Goal: Task Accomplishment & Management: Use online tool/utility

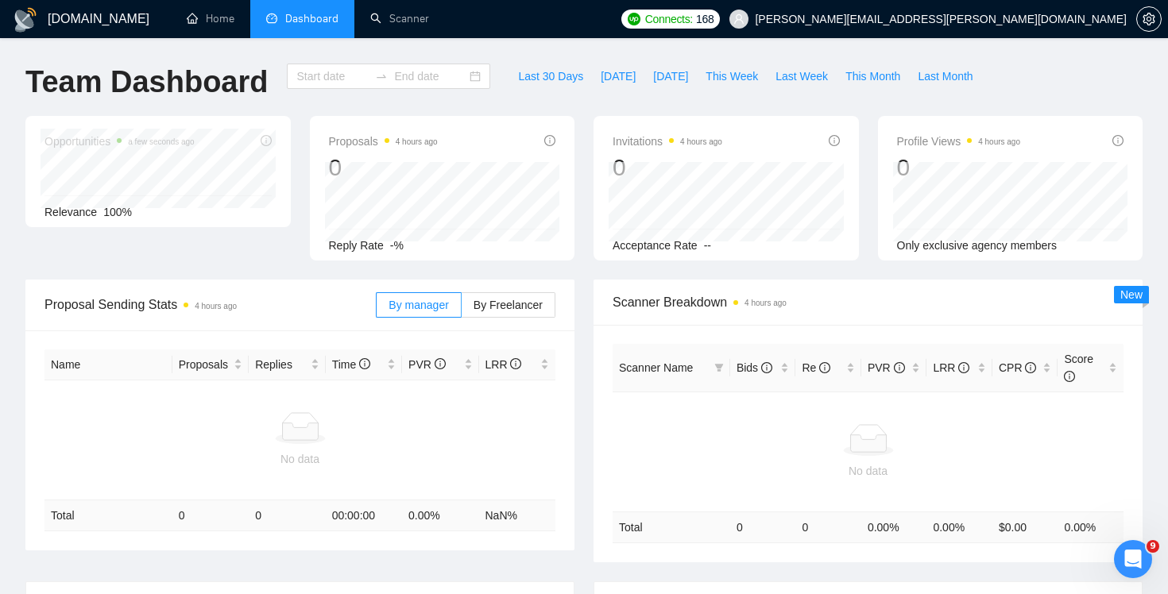
type input "[DATE]"
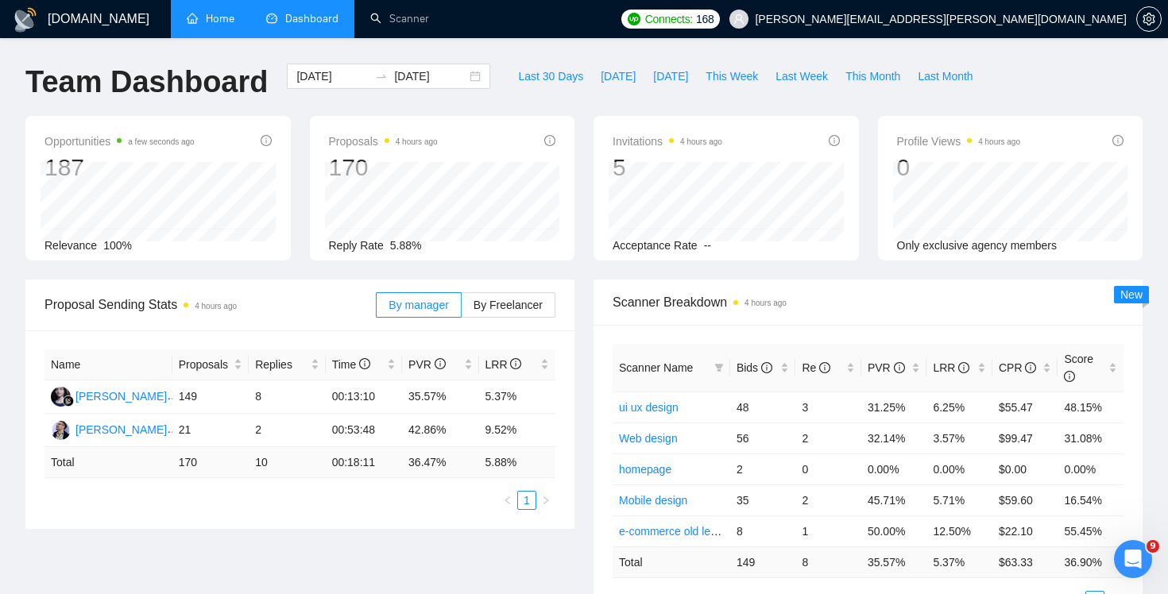
click at [211, 25] on link "Home" at bounding box center [211, 19] width 48 height 14
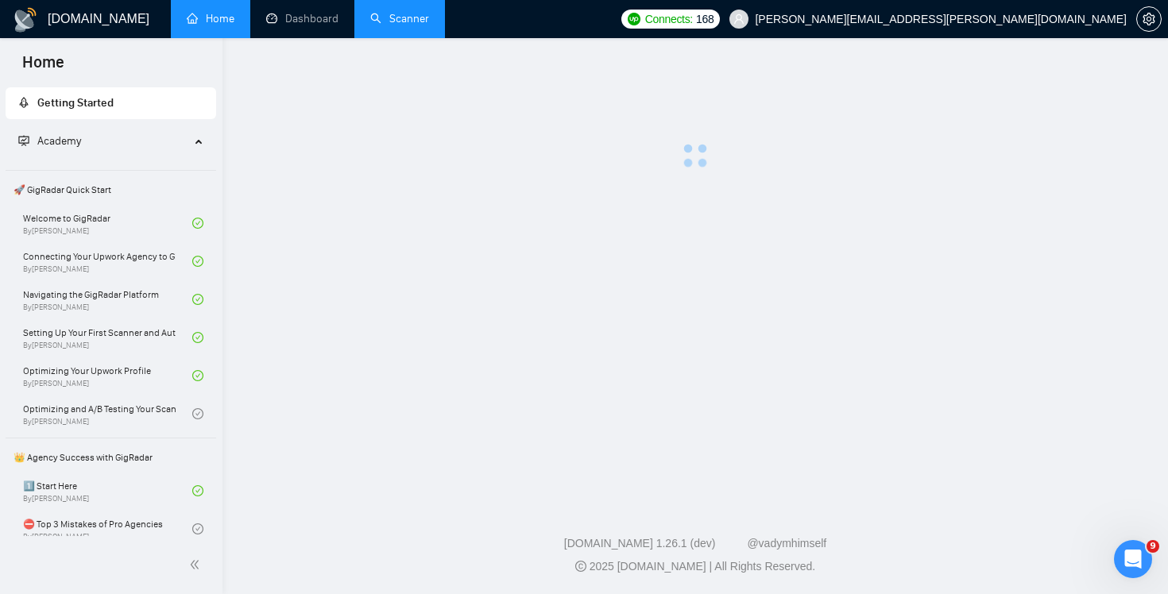
click at [407, 17] on link "Scanner" at bounding box center [399, 19] width 59 height 14
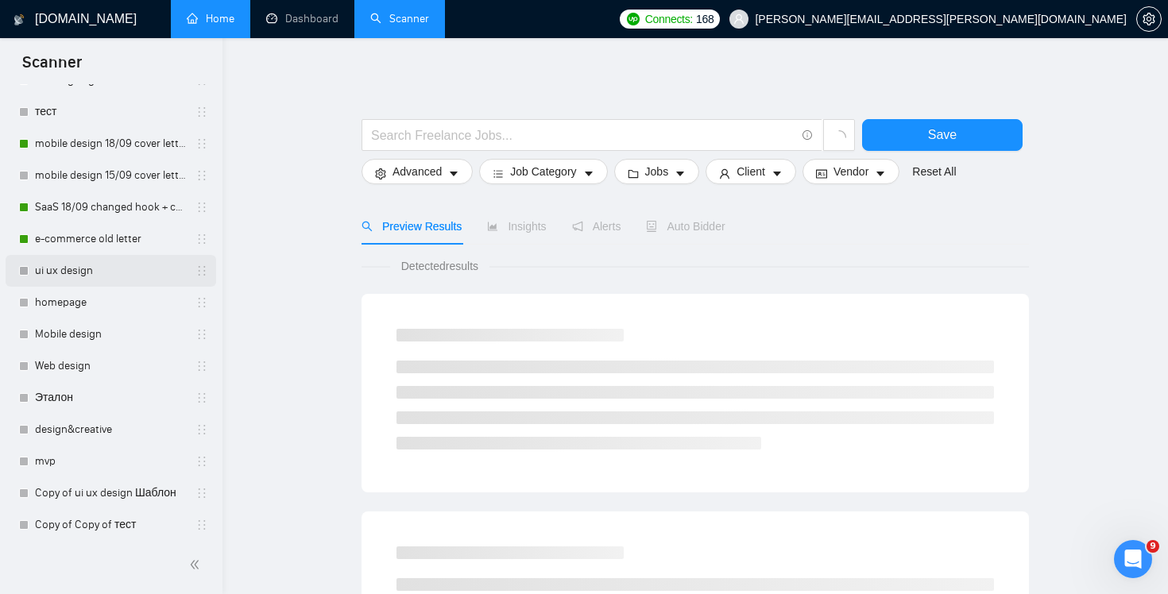
scroll to position [56, 0]
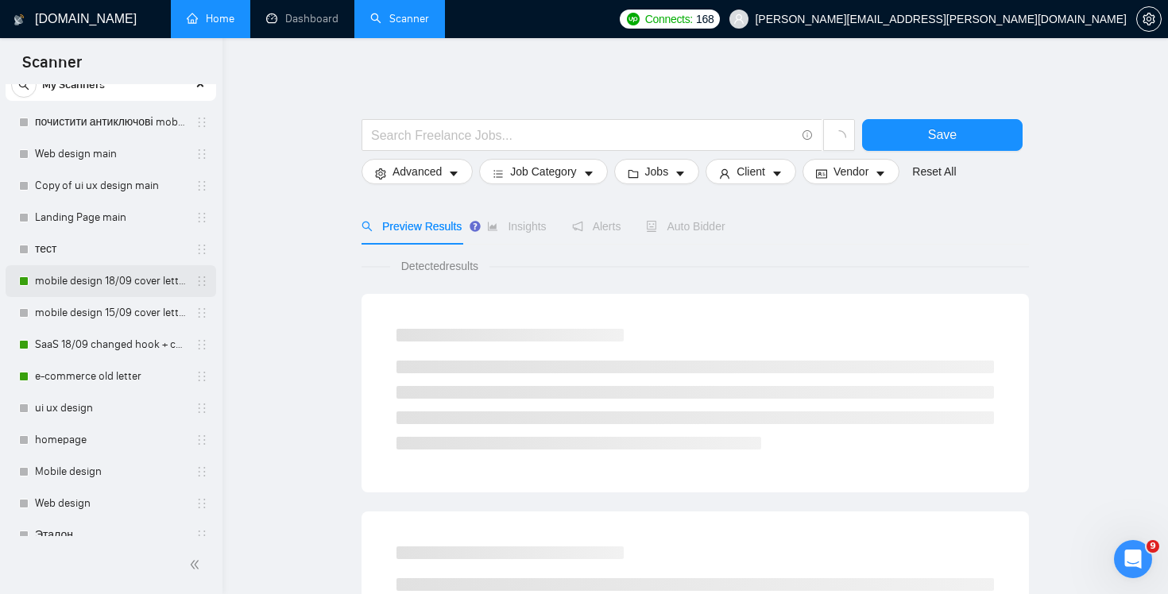
click at [87, 277] on link "mobile design 18/09 cover letter another first part" at bounding box center [110, 281] width 151 height 32
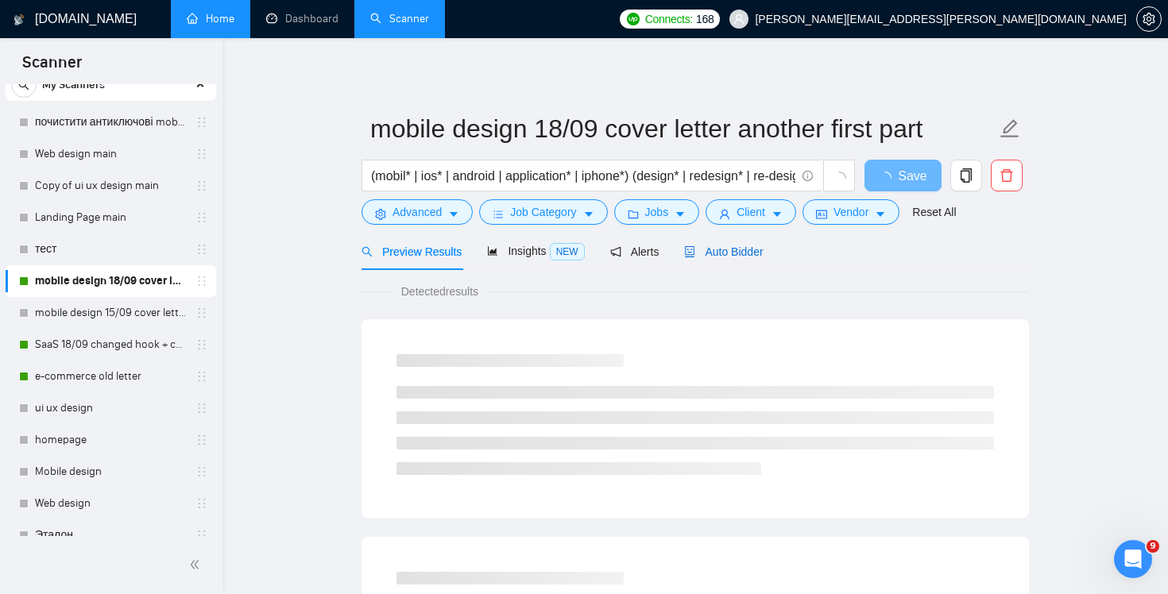
click at [742, 260] on div "Auto Bidder" at bounding box center [723, 251] width 79 height 17
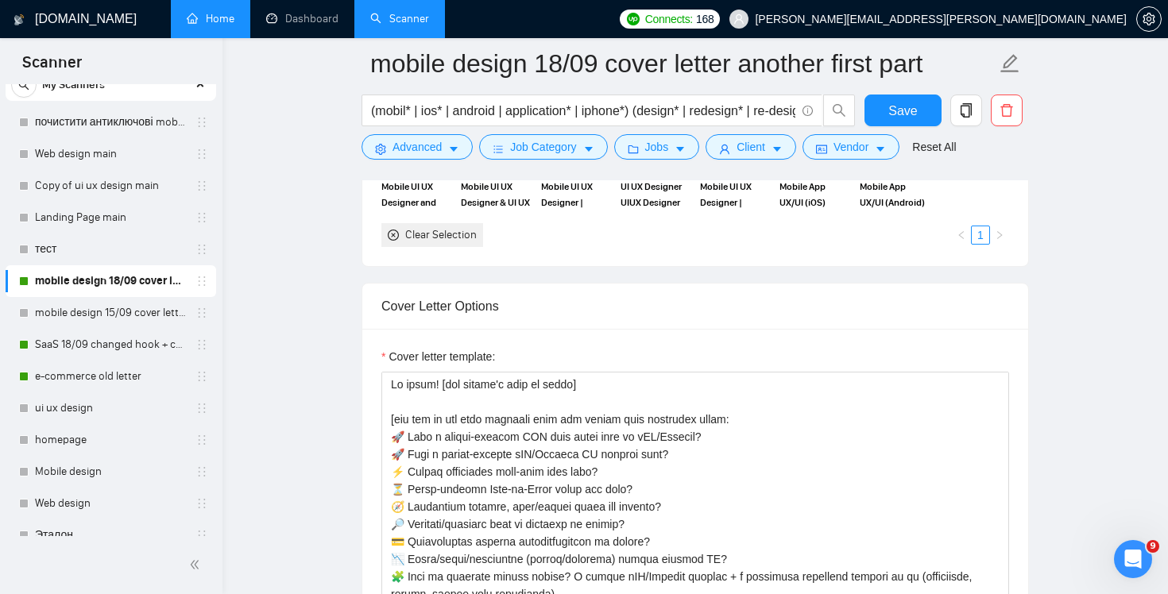
scroll to position [1629, 0]
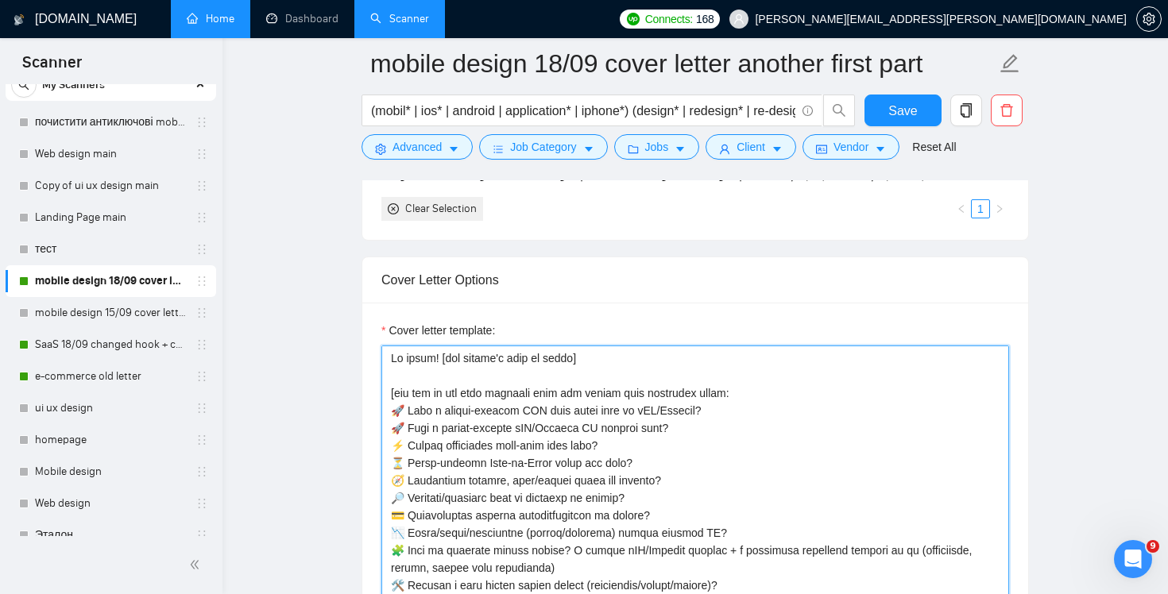
click at [394, 359] on textarea "Cover letter template:" at bounding box center [695, 525] width 628 height 358
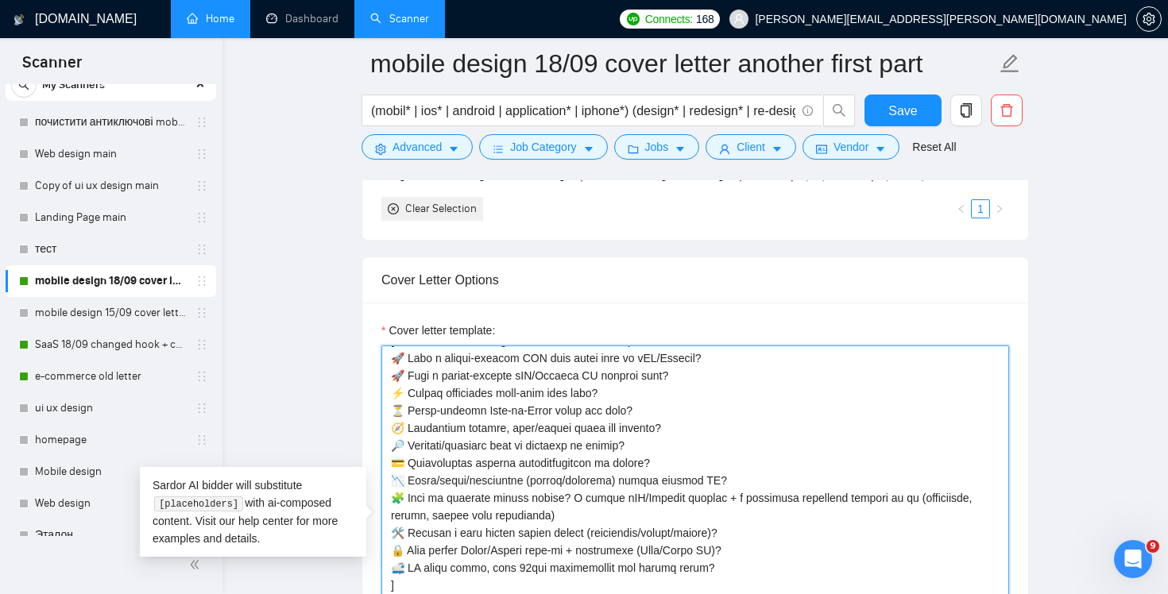
scroll to position [253, 0]
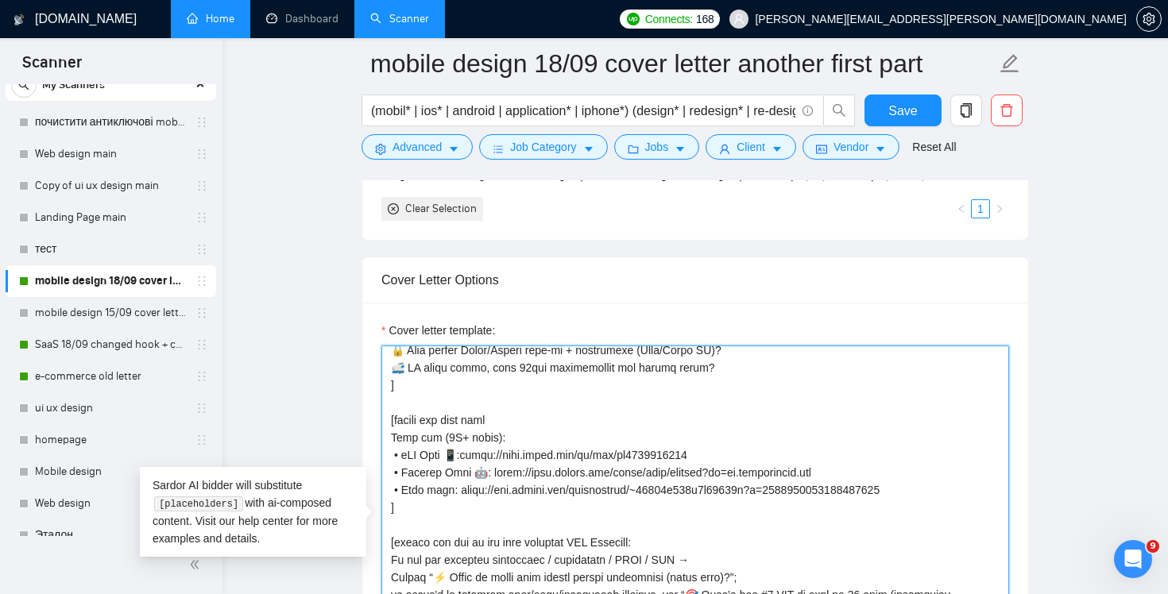
click at [595, 384] on textarea "Cover letter template:" at bounding box center [695, 525] width 628 height 358
paste textarea "👋 Hey! We all choose food by taste, flowers by scent — and designers by a stron…"
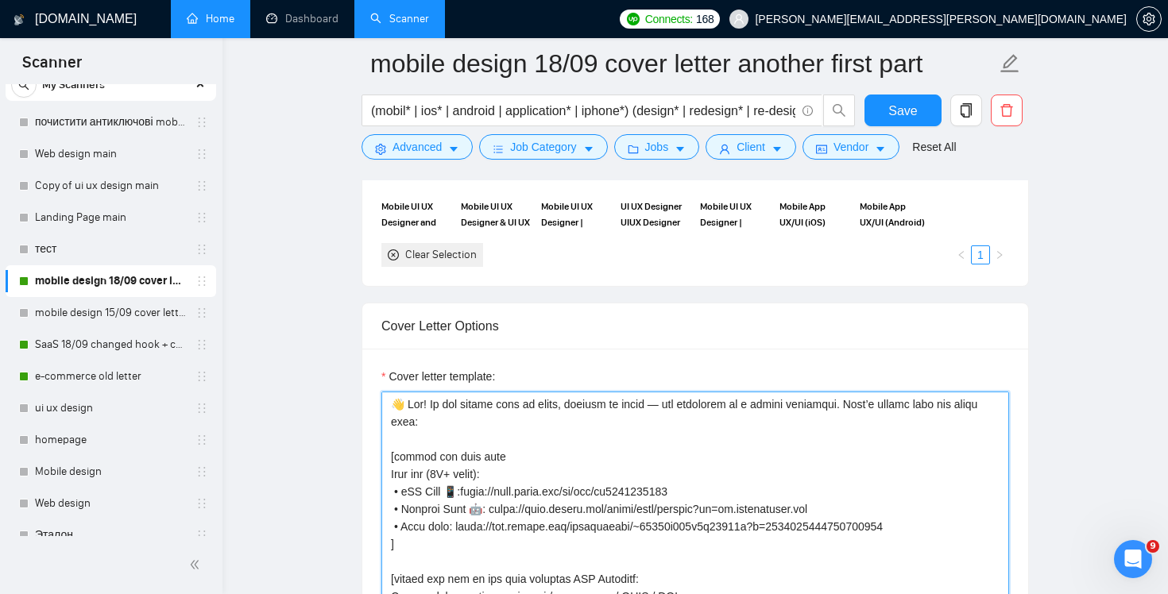
scroll to position [1577, 0]
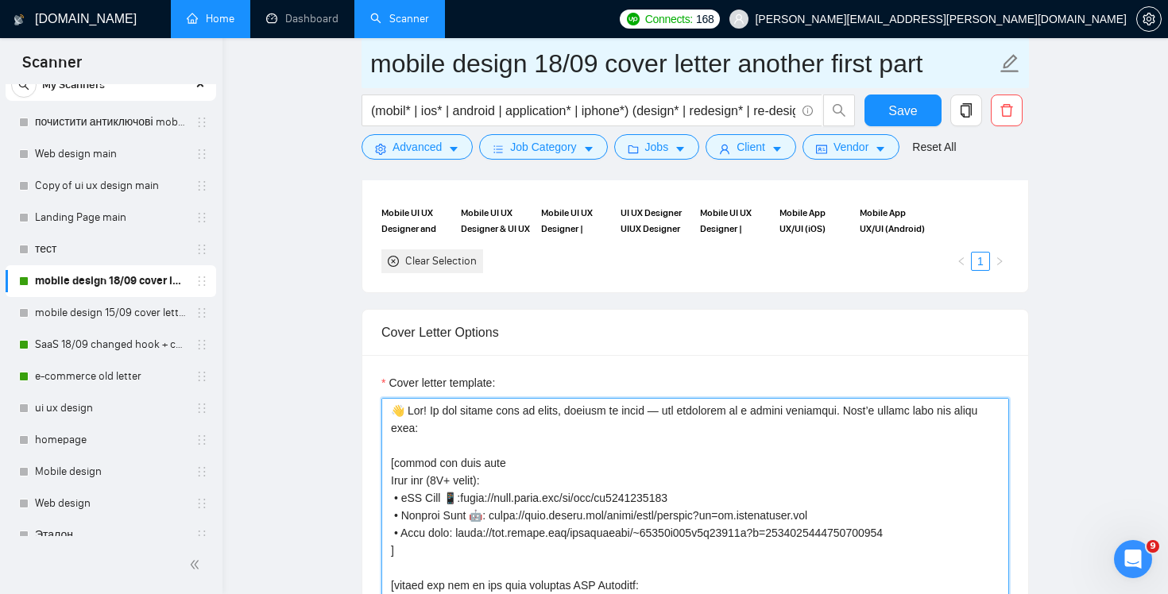
type textarea "👋 Lor! Ip dol sitame cons ad elits, doeiusm te incid — utl etdolorem al e admin…"
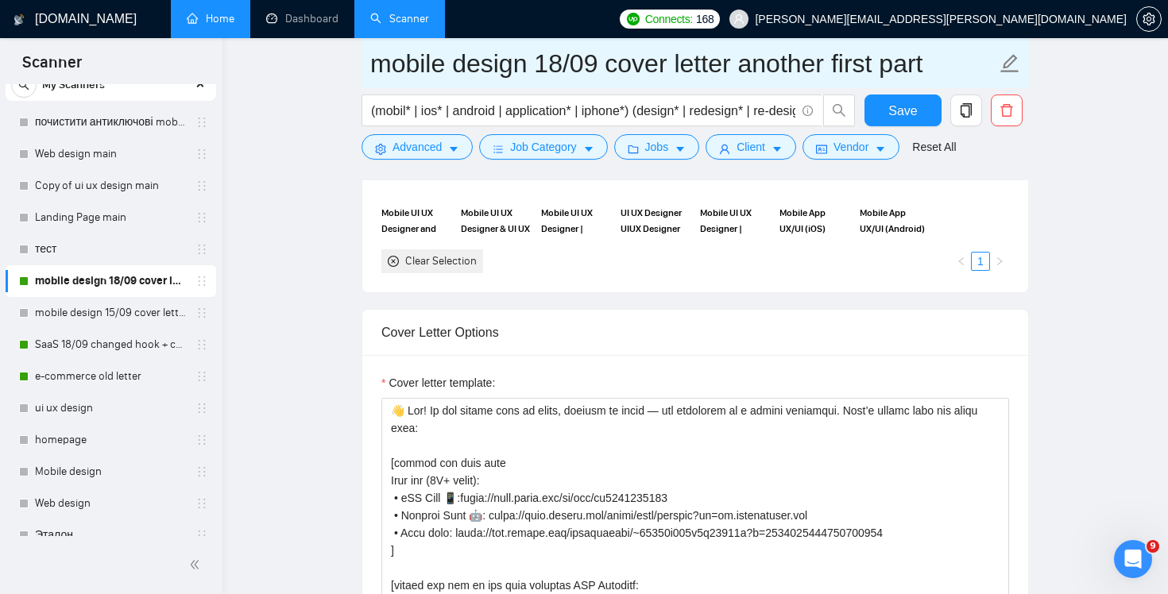
click at [890, 60] on input "mobile design 18/09 cover letter another first part" at bounding box center [683, 64] width 626 height 40
click at [1011, 69] on icon "edit" at bounding box center [1010, 63] width 21 height 21
click at [1011, 64] on icon "edit" at bounding box center [1010, 63] width 18 height 18
click at [546, 69] on input "mobile design 18/09 cover letter another first part" at bounding box center [683, 64] width 626 height 40
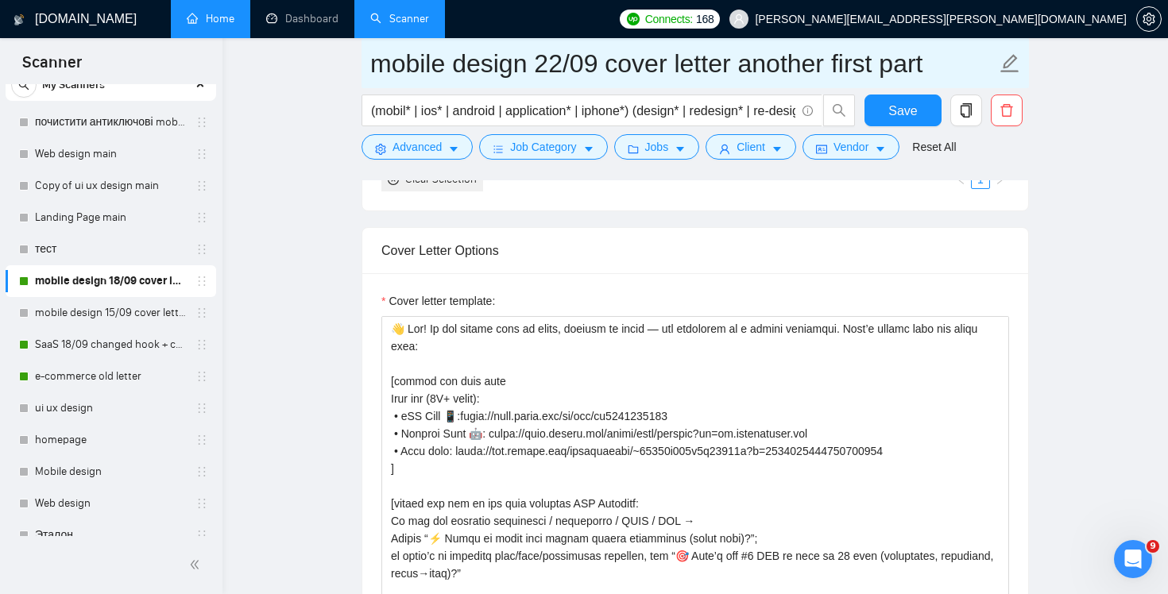
drag, startPoint x: 610, startPoint y: 65, endPoint x: 936, endPoint y: 73, distance: 326.7
click at [936, 73] on input "mobile design 22/09 cover letter another first part" at bounding box center [683, 64] width 626 height 40
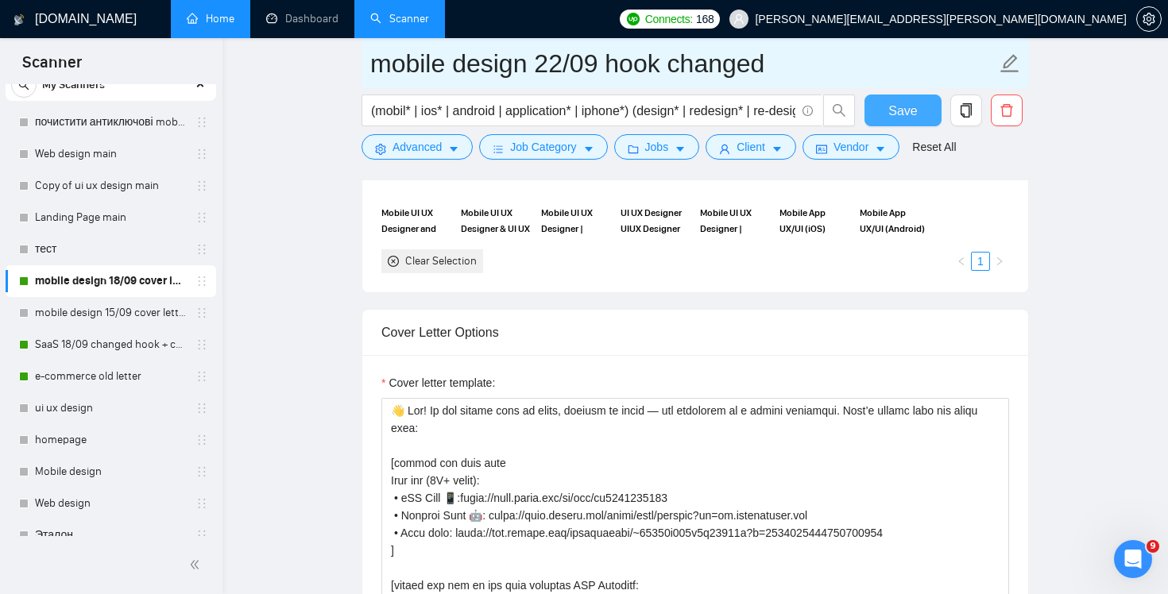
type input "mobile design 22/09 hook changed"
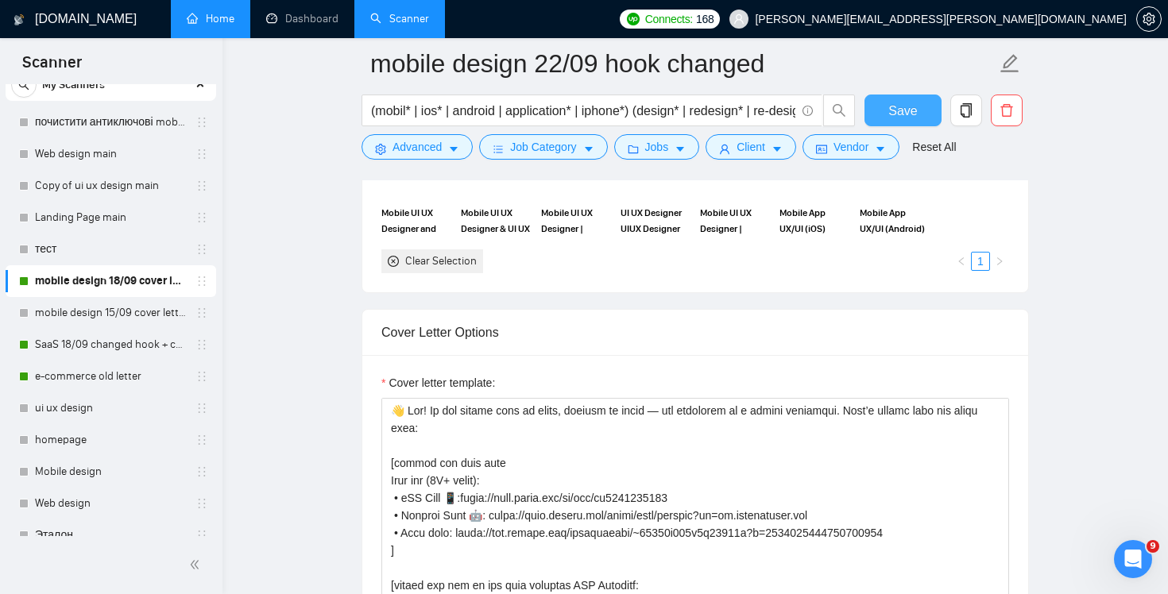
click at [896, 112] on span "Save" at bounding box center [903, 111] width 29 height 20
click at [95, 349] on link "SaaS 18/09 changed hook + case + final question" at bounding box center [110, 345] width 151 height 32
click at [76, 337] on link "SaaS 18/09 changed hook + case + final question" at bounding box center [110, 345] width 151 height 32
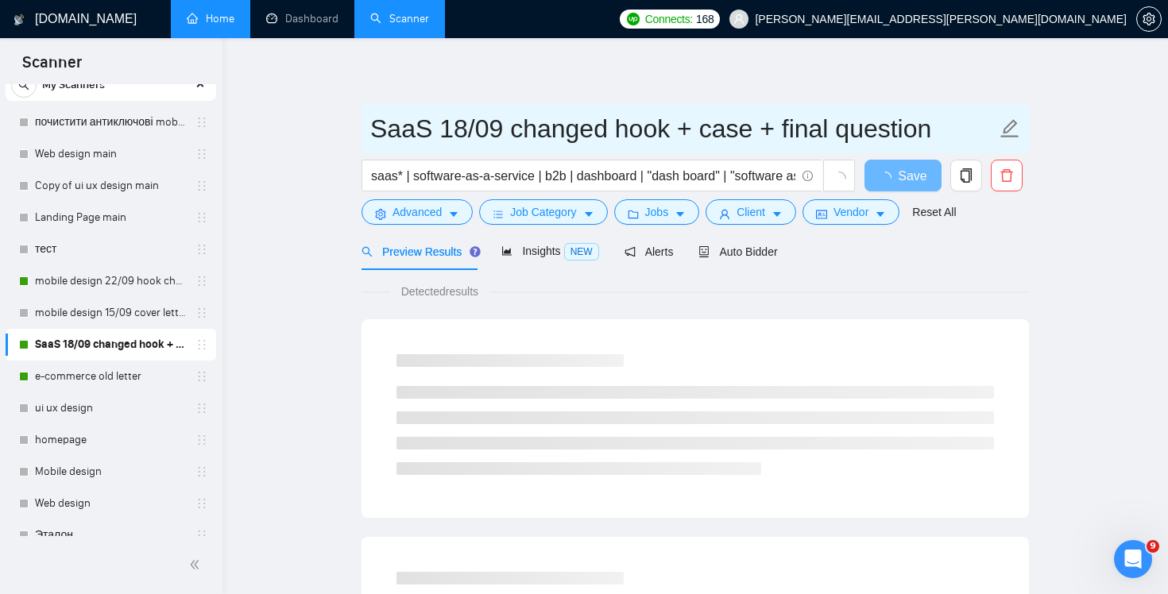
click at [690, 129] on input "SaaS 18/09 changed hook + case + final question" at bounding box center [683, 129] width 626 height 40
click at [448, 135] on input "SaaS 18/09 changed hook + case + final question" at bounding box center [683, 129] width 626 height 40
drag, startPoint x: 670, startPoint y: 133, endPoint x: 948, endPoint y: 123, distance: 278.3
click at [948, 123] on input "SaaS 22/09 changed hook + case + final question" at bounding box center [683, 129] width 626 height 40
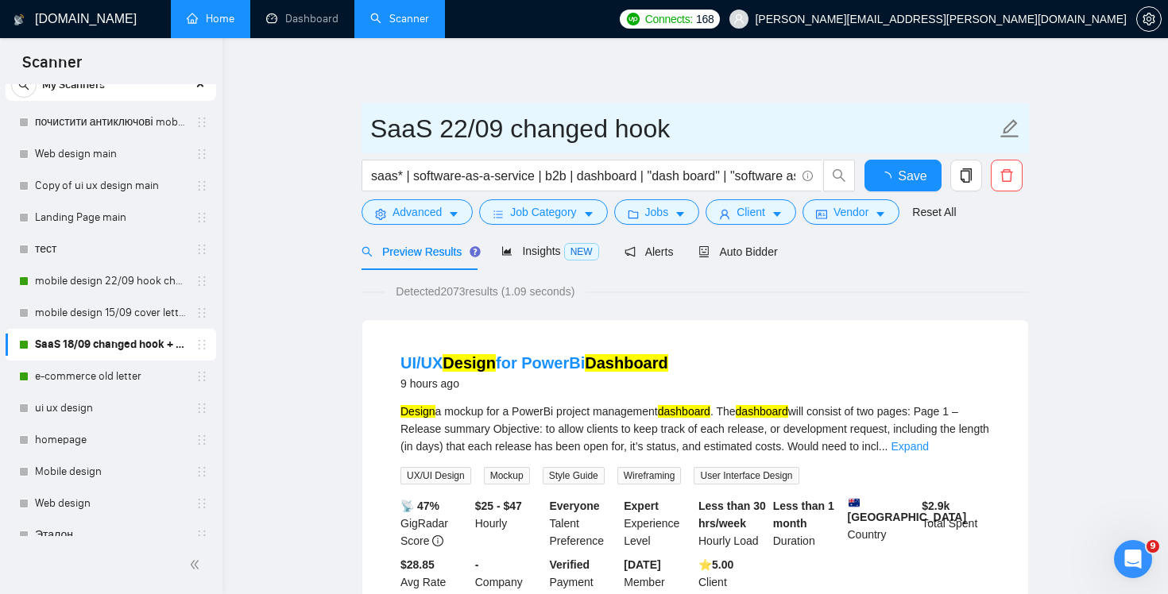
type input "SaaS 22/09 changed hook"
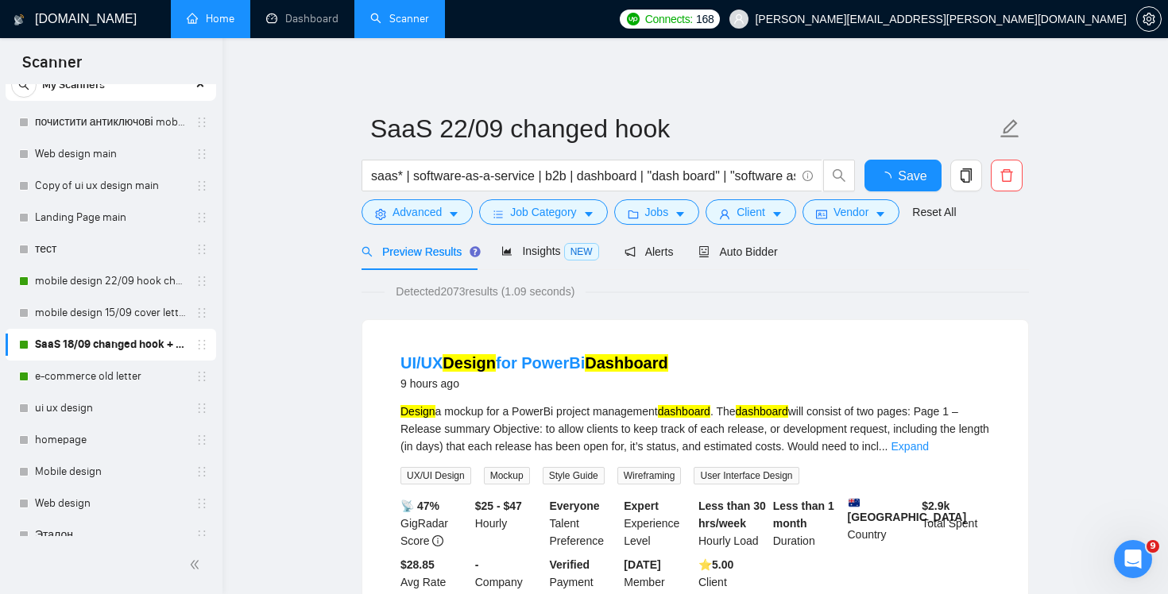
click at [756, 257] on span "Auto Bidder" at bounding box center [738, 252] width 79 height 13
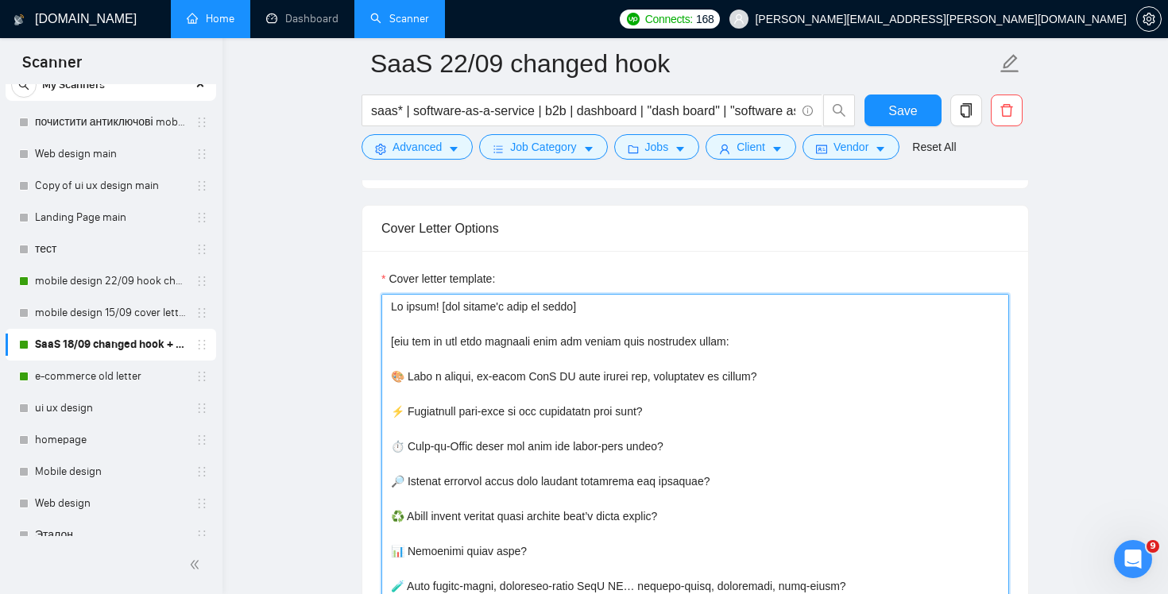
click at [413, 327] on textarea "Cover letter template:" at bounding box center [695, 473] width 628 height 358
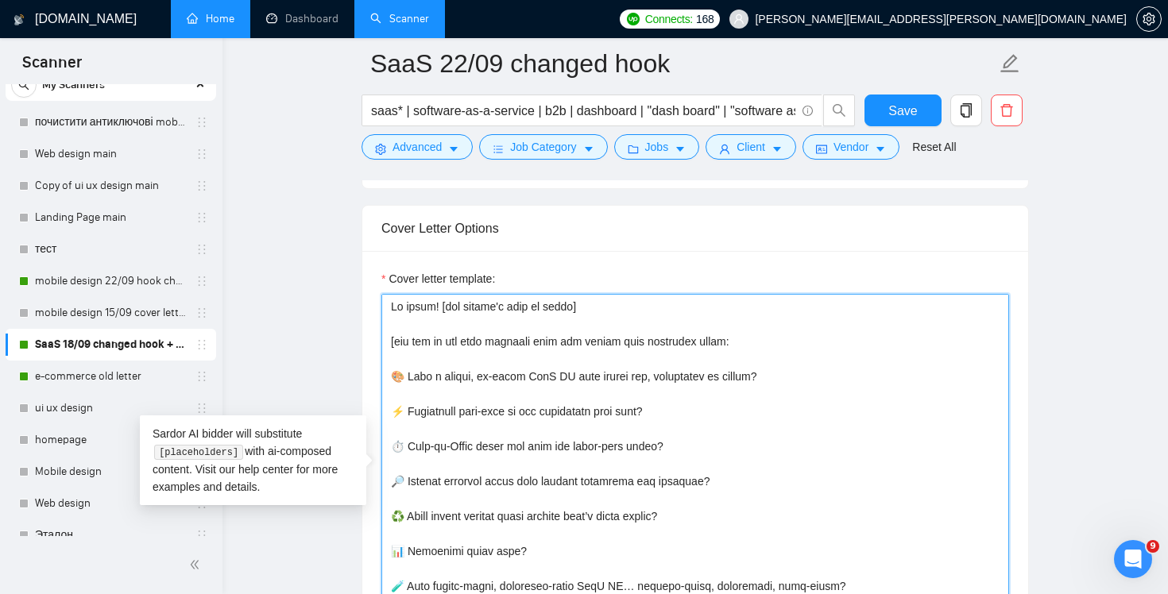
click at [394, 304] on textarea "Cover letter template:" at bounding box center [695, 473] width 628 height 358
click at [390, 341] on textarea "Cover letter template:" at bounding box center [695, 473] width 628 height 358
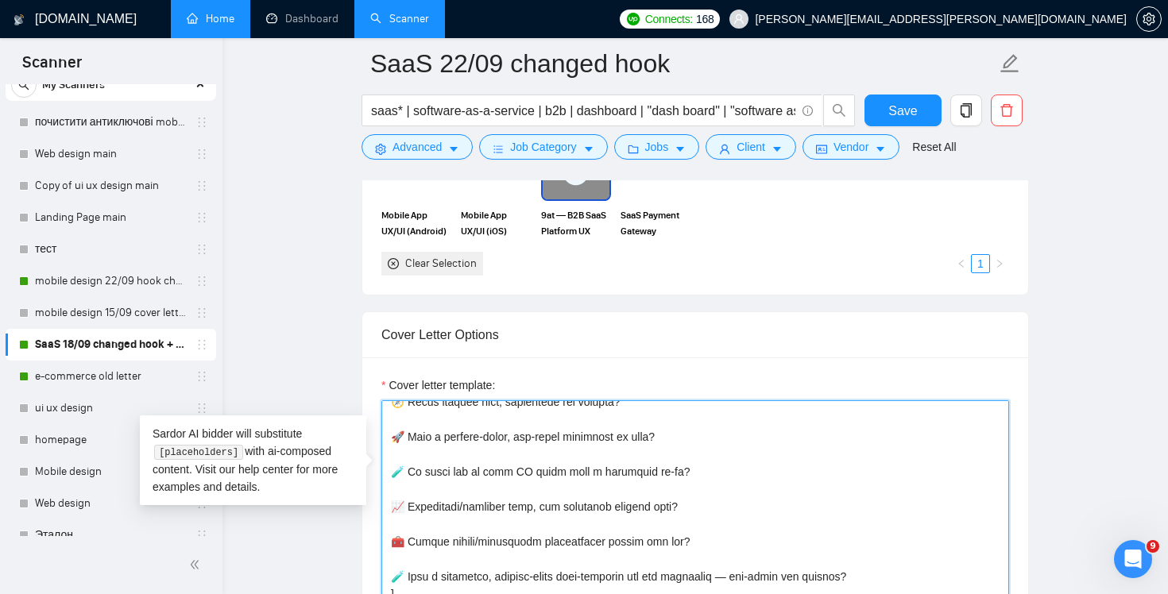
scroll to position [454, 0]
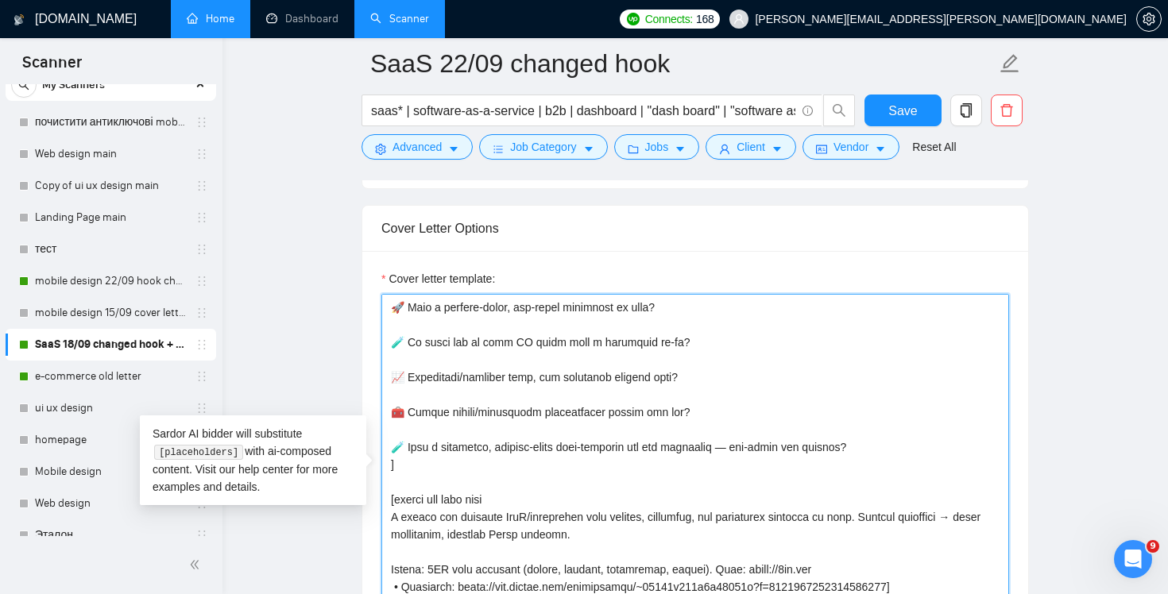
click at [449, 467] on textarea "Cover letter template:" at bounding box center [695, 473] width 628 height 358
paste textarea "👋 Hey! We all choose food by taste, flowers by scent — and designers by a stron…"
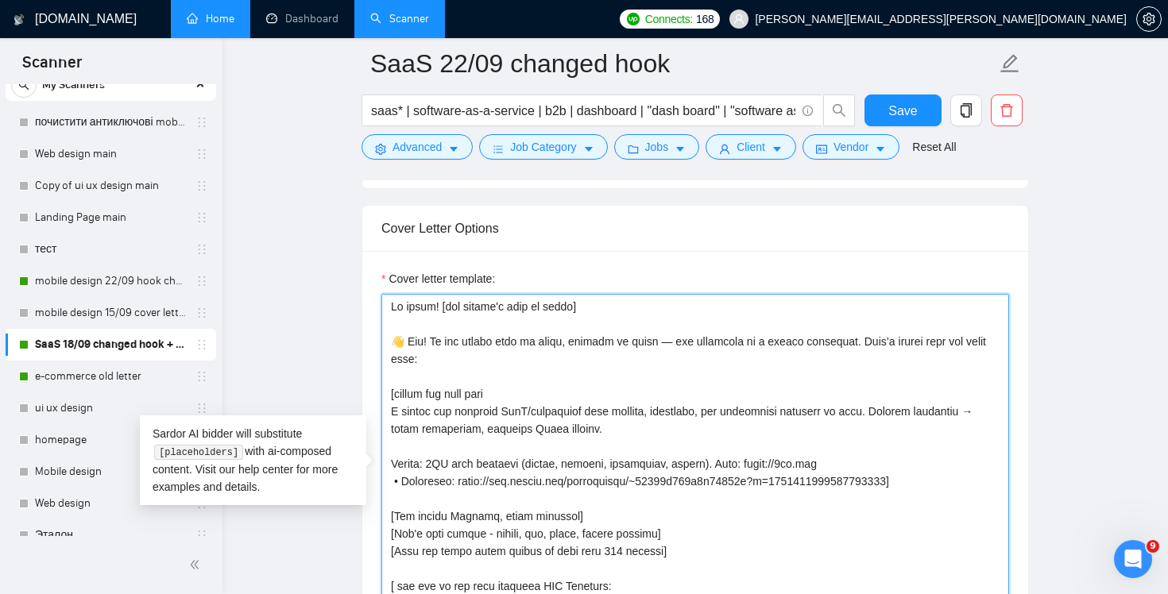
scroll to position [1537, 0]
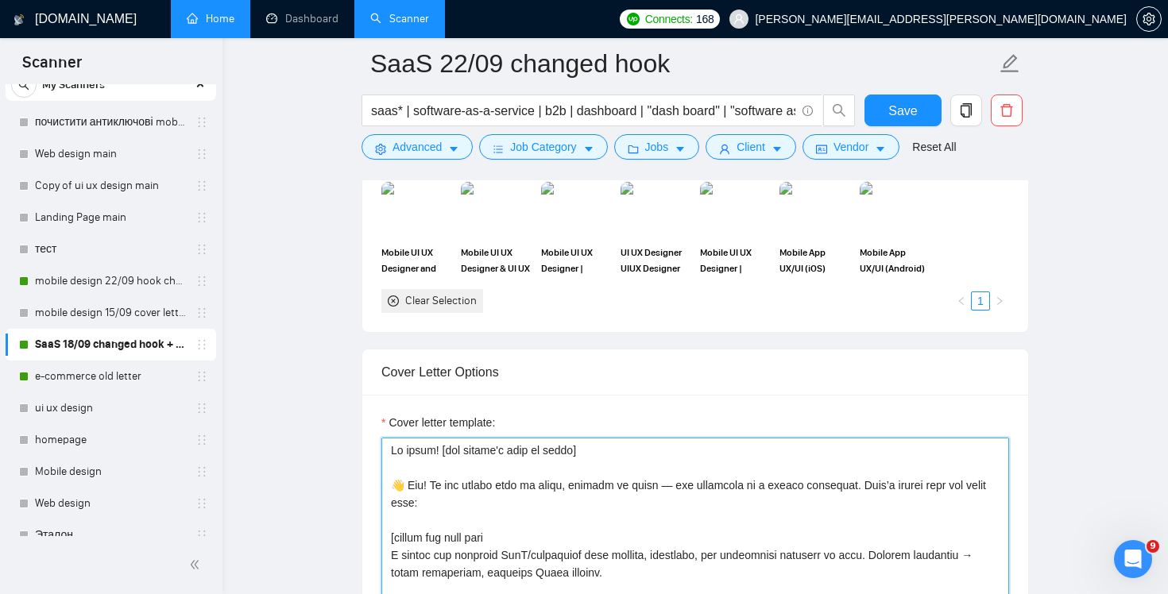
paste textarea "👋"
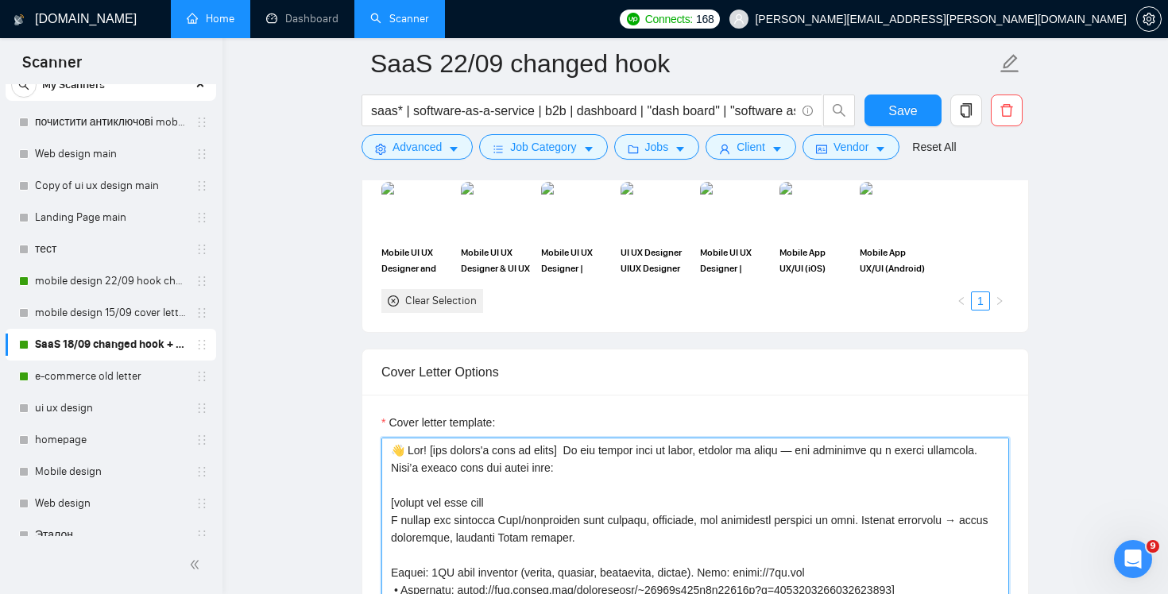
paste textarea "😊"
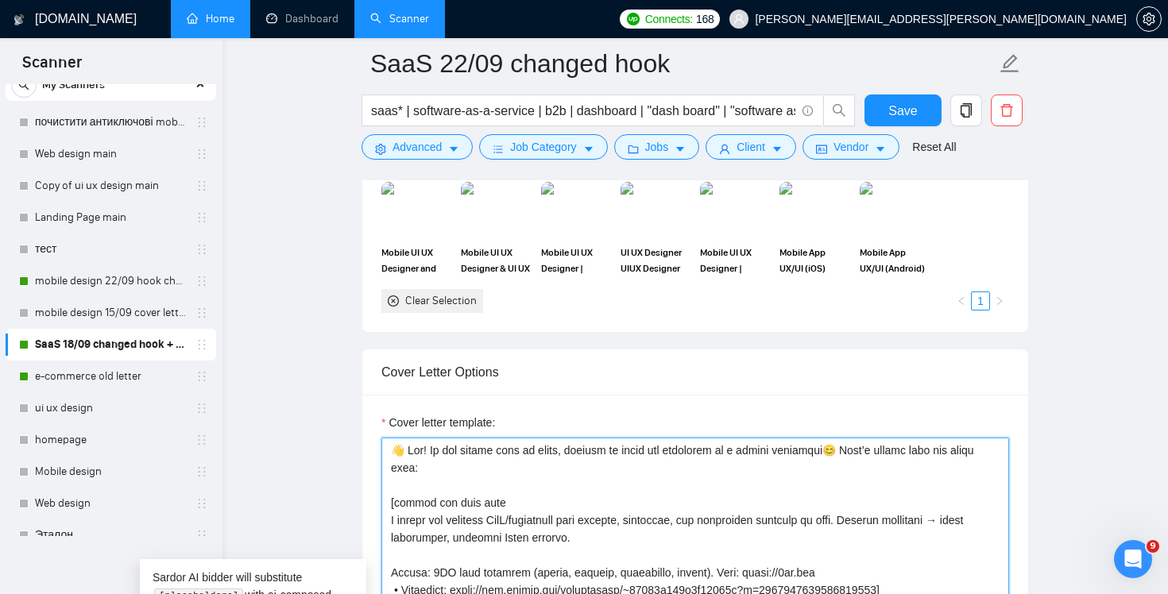
type textarea "👋 Lor! Ip dol sitame cons ad elits, doeiusm te incid utl etdolorem al e admini …"
drag, startPoint x: 457, startPoint y: 459, endPoint x: 324, endPoint y: 426, distance: 136.9
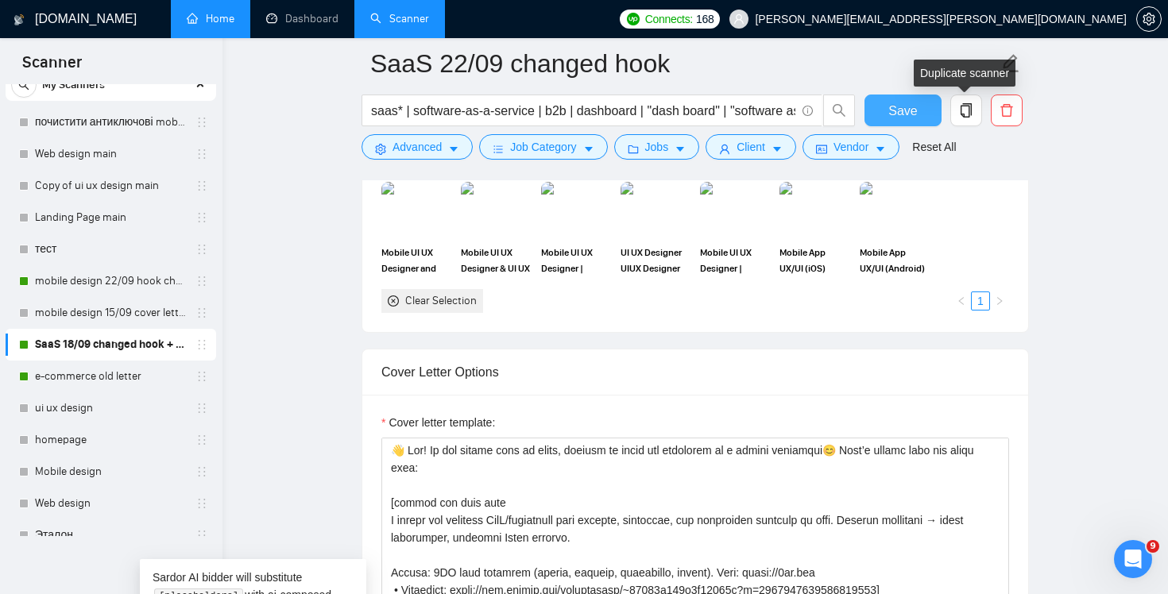
click at [900, 107] on span "Save" at bounding box center [903, 111] width 29 height 20
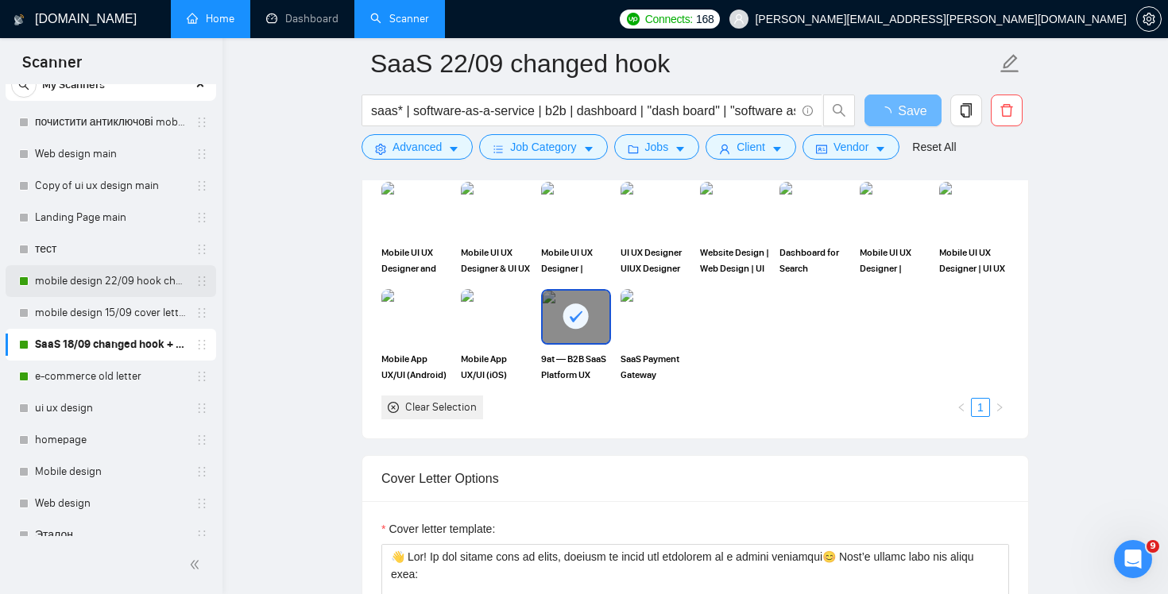
click at [124, 285] on link "mobile design 22/09 hook changed" at bounding box center [110, 281] width 151 height 32
click at [120, 279] on link "mobile design 22/09 hook changed" at bounding box center [110, 281] width 151 height 32
click at [72, 291] on link "mobile design 22/09 hook changed" at bounding box center [110, 281] width 151 height 32
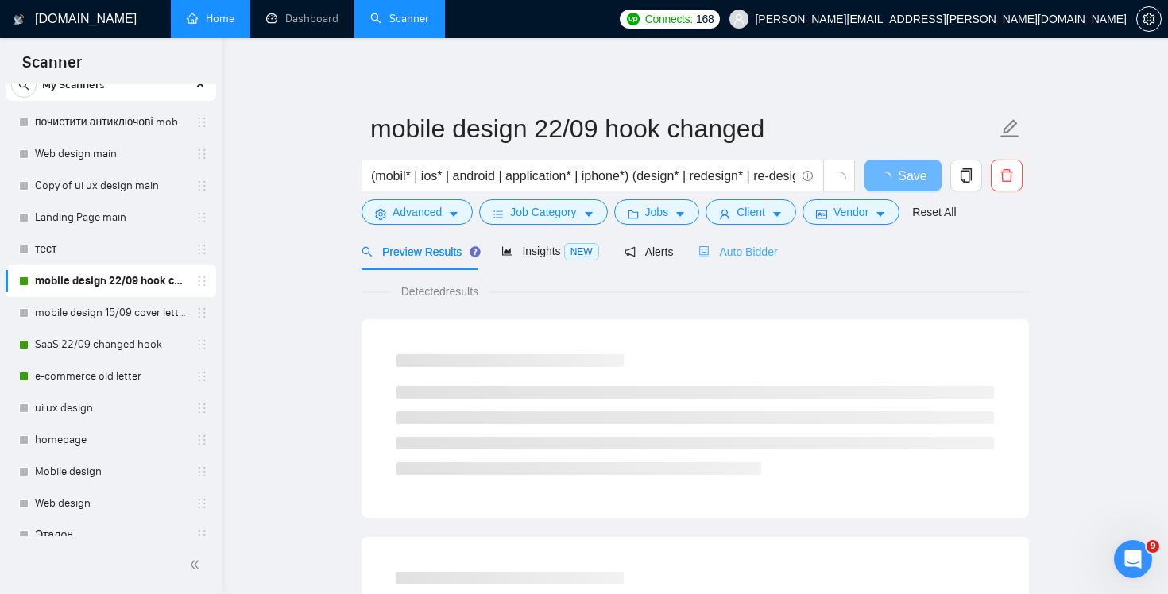
click at [769, 269] on div "Auto Bidder" at bounding box center [738, 251] width 79 height 37
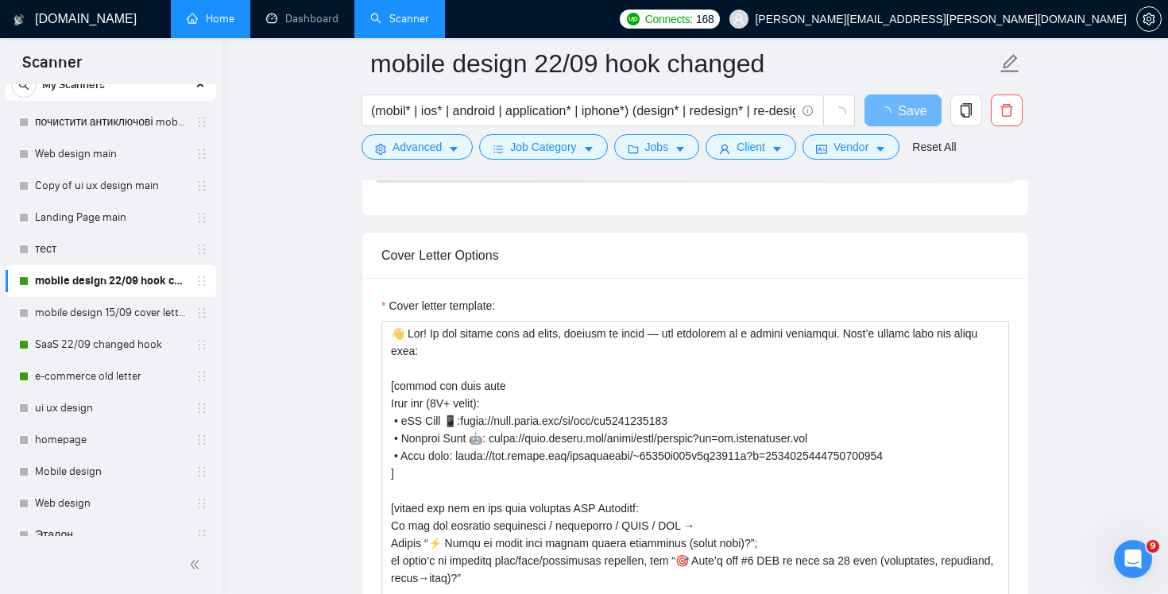
scroll to position [1632, 0]
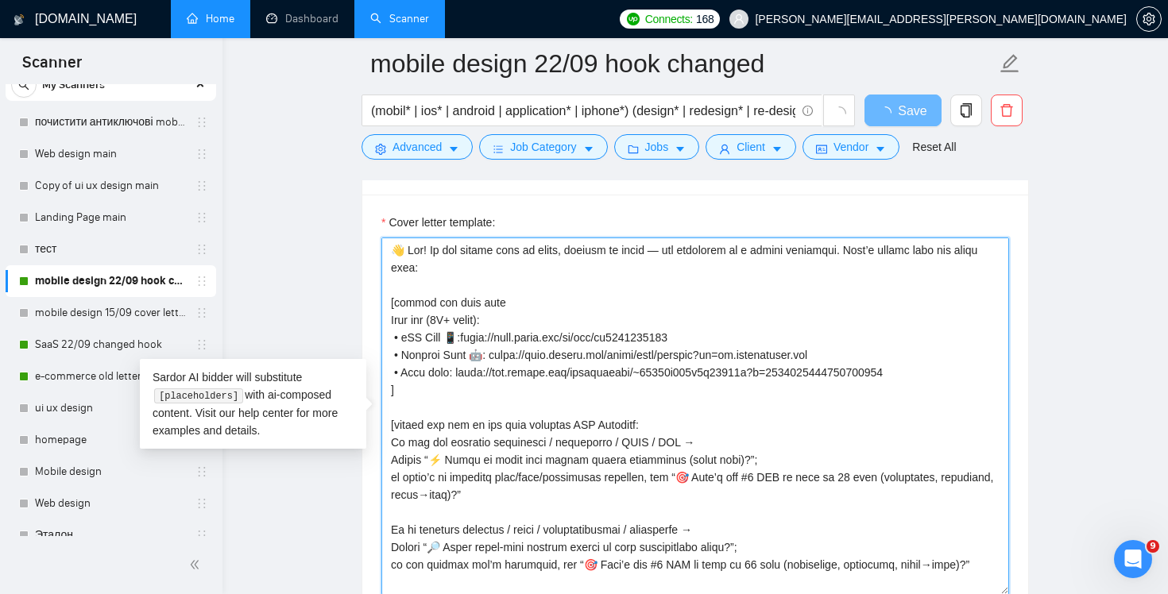
drag, startPoint x: 459, startPoint y: 272, endPoint x: 307, endPoint y: 230, distance: 157.3
click at [307, 230] on main "mobile design 22/09 hook changed (mobil* | ios* | android | application* | ipho…" at bounding box center [695, 447] width 895 height 4033
paste textarea "and designers by a strong portfolio😊"
type textarea "👋 Lor! Ip dol sitame cons ad elits, doeiusm te incid utl etdolorem al e admini …"
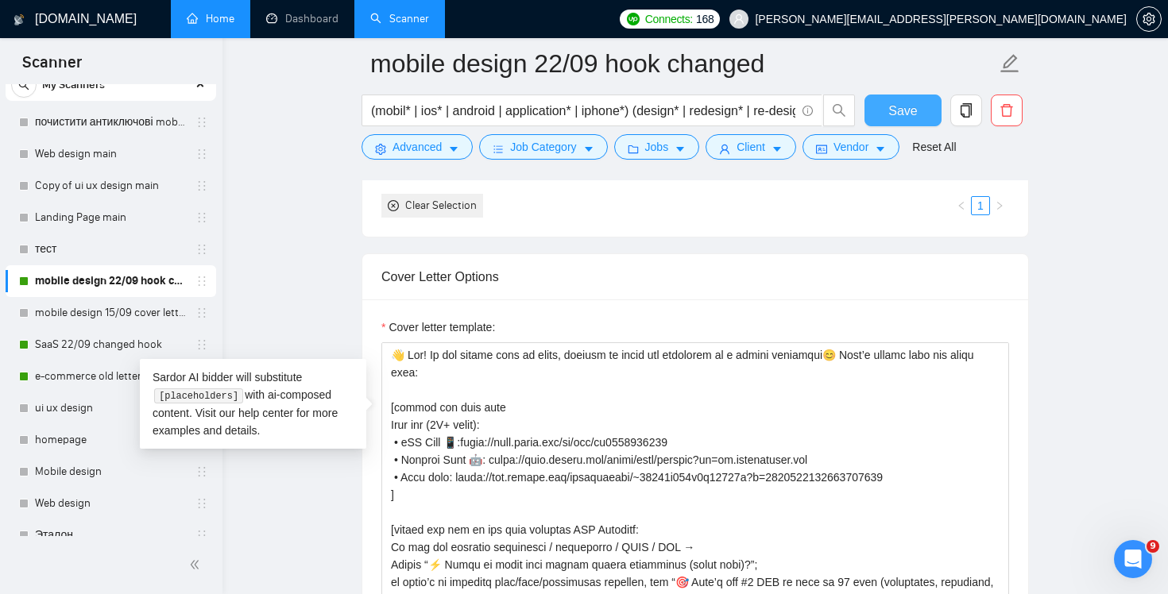
click at [906, 114] on span "Save" at bounding box center [903, 111] width 29 height 20
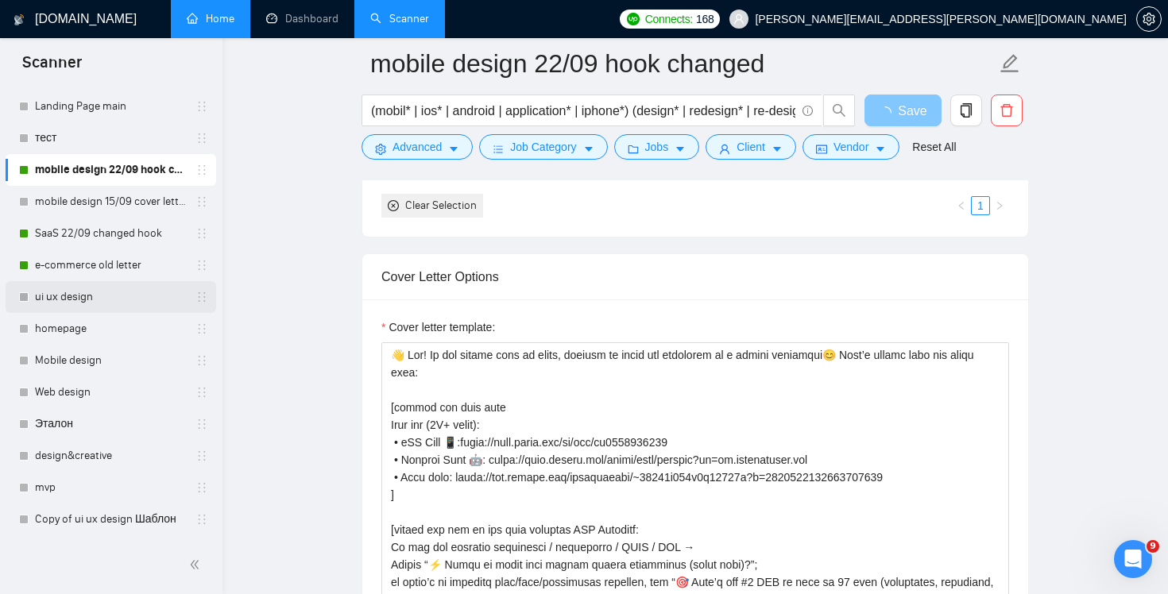
scroll to position [326, 0]
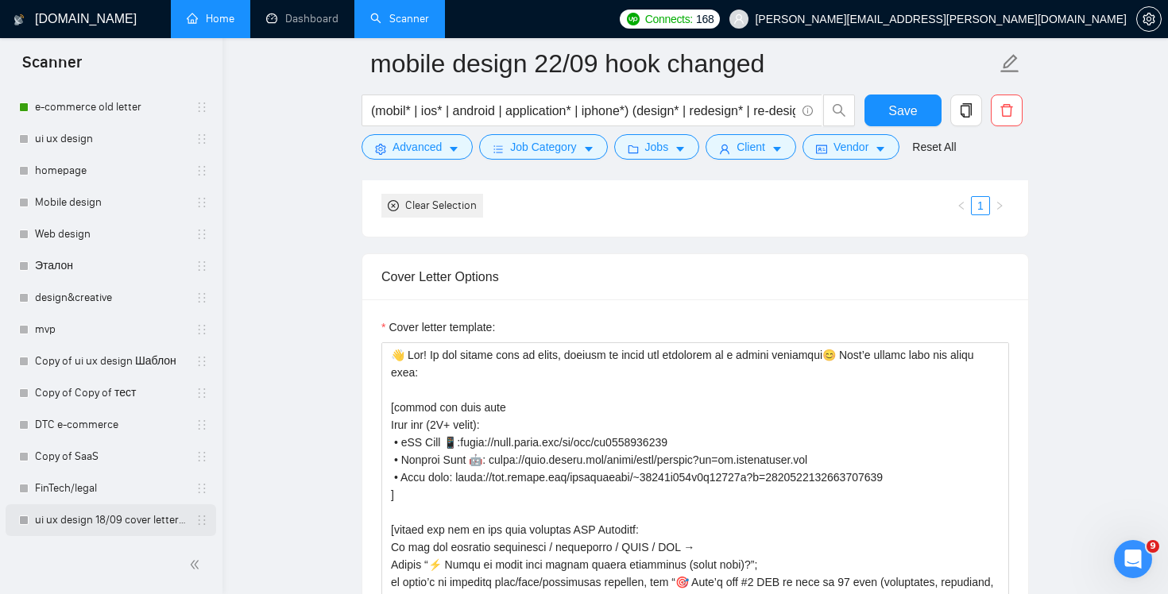
click at [110, 518] on link "ui ux design 18/09 cover letter changed & cases revised" at bounding box center [110, 521] width 151 height 32
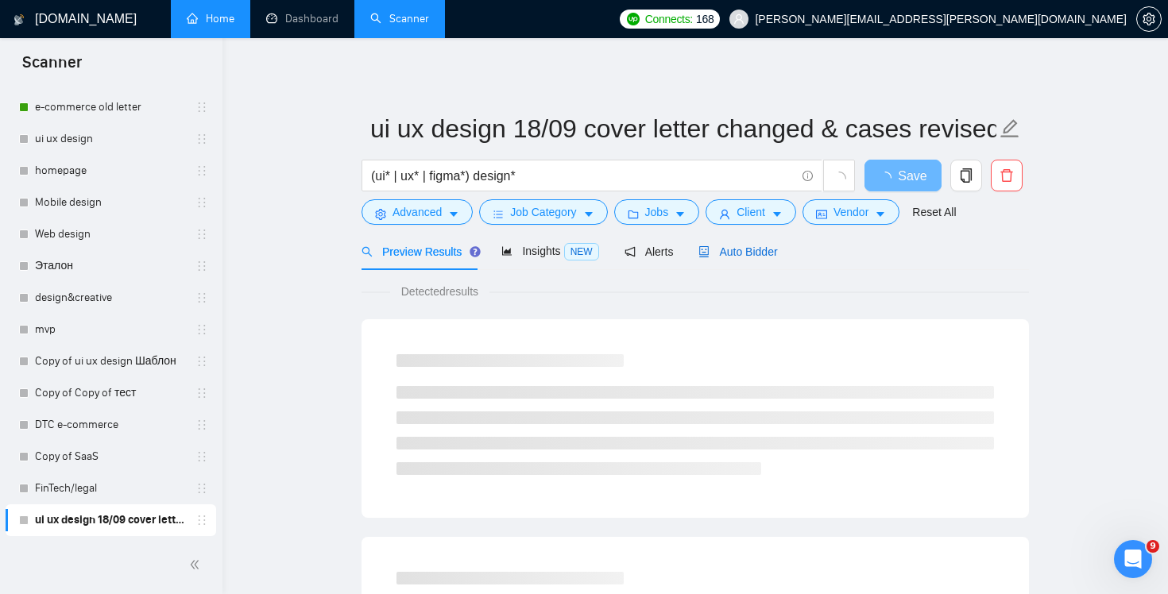
click at [759, 250] on span "Auto Bidder" at bounding box center [738, 252] width 79 height 13
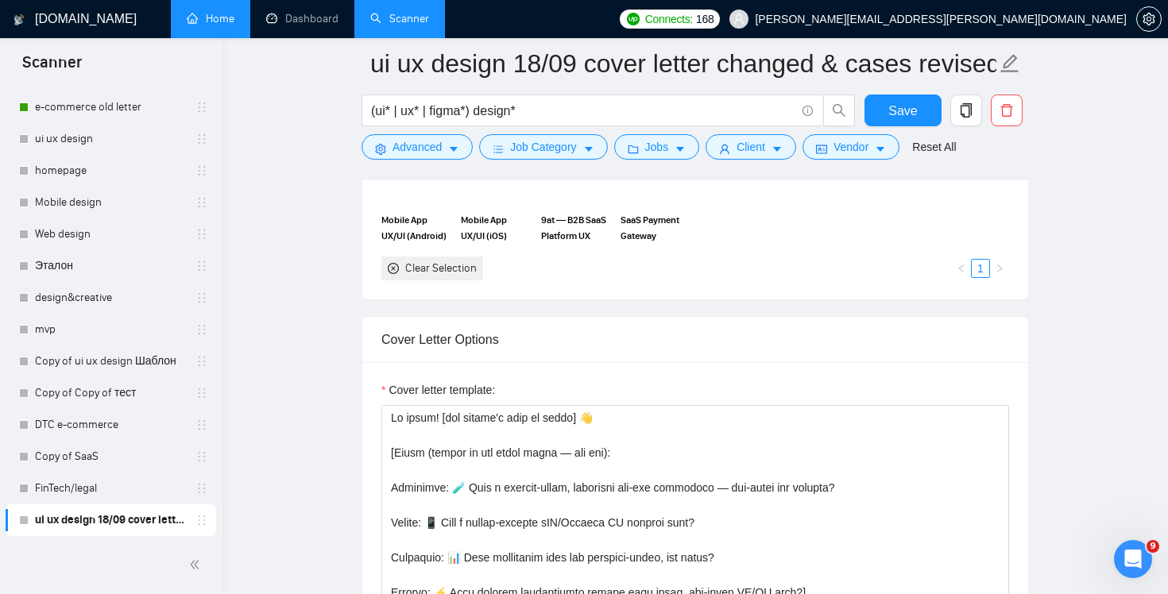
scroll to position [1700, 0]
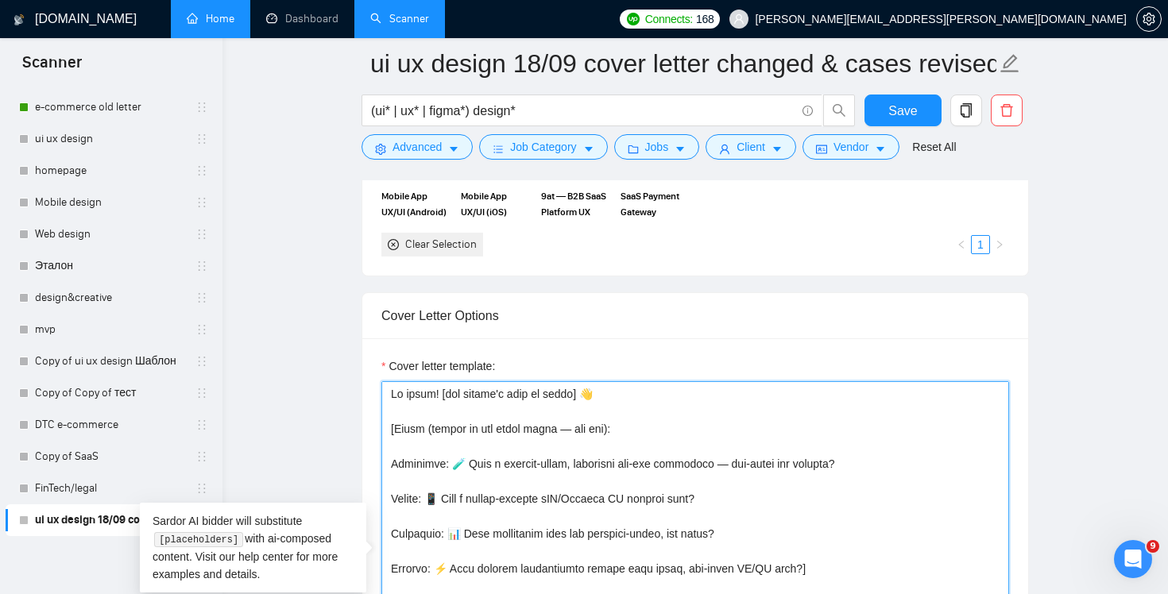
drag, startPoint x: 625, startPoint y: 397, endPoint x: 269, endPoint y: 395, distance: 355.3
click at [434, 408] on textarea "Cover letter template:" at bounding box center [695, 560] width 628 height 358
click at [393, 397] on textarea "Cover letter template:" at bounding box center [695, 560] width 628 height 358
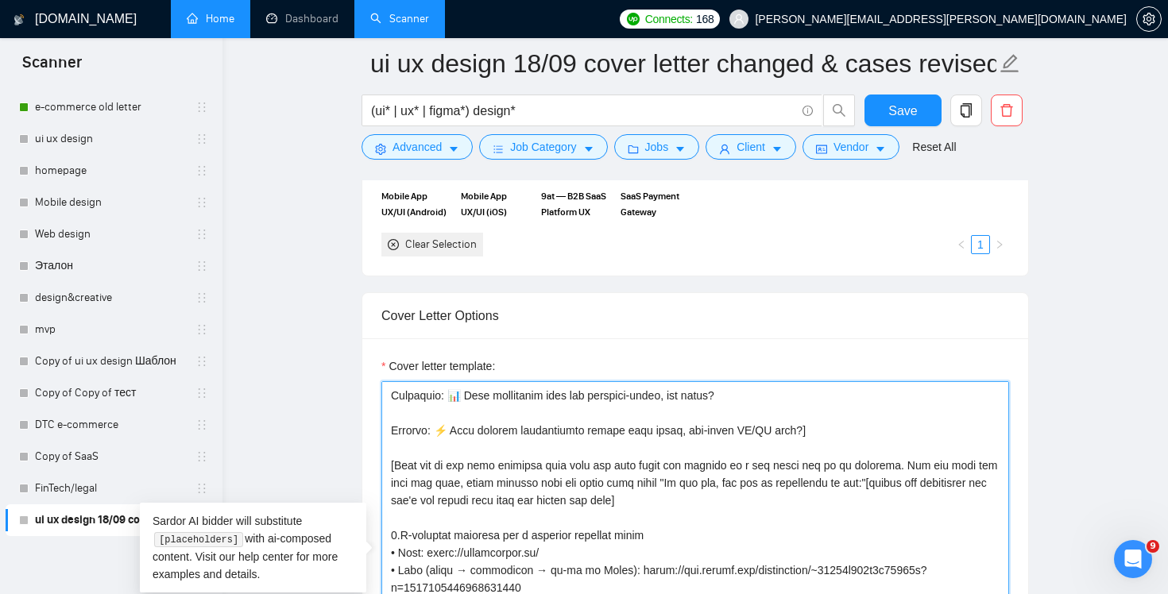
scroll to position [118, 0]
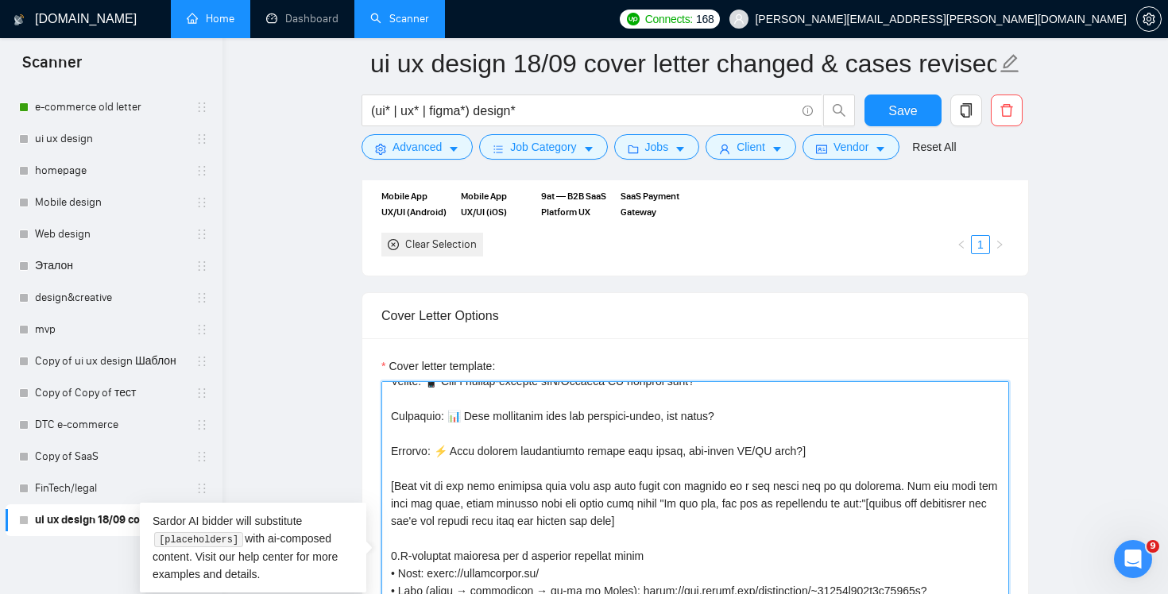
click at [834, 449] on textarea "Cover letter template:" at bounding box center [695, 560] width 628 height 358
paste textarea "👋 Hey! We all choose food by taste, flowers by scent and designers by a strong …"
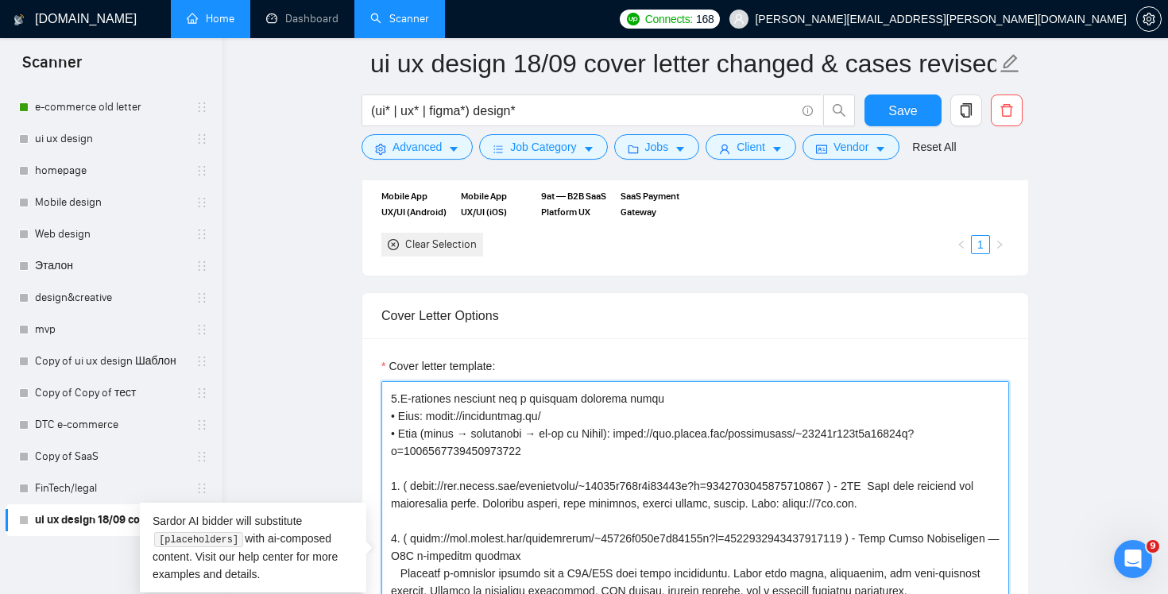
scroll to position [0, 0]
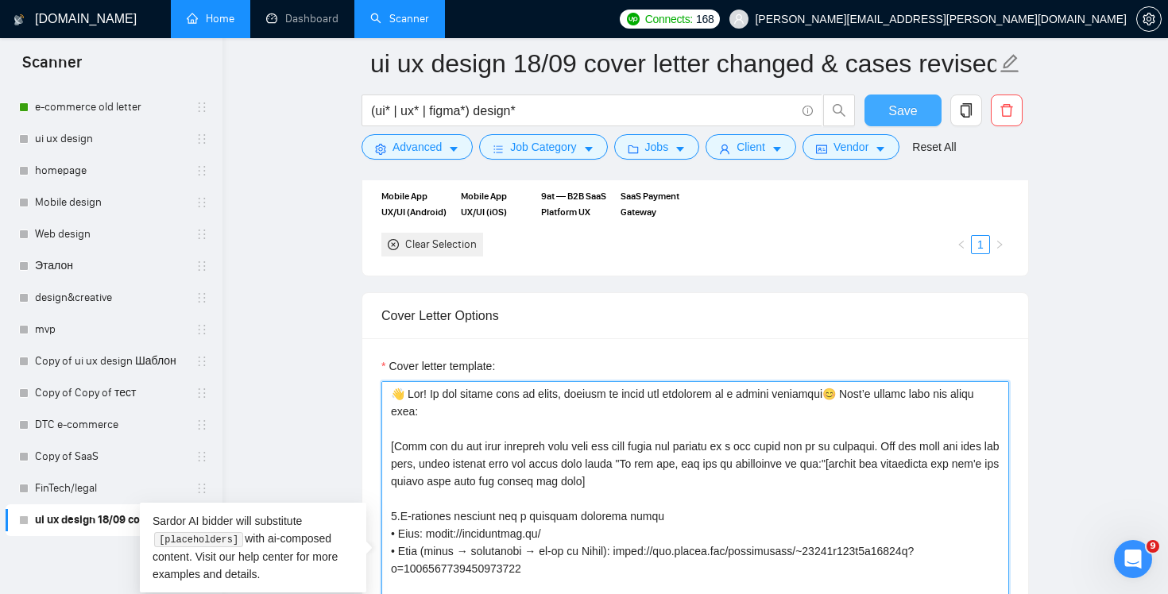
type textarea "👋 Lor! Ip dol sitame cons ad elits, doeiusm te incid utl etdolorem al e admini …"
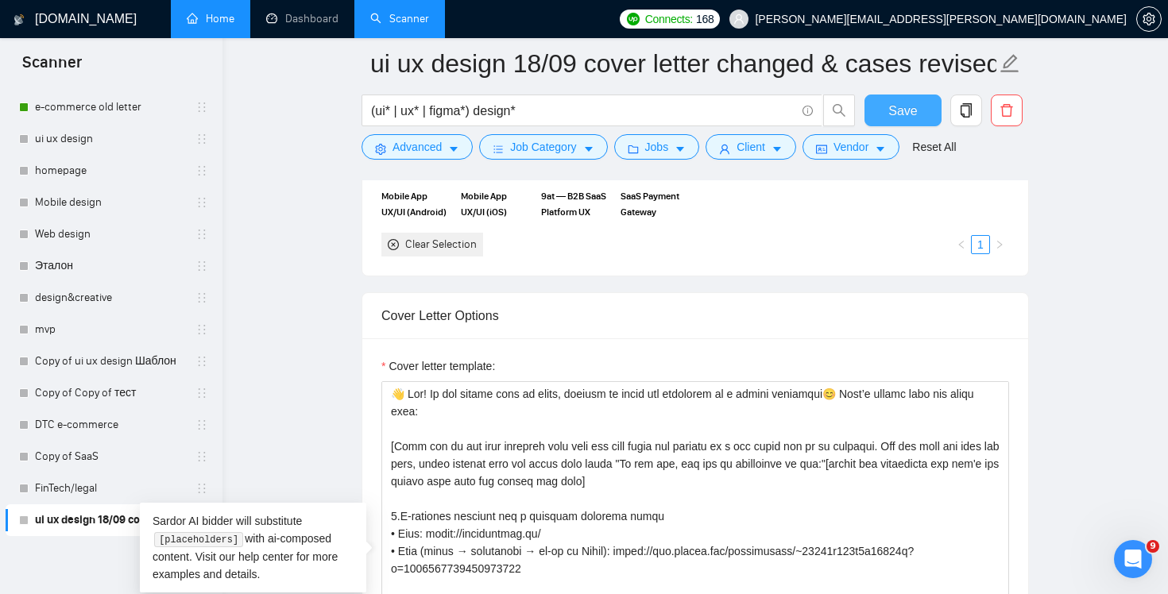
click at [896, 110] on span "Save" at bounding box center [903, 111] width 29 height 20
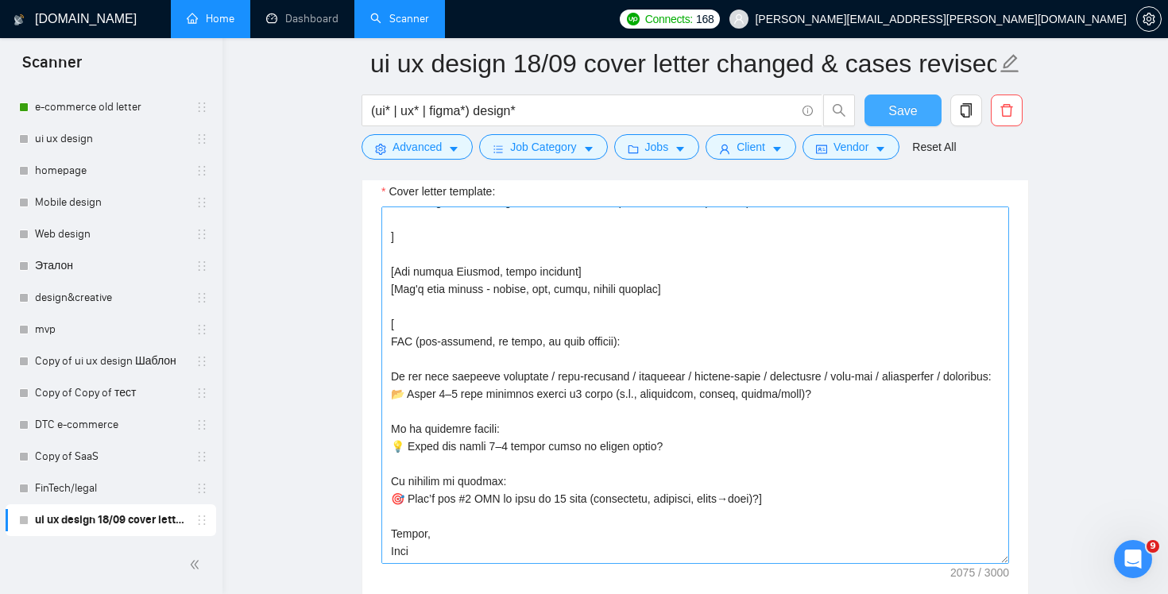
scroll to position [1878, 0]
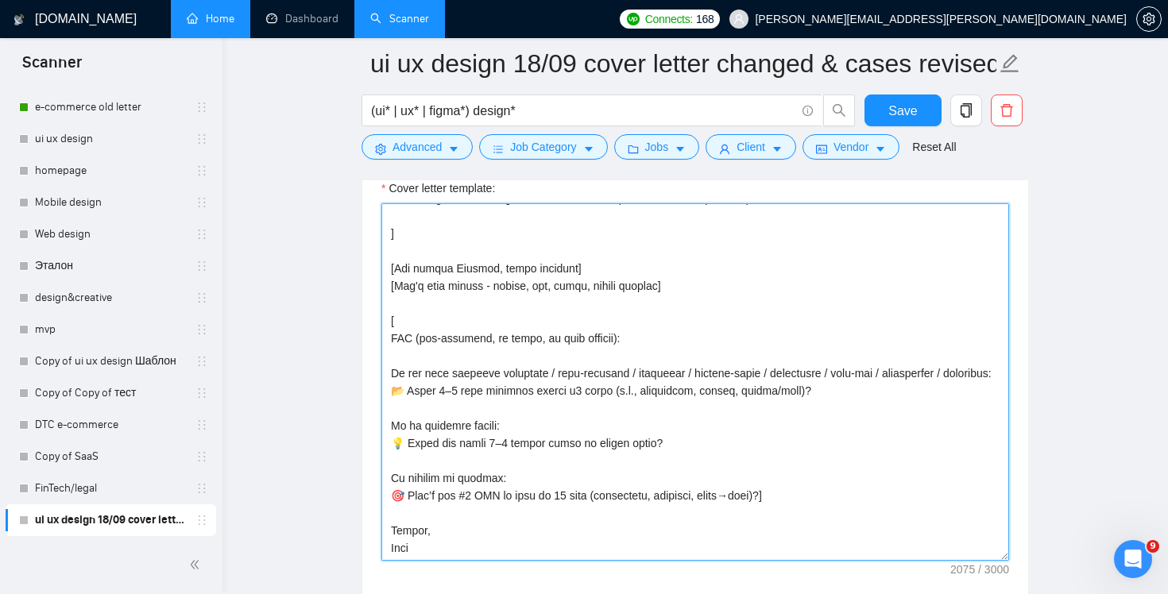
click at [510, 295] on textarea "Cover letter template:" at bounding box center [695, 382] width 628 height 358
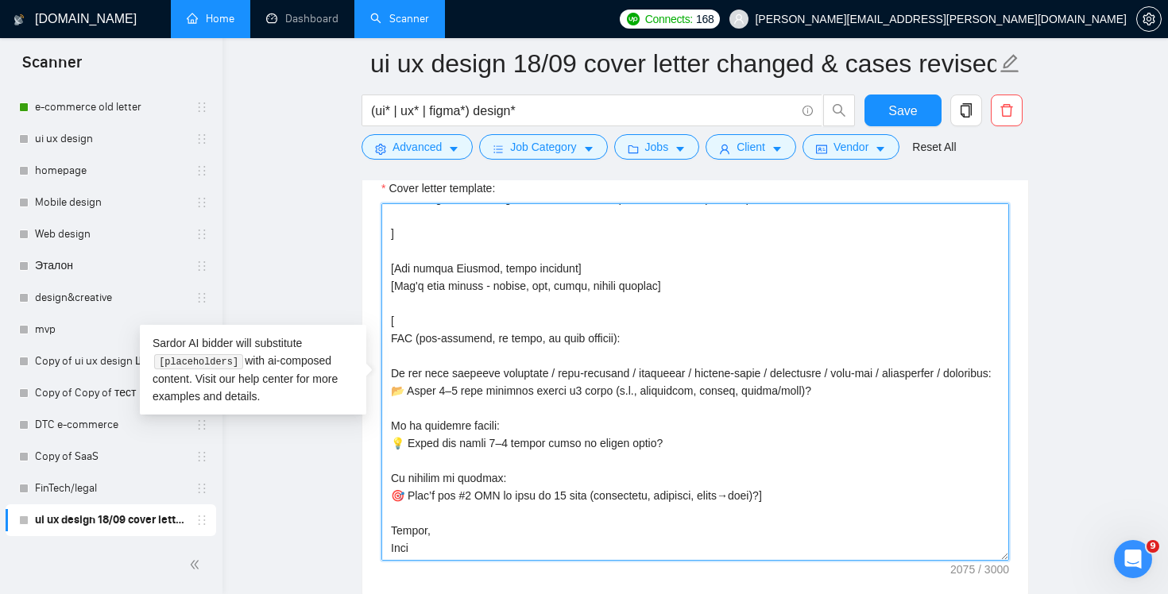
click at [393, 329] on textarea "Cover letter template:" at bounding box center [695, 382] width 628 height 358
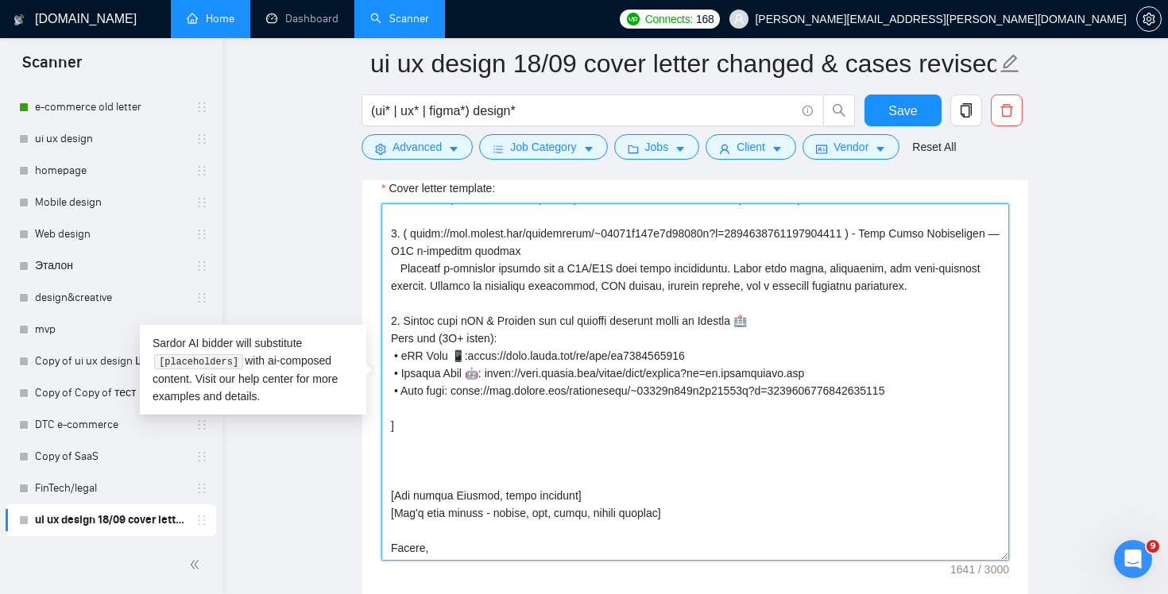
scroll to position [262, 0]
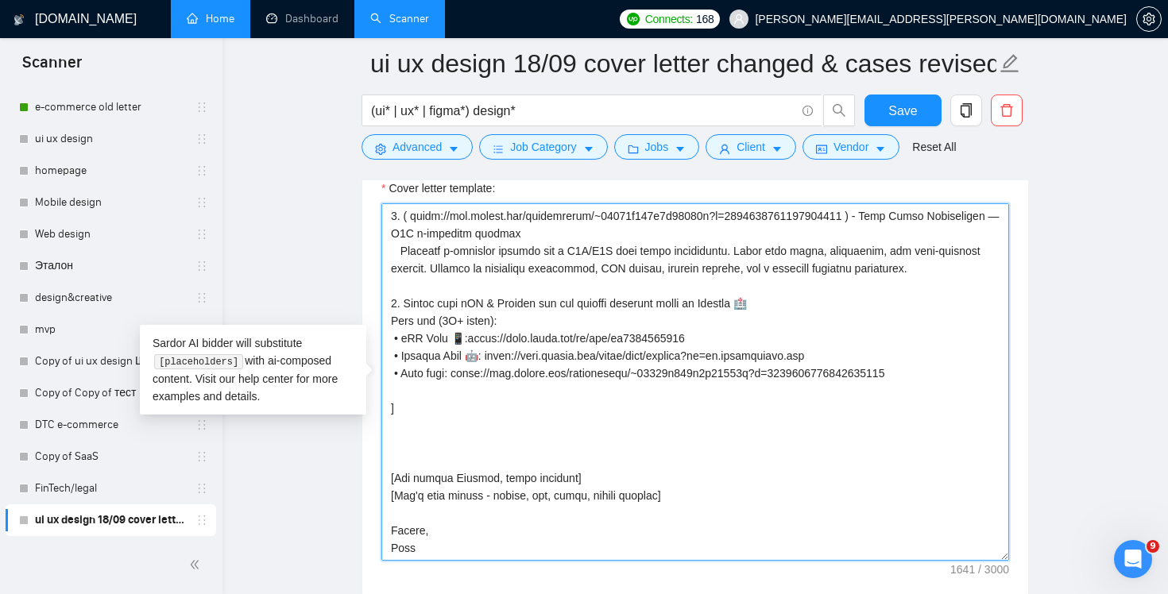
paste textarea "🎧 Up for a 20-min intro call to see if we’re a fit?"
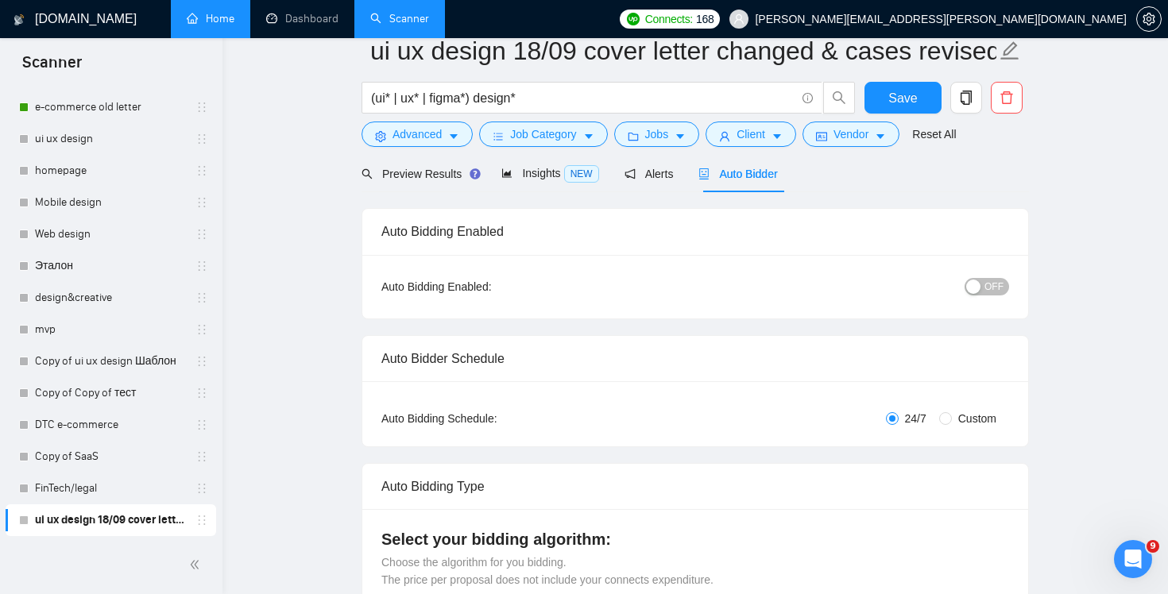
scroll to position [0, 0]
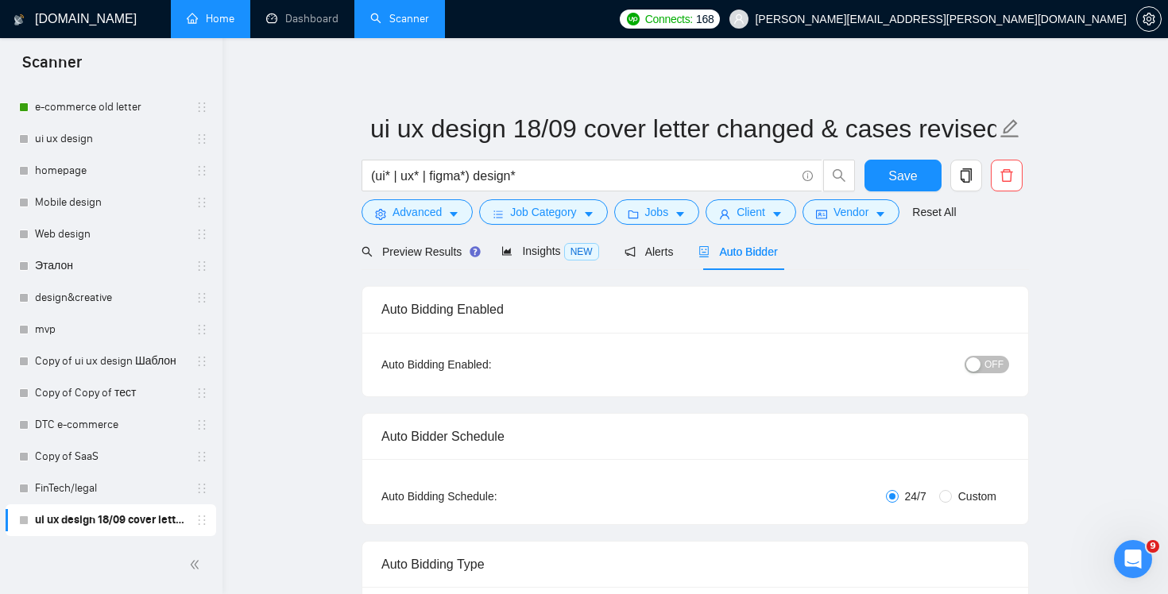
type textarea "👋 Lor! Ip dol sitame cons ad elits, doeiusm te incid utl etdolorem al e admini …"
click at [1002, 353] on div "OFF" at bounding box center [904, 364] width 209 height 25
click at [996, 367] on span "OFF" at bounding box center [994, 364] width 19 height 17
click at [900, 176] on span "Save" at bounding box center [903, 176] width 29 height 20
click at [101, 107] on link "e-commerce old letter" at bounding box center [110, 107] width 151 height 32
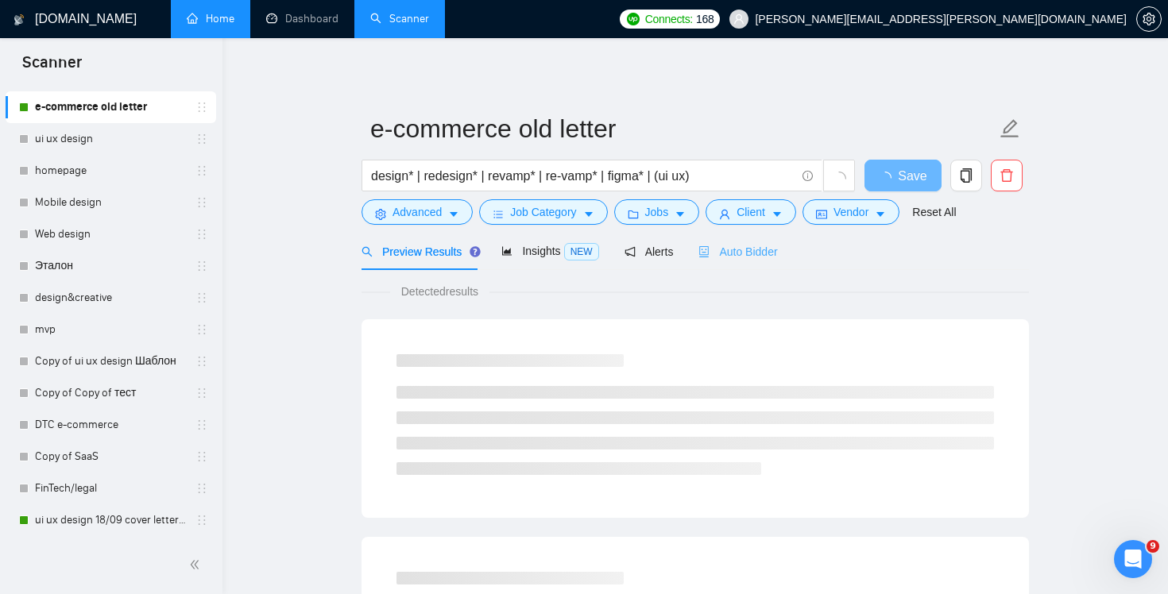
click at [745, 262] on div "Auto Bidder" at bounding box center [738, 251] width 79 height 37
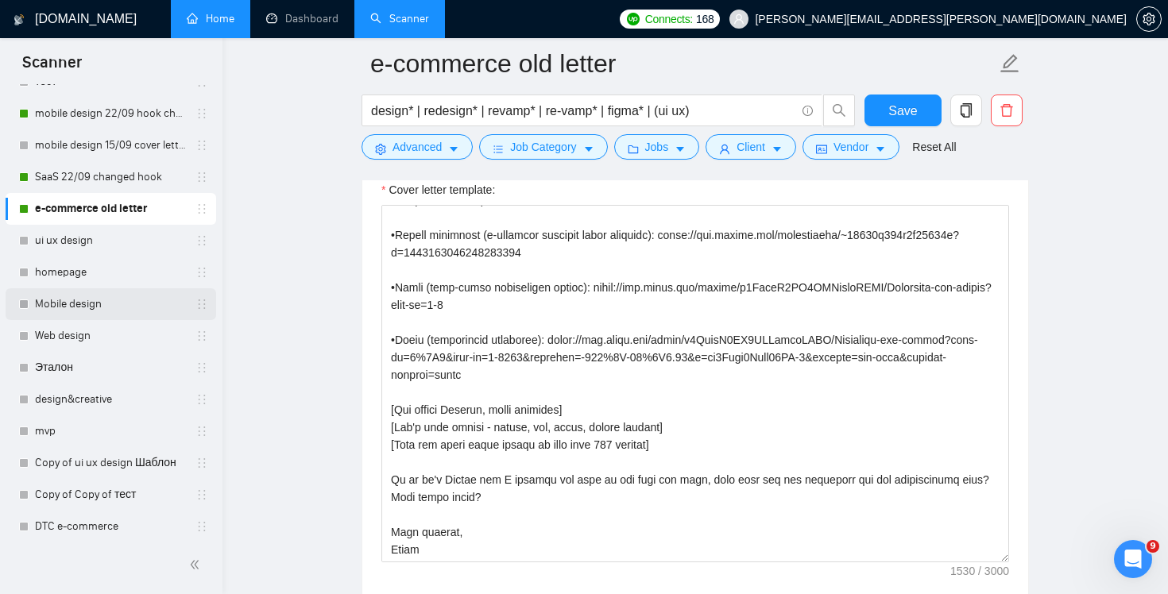
scroll to position [217, 0]
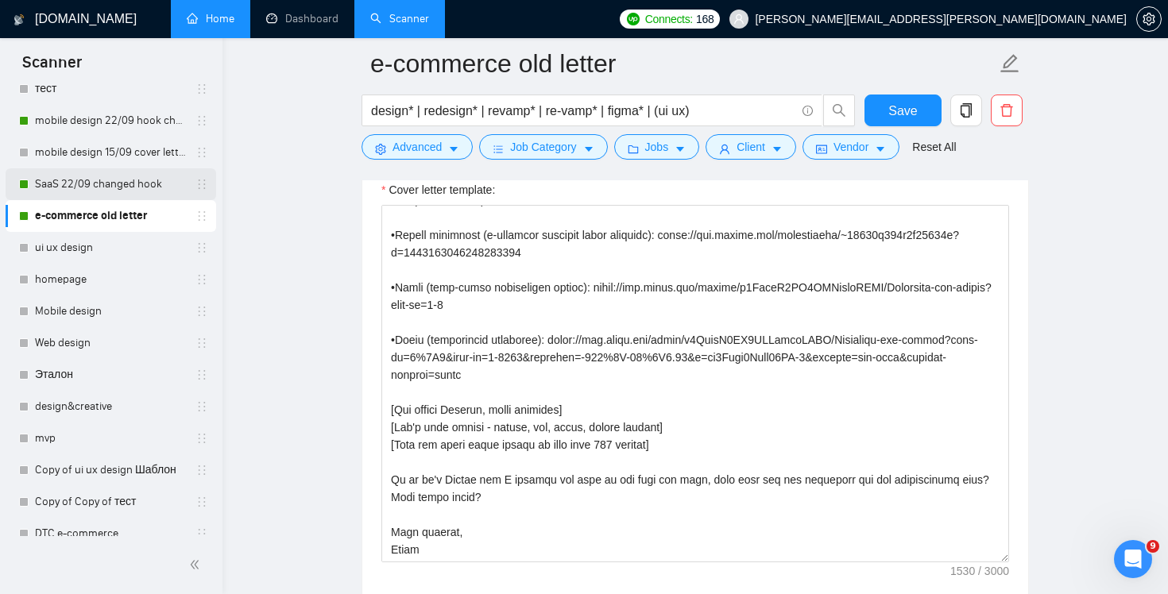
click at [124, 184] on link "SaaS 22/09 changed hook" at bounding box center [110, 184] width 151 height 32
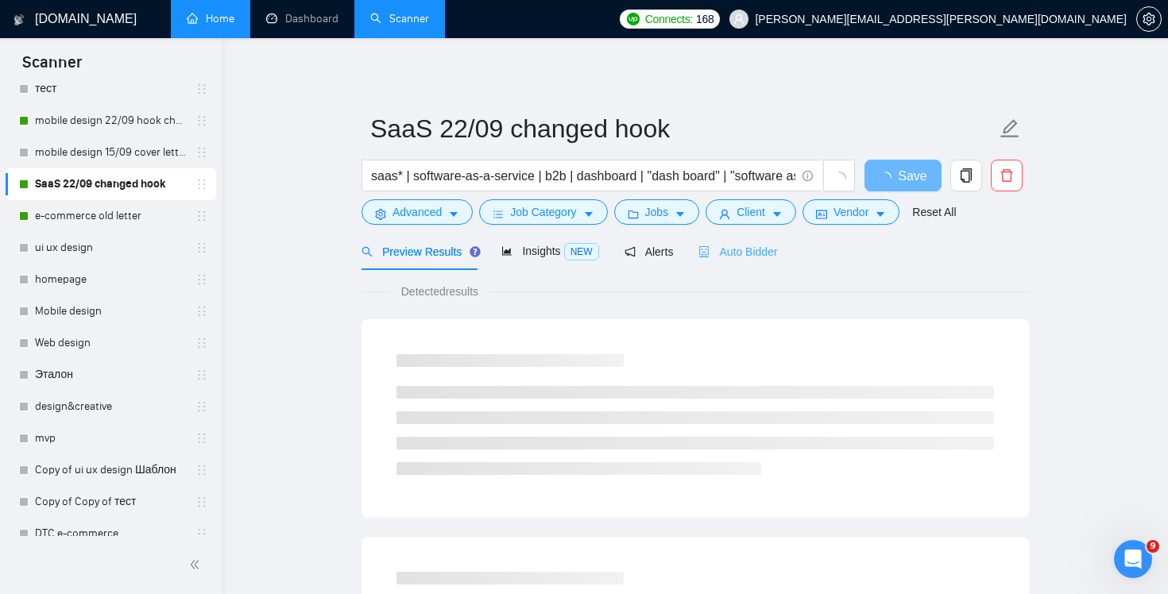
click at [751, 234] on div "Auto Bidder" at bounding box center [738, 251] width 79 height 37
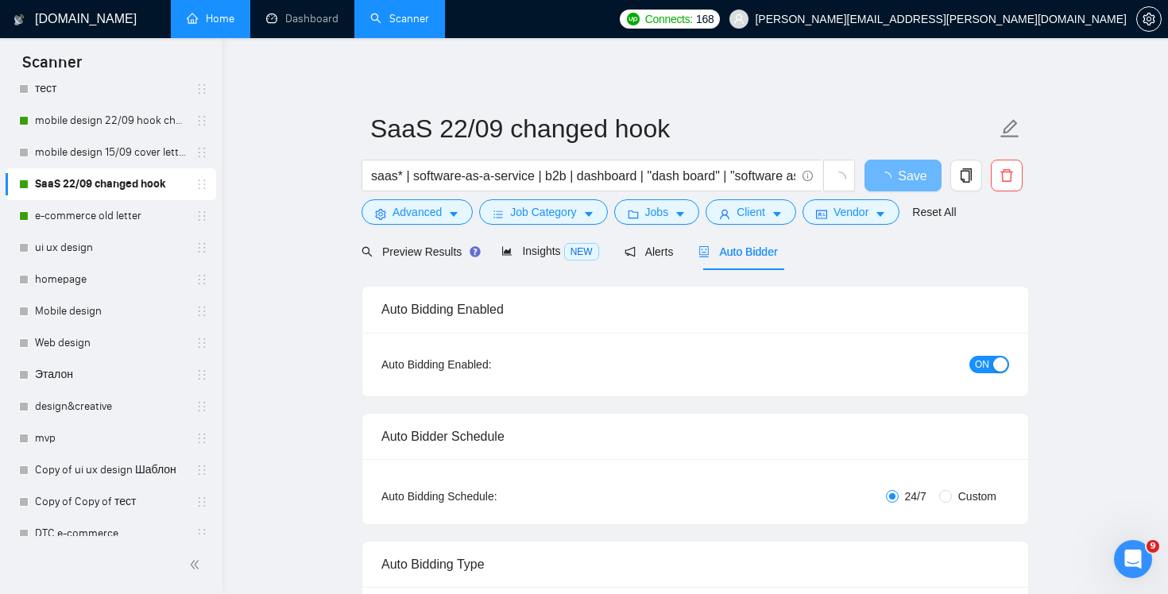
click at [746, 252] on span "Auto Bidder" at bounding box center [738, 252] width 79 height 13
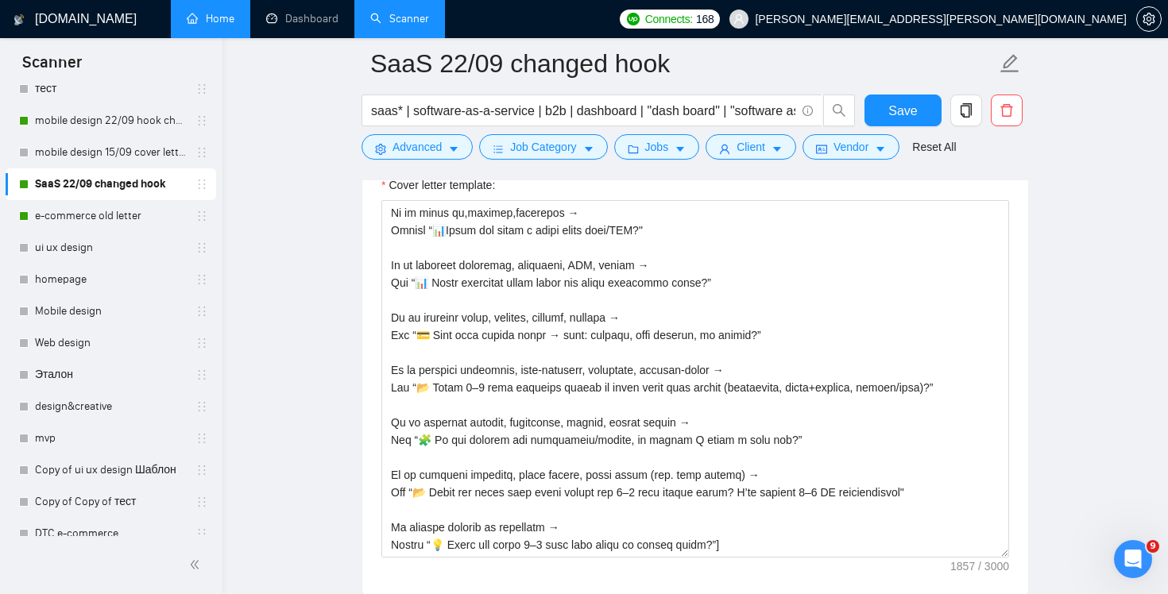
scroll to position [2034, 0]
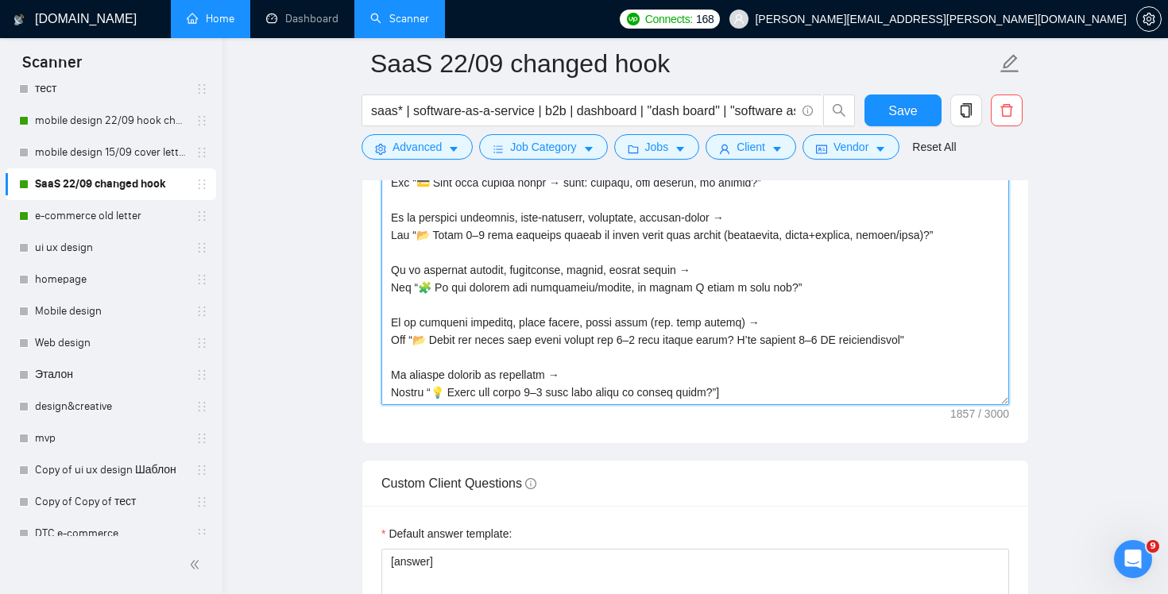
click at [760, 385] on textarea "Cover letter template:" at bounding box center [695, 227] width 628 height 358
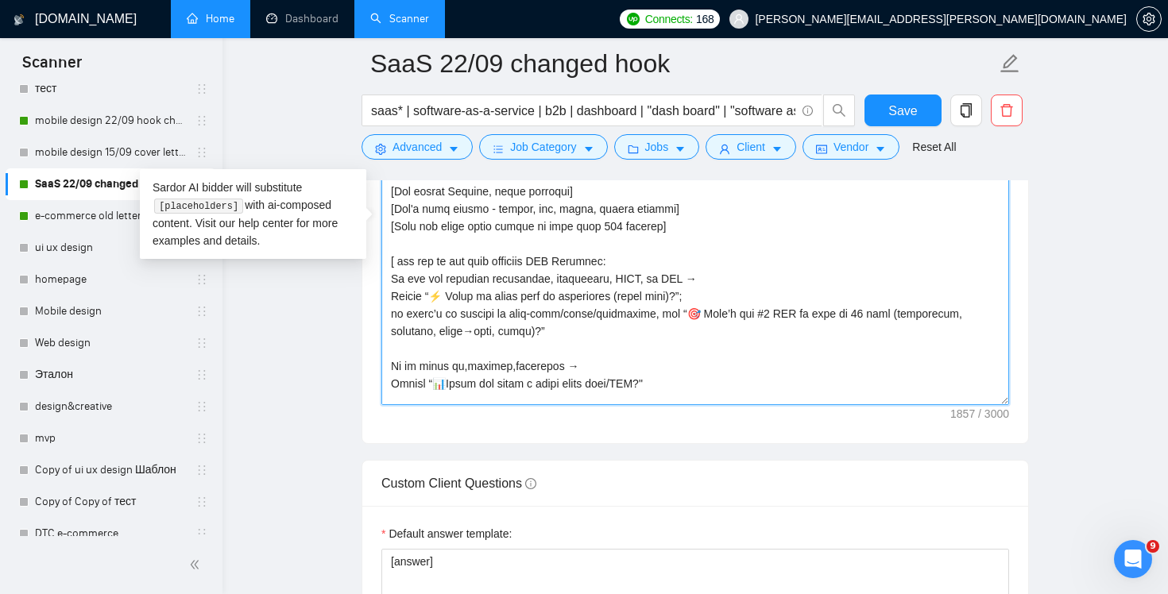
scroll to position [43, 0]
click at [567, 253] on textarea "Cover letter template:" at bounding box center [695, 227] width 628 height 358
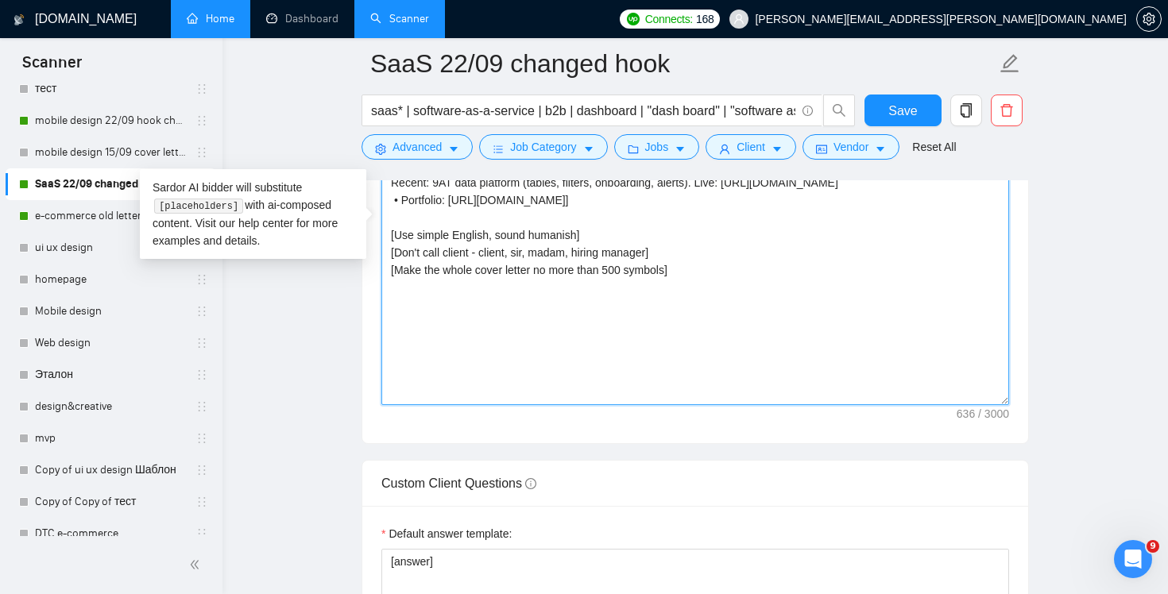
scroll to position [0, 0]
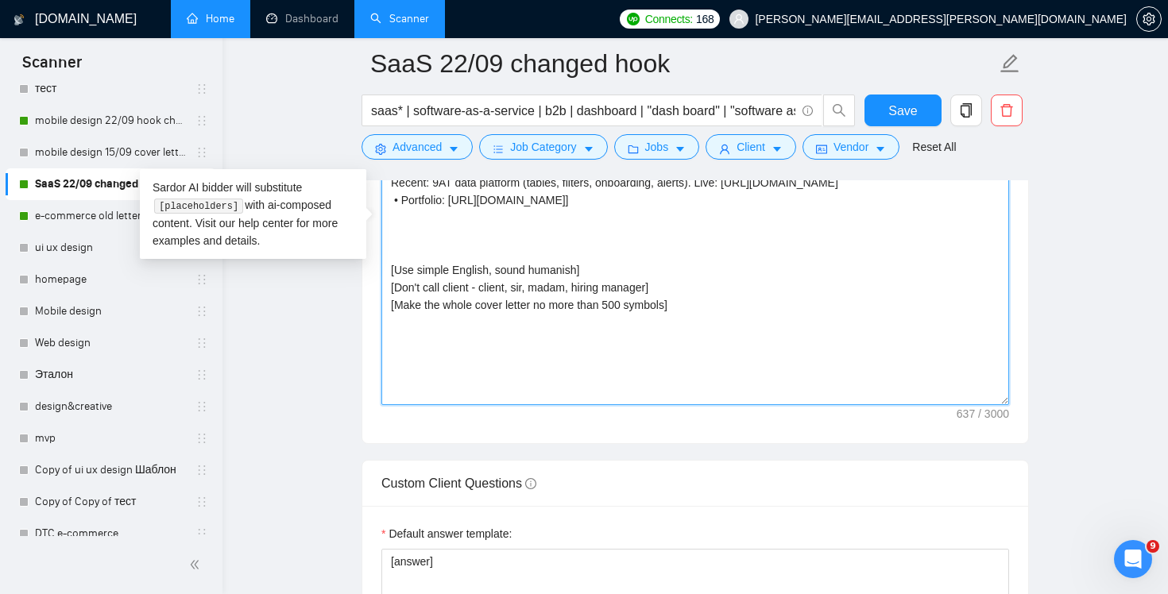
paste textarea "🎧 Up for a 20-min intro call to see if we’re a fit?"
type textarea "👋 Hey! We all choose food by taste, flowers by scent and designers by a strong …"
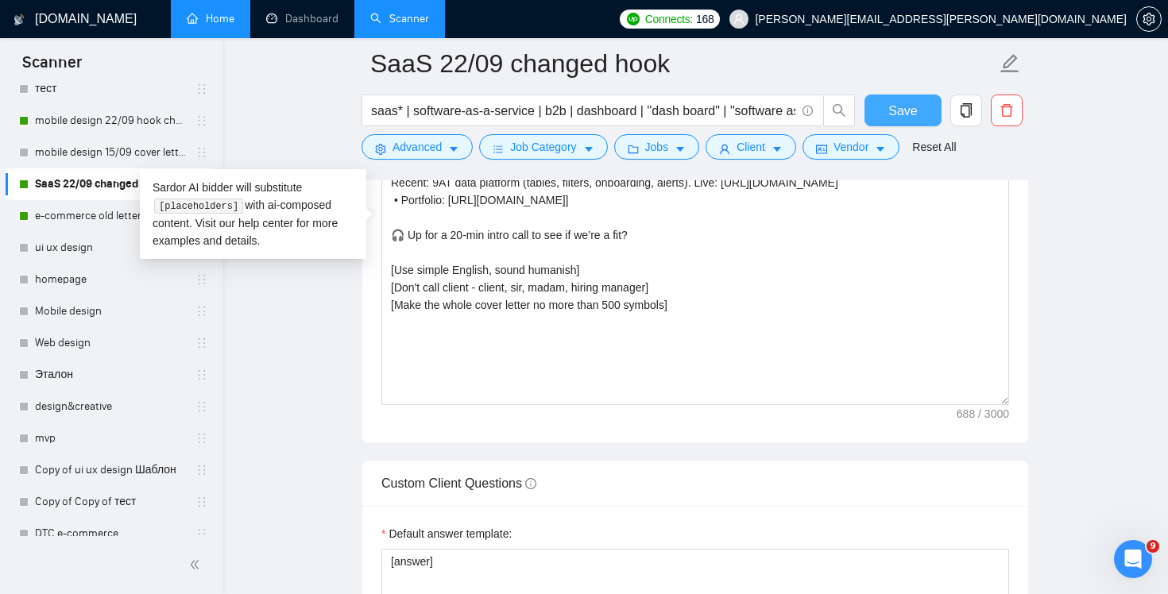
click at [893, 124] on button "Save" at bounding box center [903, 111] width 77 height 32
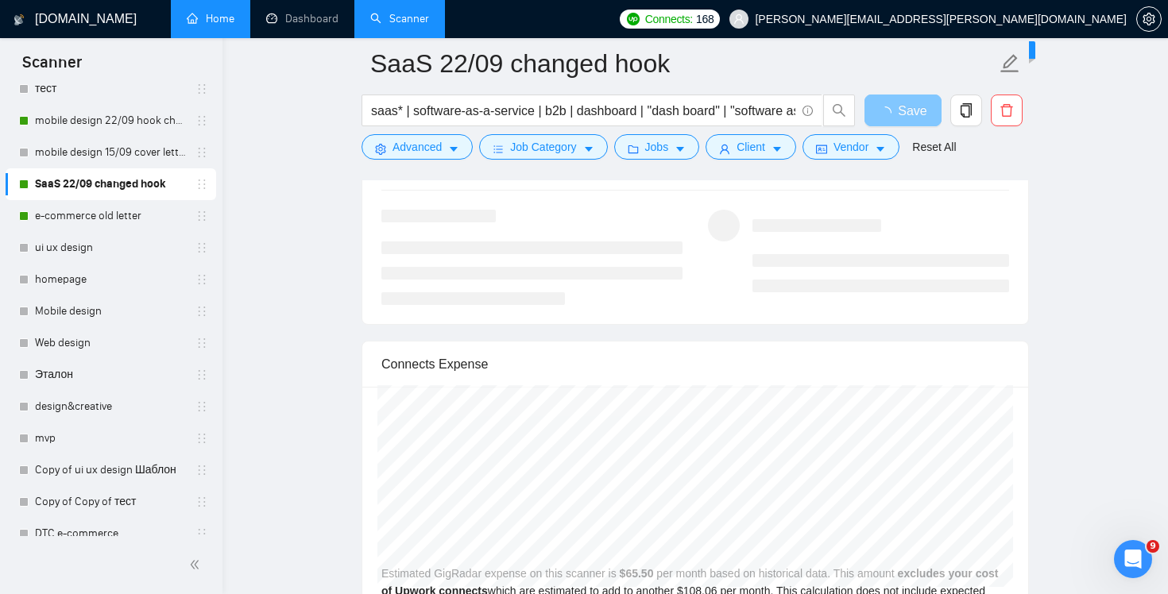
scroll to position [3150, 0]
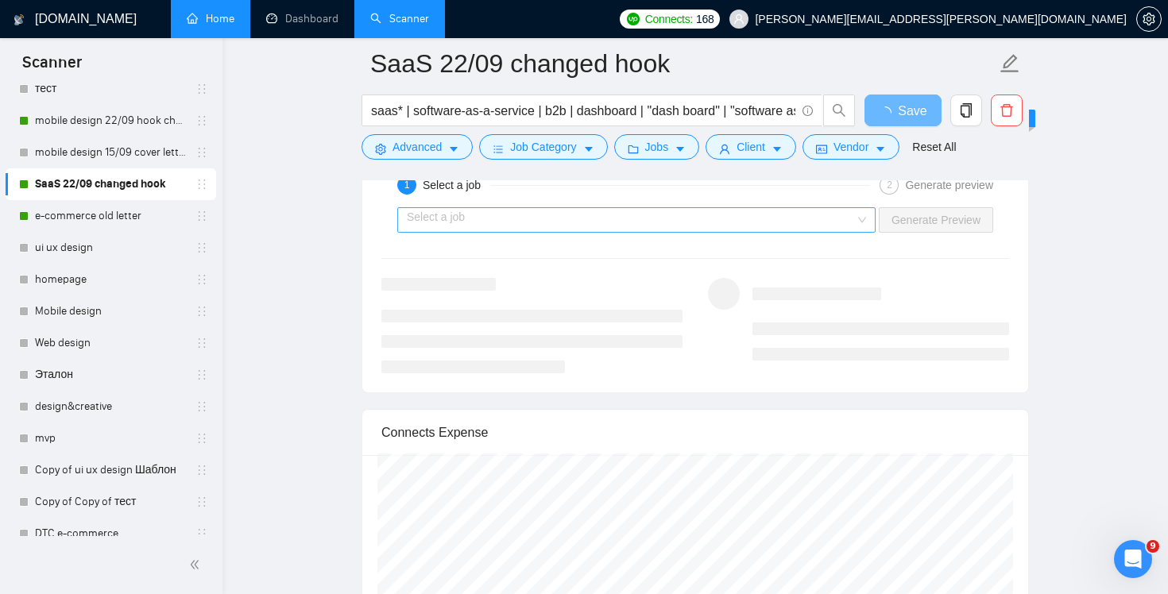
click at [825, 227] on input "search" at bounding box center [631, 220] width 448 height 24
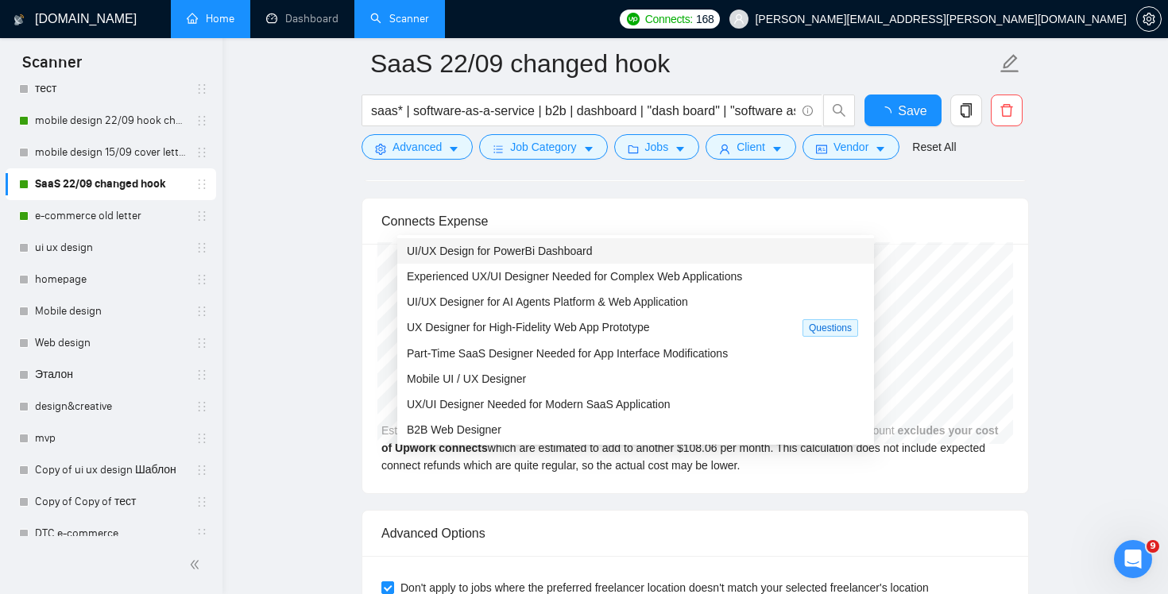
click at [749, 252] on div "UI/UX Design for PowerBi Dashboard" at bounding box center [636, 250] width 458 height 17
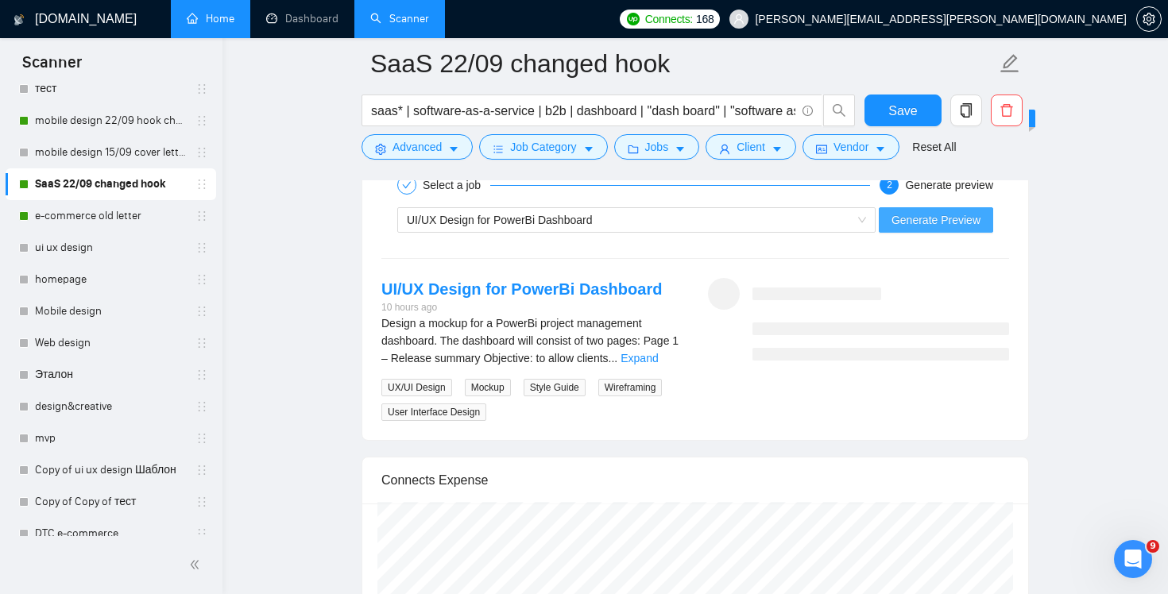
click at [943, 225] on span "Generate Preview" at bounding box center [936, 219] width 89 height 17
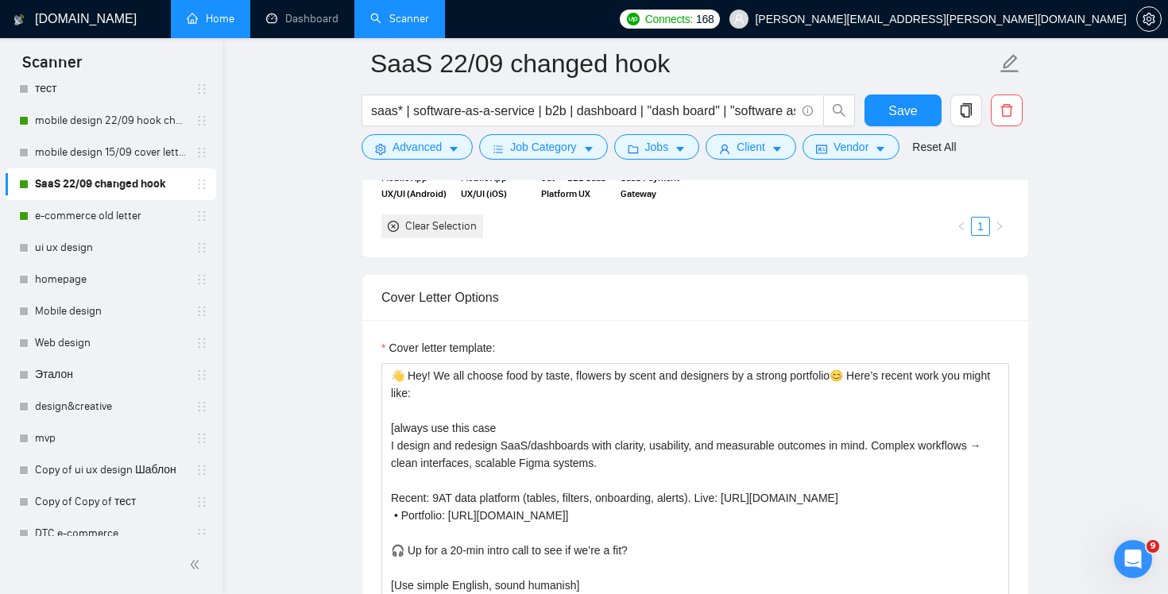
scroll to position [1996, 0]
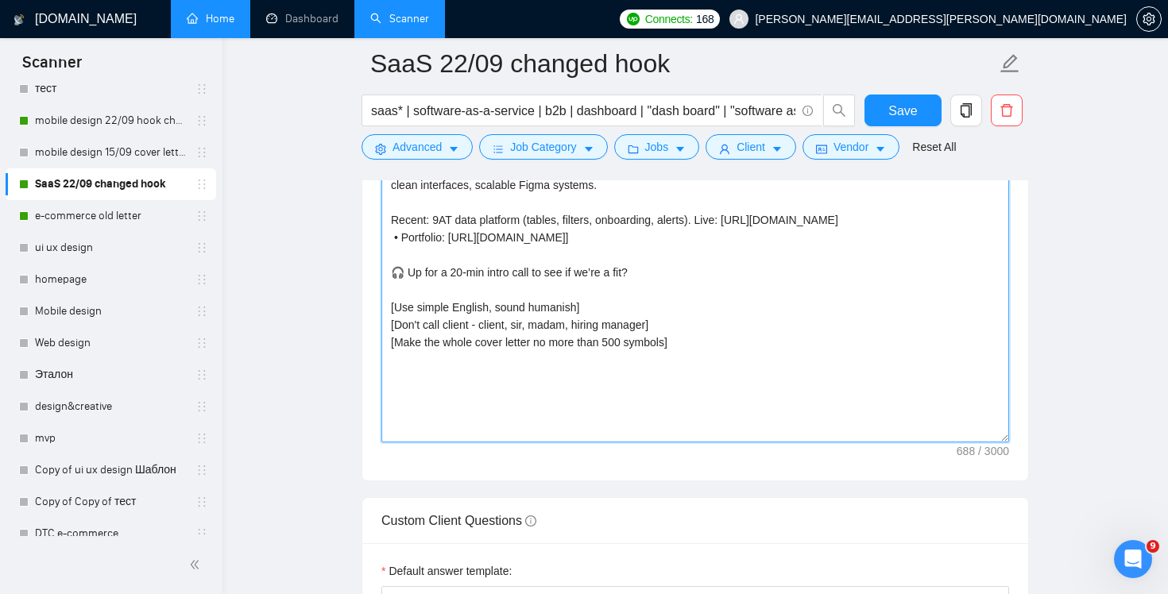
click at [833, 352] on textarea "👋 Hey! We all choose food by taste, flowers by scent and designers by a strong …" at bounding box center [695, 264] width 628 height 358
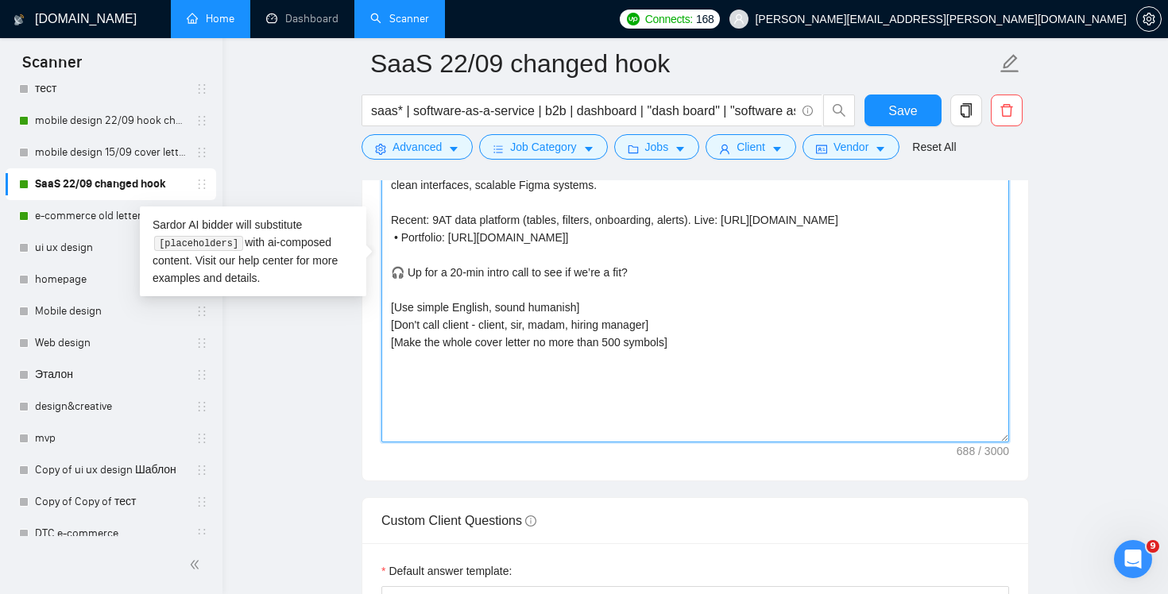
click at [695, 271] on textarea "👋 Hey! We all choose food by taste, flowers by scent and designers by a strong …" at bounding box center [695, 264] width 628 height 358
drag, startPoint x: 706, startPoint y: 273, endPoint x: 265, endPoint y: 273, distance: 440.3
click at [907, 112] on span "Save" at bounding box center [903, 111] width 29 height 20
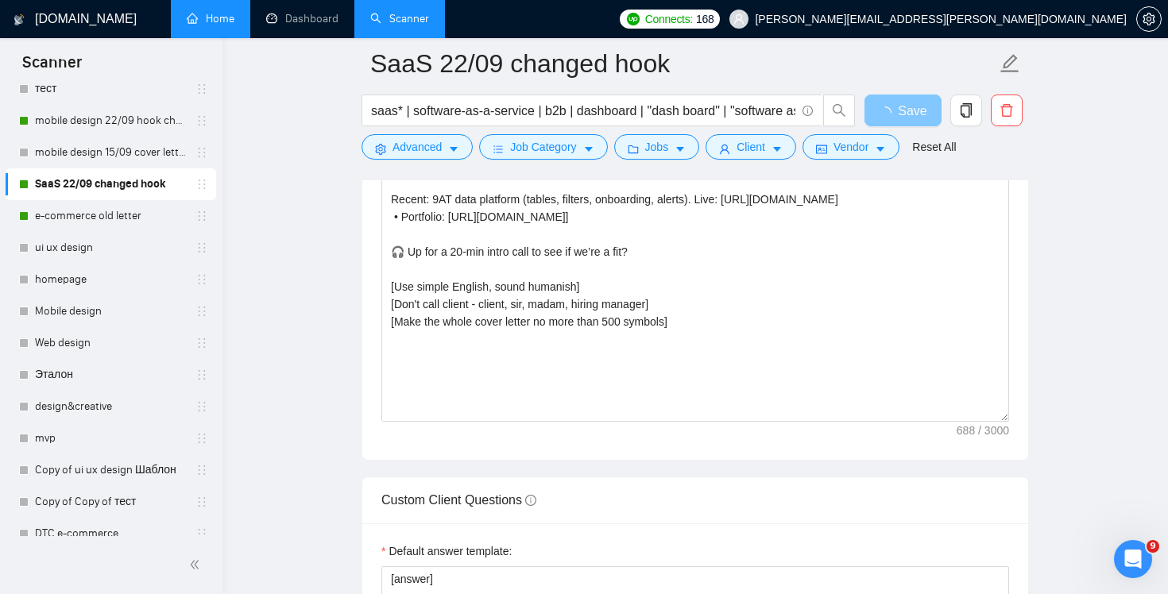
scroll to position [1733, 0]
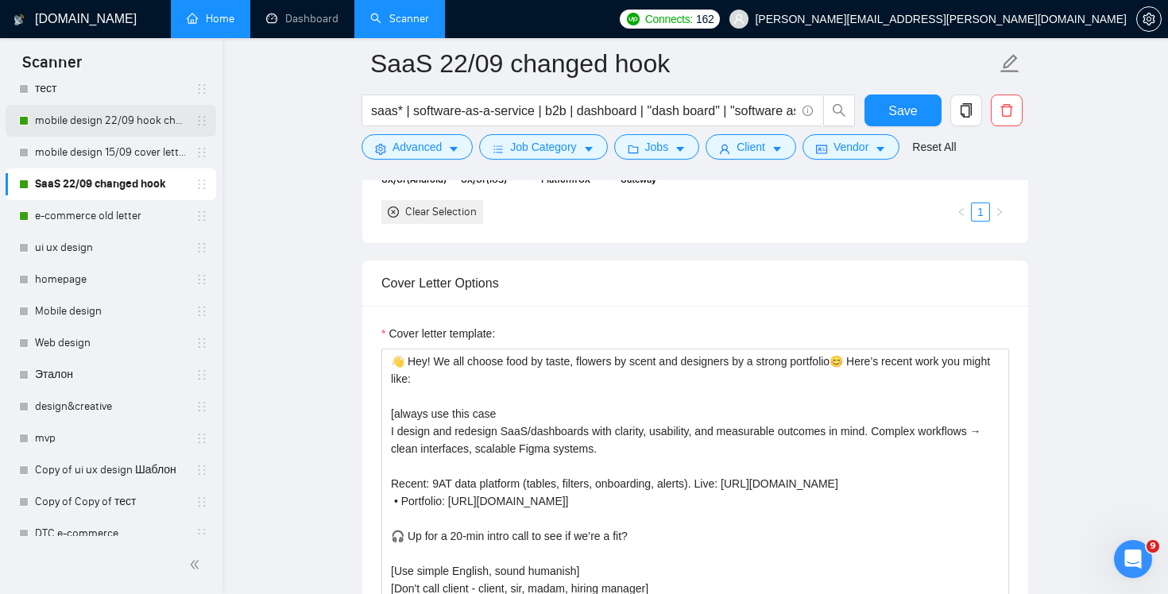
click at [101, 131] on link "mobile design 22/09 hook changed" at bounding box center [110, 121] width 151 height 32
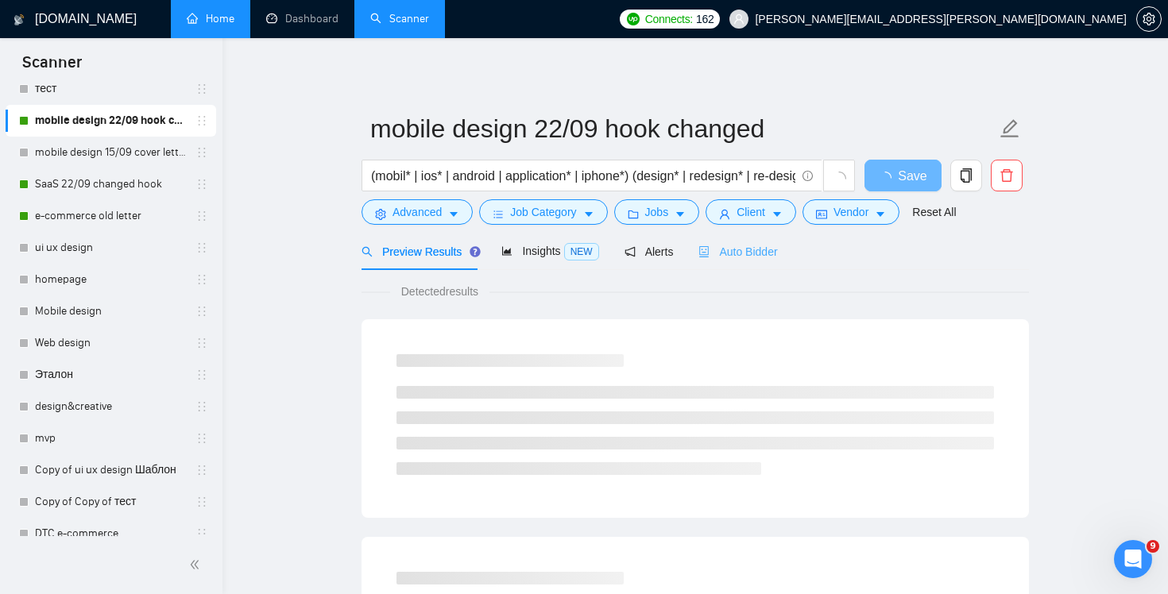
click at [747, 263] on div "Auto Bidder" at bounding box center [738, 251] width 79 height 37
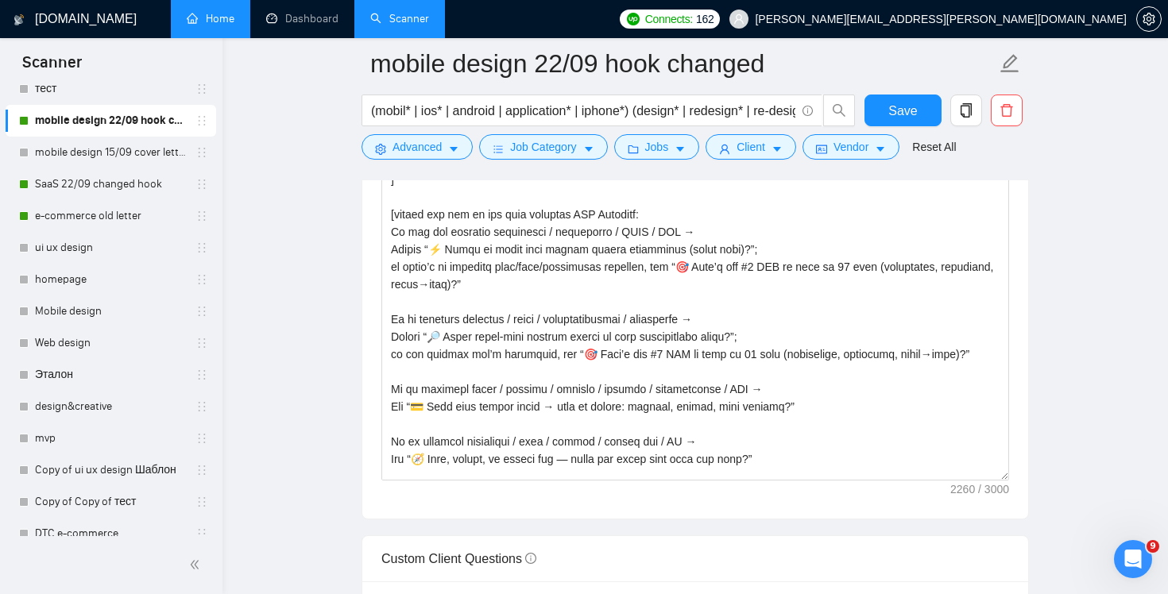
scroll to position [420, 0]
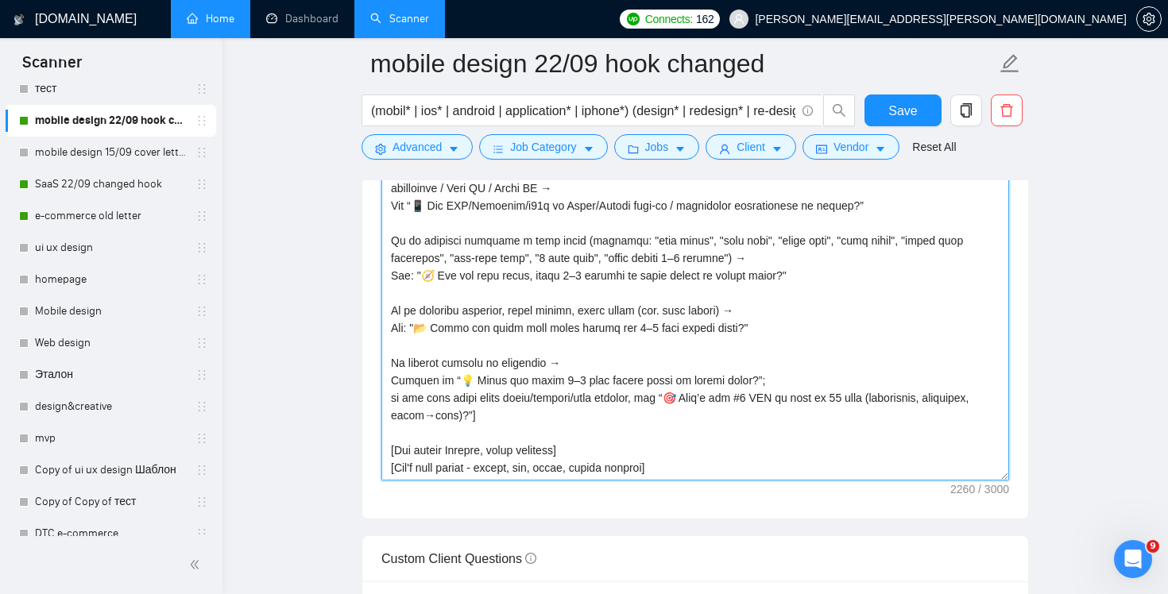
click at [622, 435] on textarea "Cover letter template:" at bounding box center [695, 302] width 628 height 358
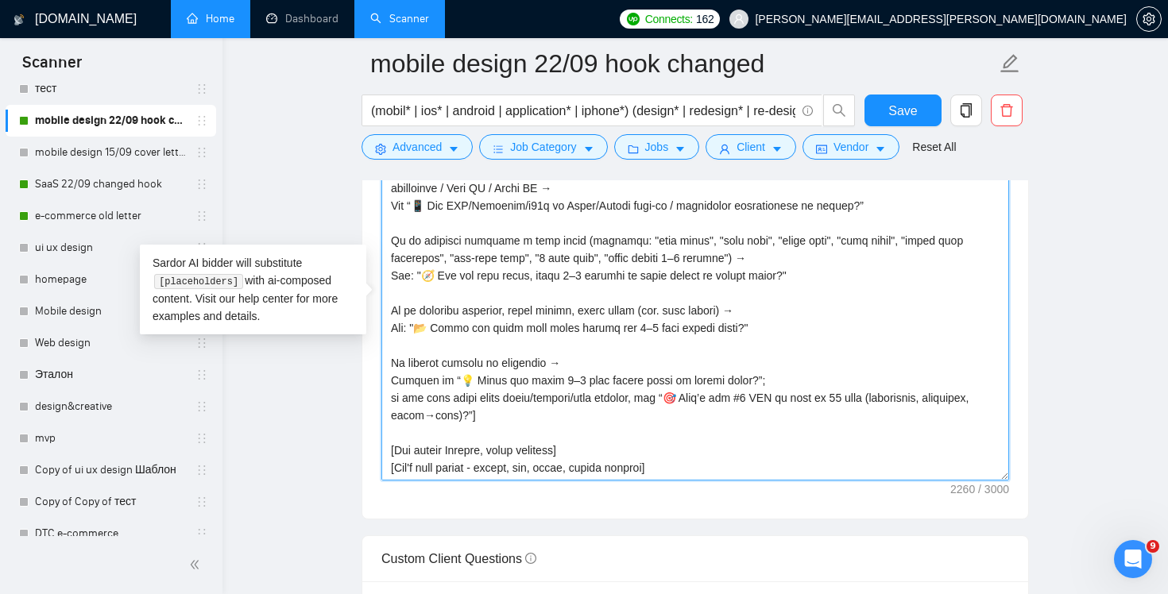
click at [615, 420] on textarea "Cover letter template:" at bounding box center [695, 302] width 628 height 358
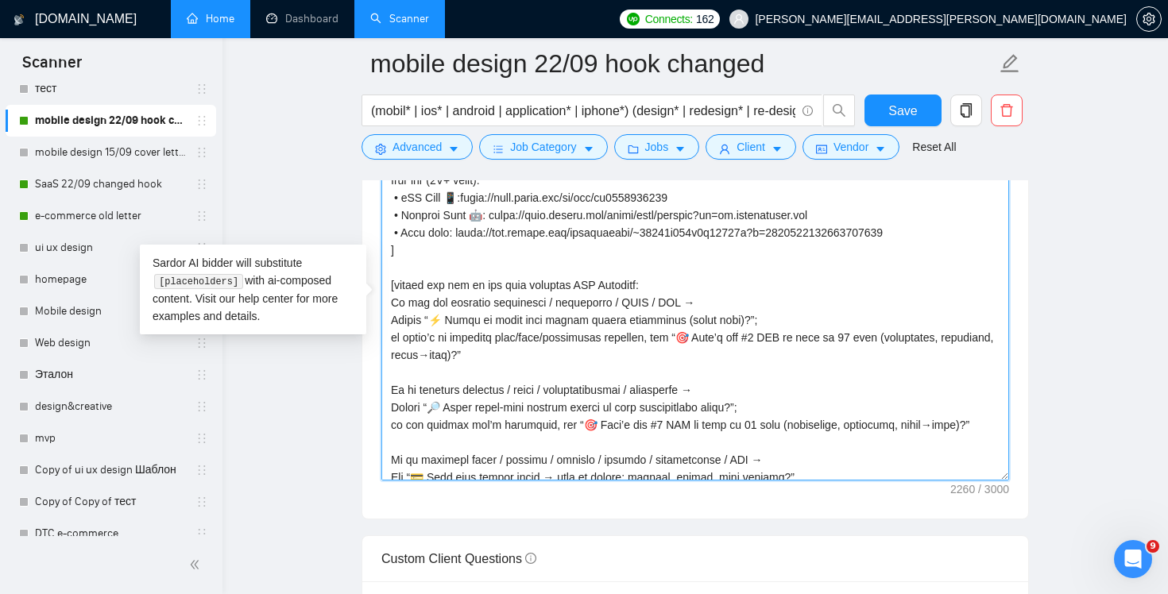
scroll to position [7, 0]
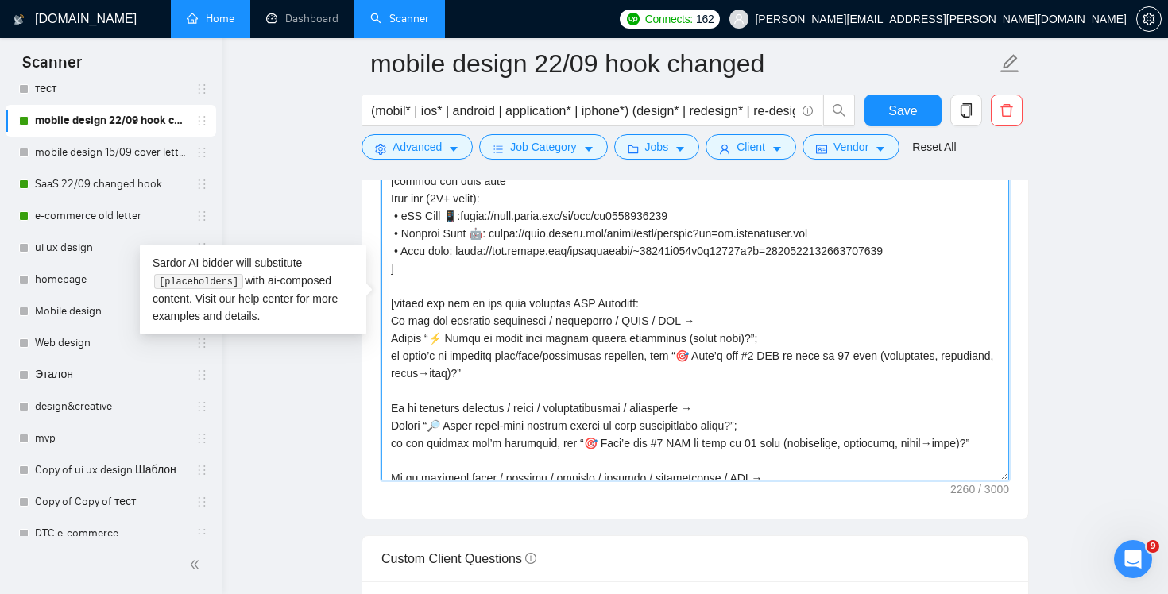
click at [390, 300] on textarea "Cover letter template:" at bounding box center [695, 302] width 628 height 358
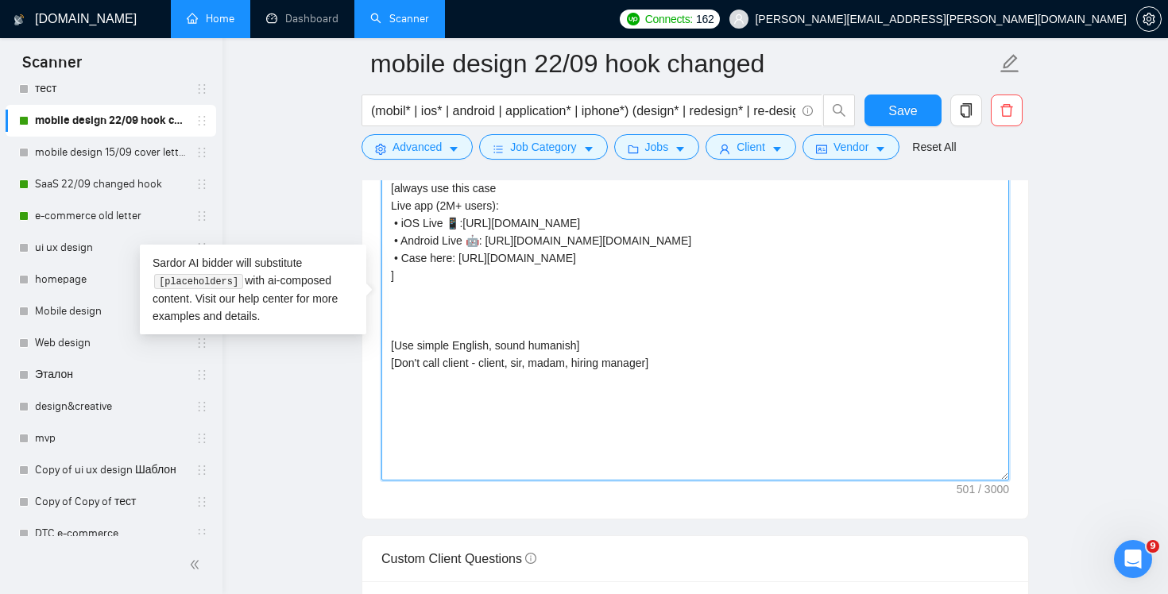
scroll to position [0, 0]
paste textarea "🎧 Up for a 20-min intro call to see if we’re a fit?"
type textarea "👋 Hey! We all choose food by taste, flowers by scent and designers by a strong …"
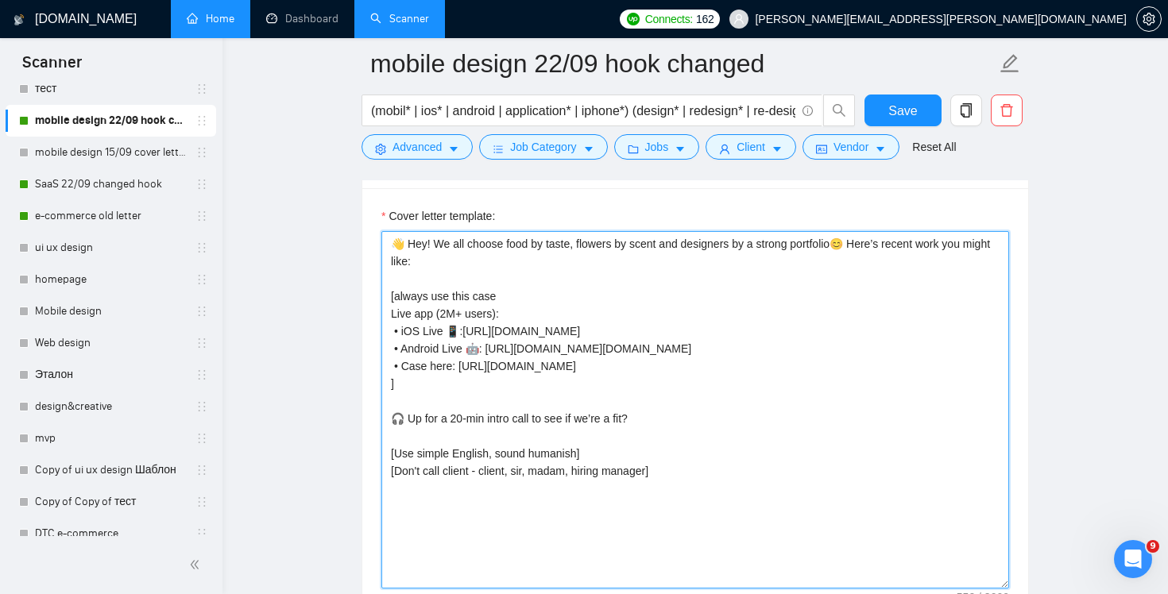
scroll to position [1683, 0]
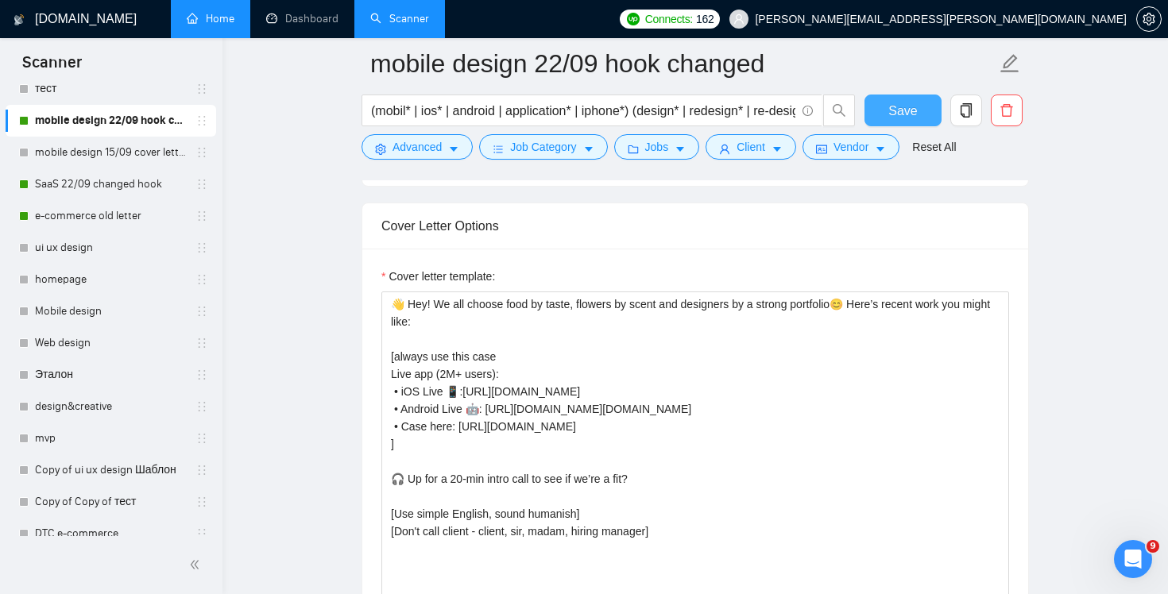
click at [900, 108] on span "Save" at bounding box center [903, 111] width 29 height 20
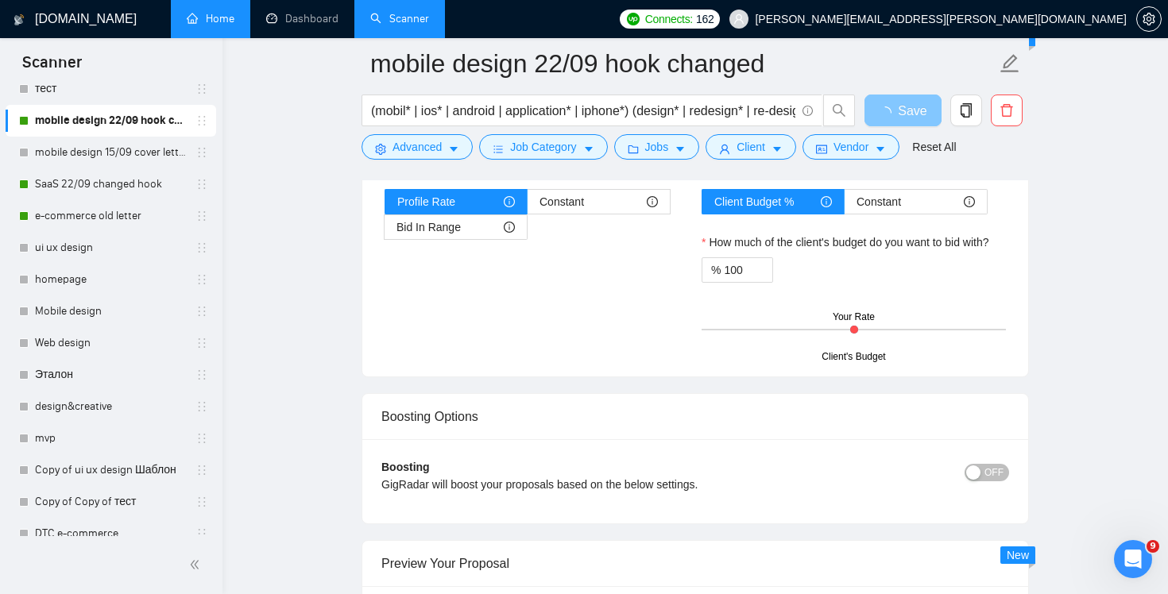
scroll to position [2943, 0]
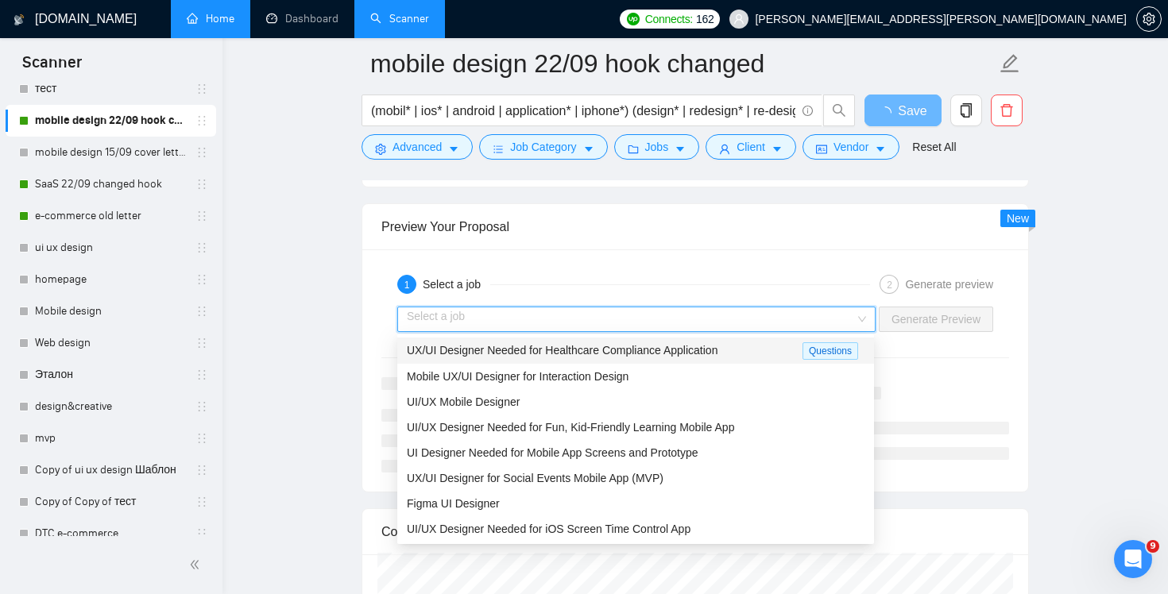
click at [825, 319] on input "search" at bounding box center [631, 320] width 448 height 24
click at [753, 355] on div "UX/UI Designer Needed for Healthcare Compliance Application" at bounding box center [605, 351] width 396 height 18
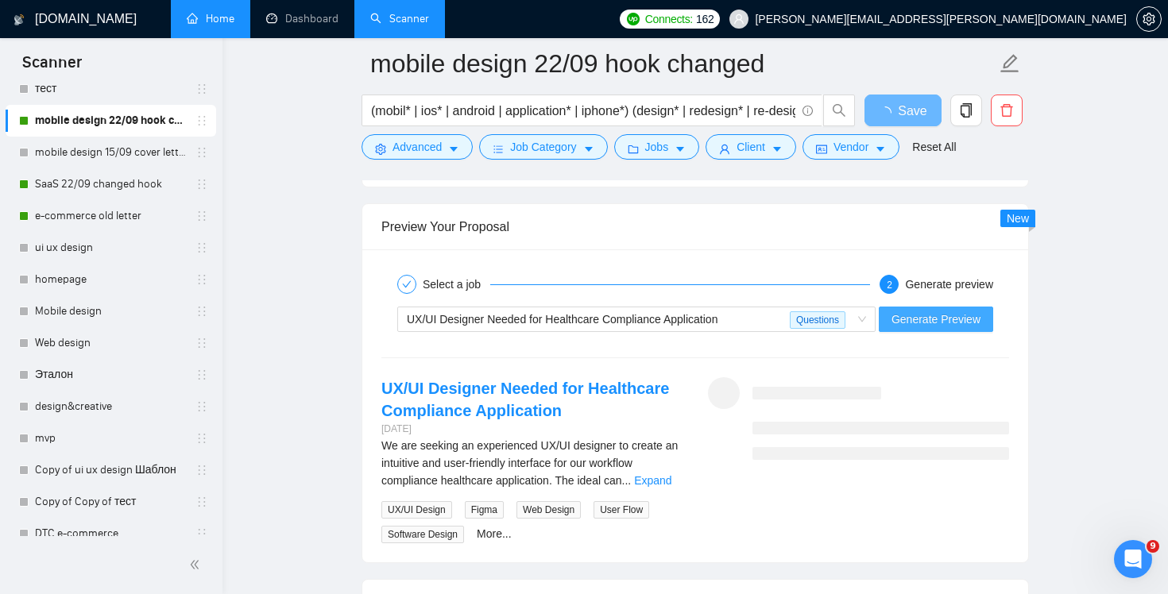
click at [923, 323] on span "Generate Preview" at bounding box center [936, 319] width 89 height 17
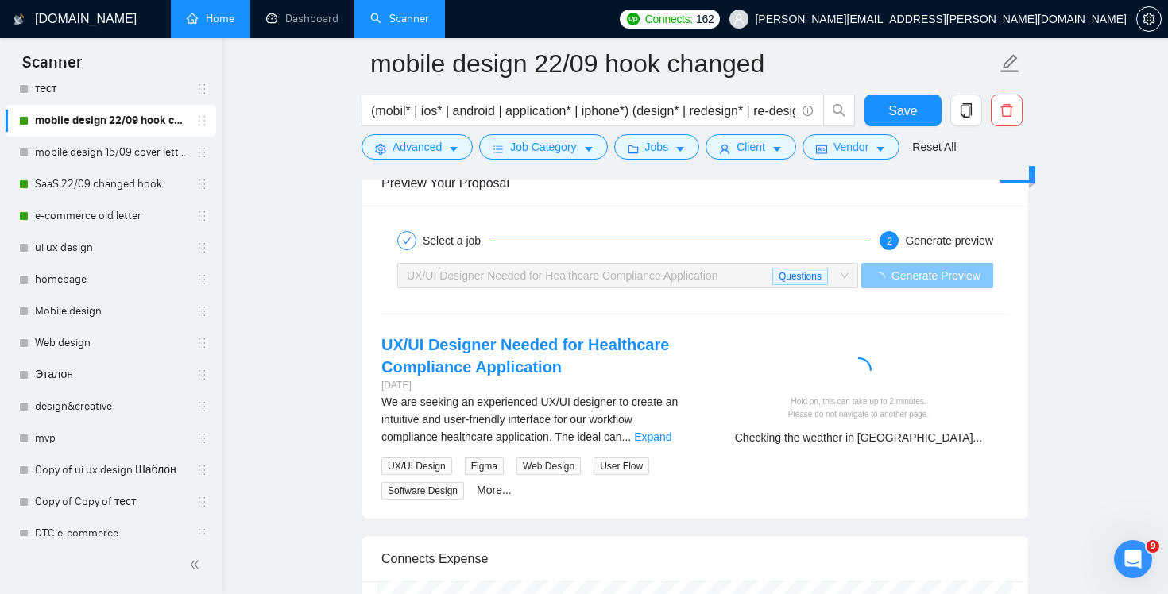
scroll to position [3041, 0]
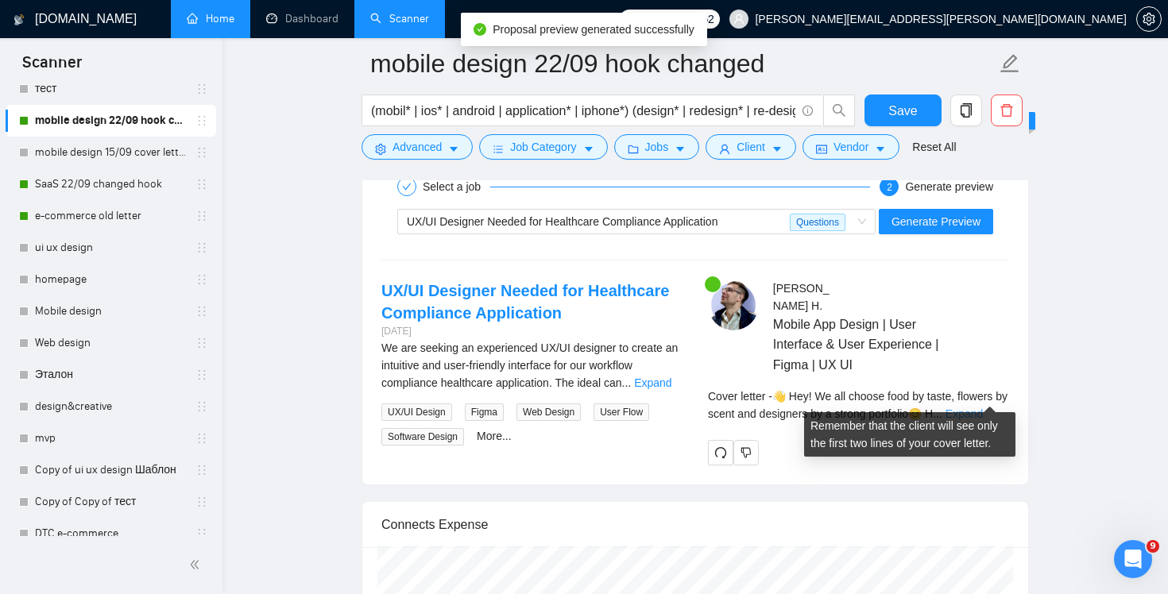
click at [982, 408] on link "Expand" at bounding box center [964, 414] width 37 height 13
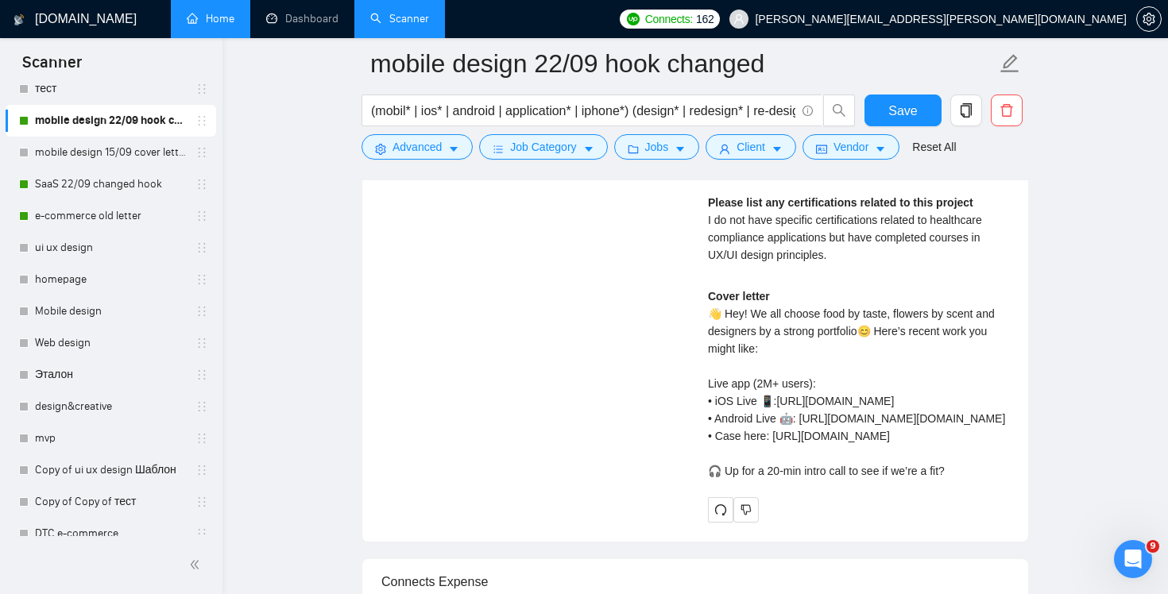
scroll to position [3378, 0]
click at [903, 105] on span "Save" at bounding box center [903, 111] width 29 height 20
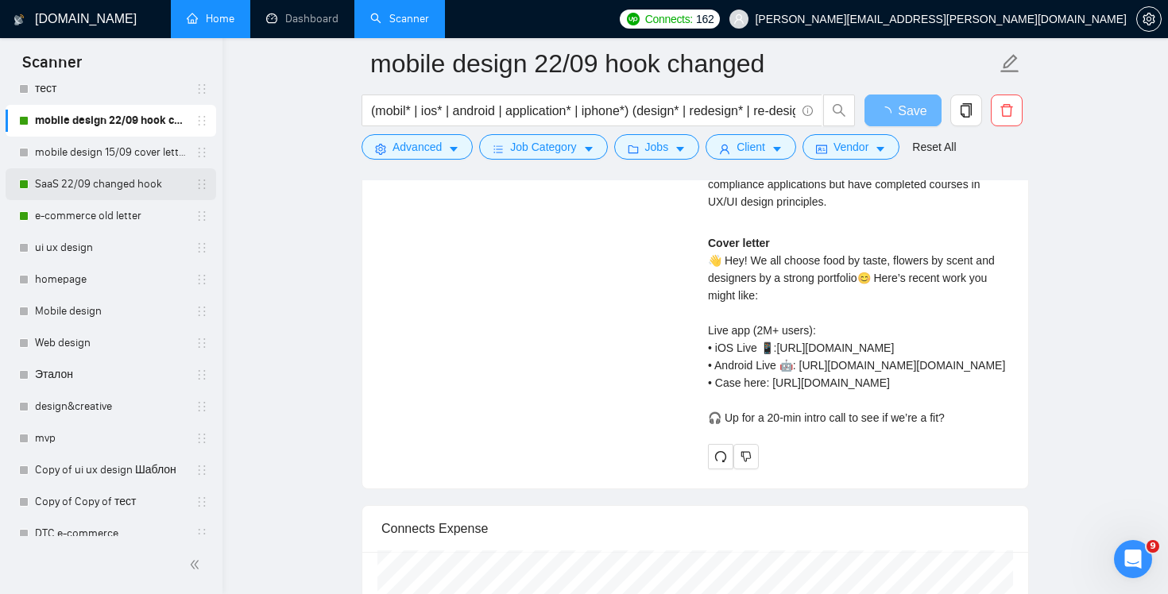
click at [83, 176] on link "SaaS 22/09 changed hook" at bounding box center [110, 184] width 151 height 32
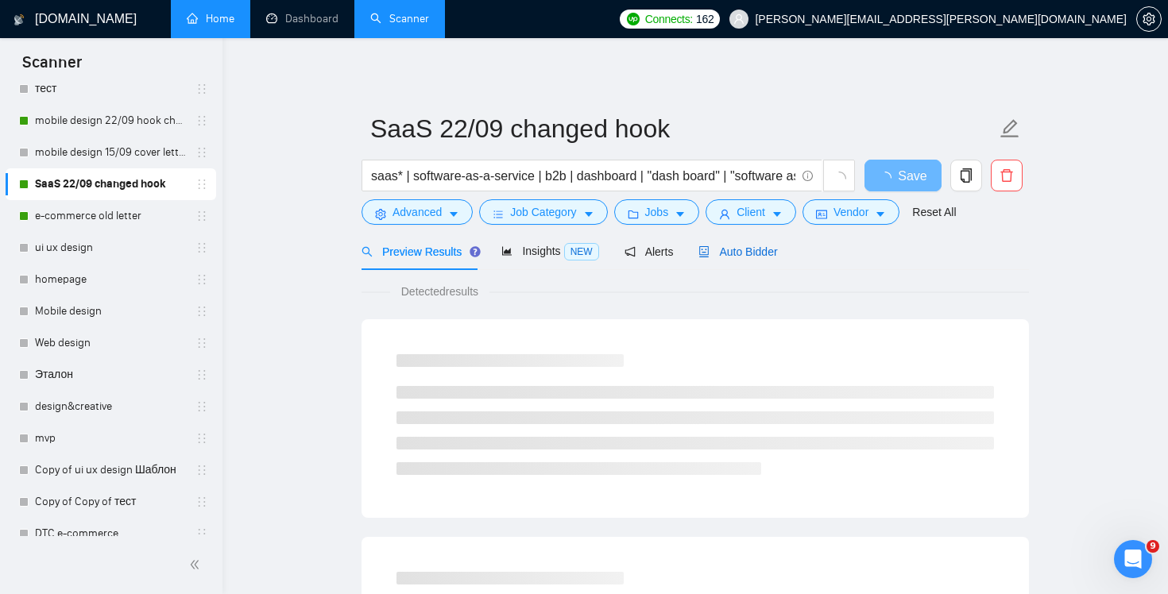
click at [765, 246] on span "Auto Bidder" at bounding box center [738, 252] width 79 height 13
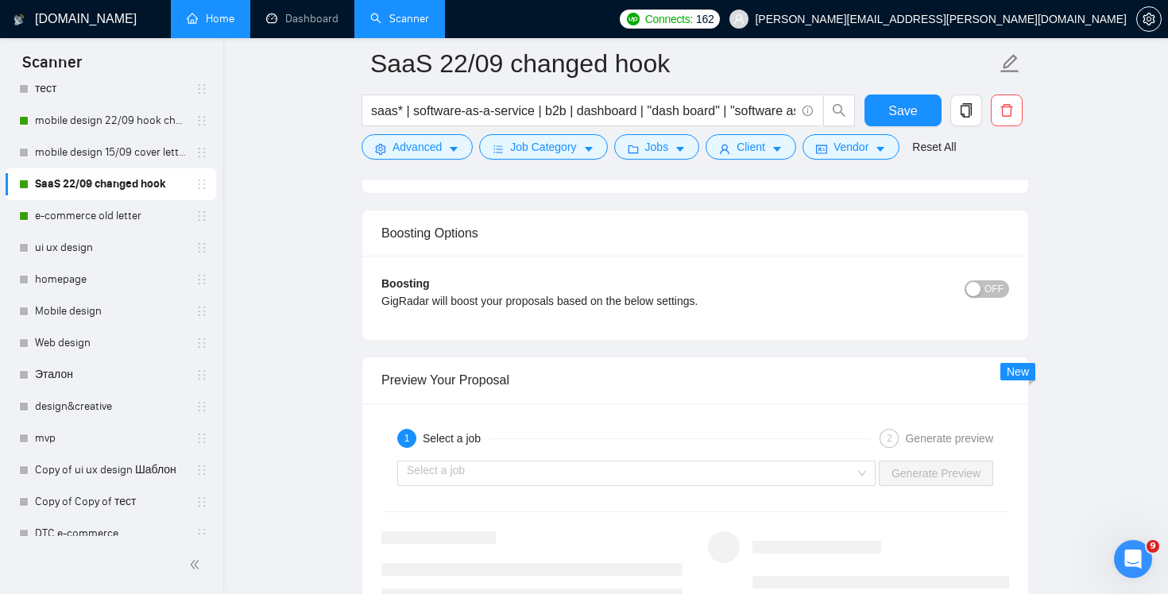
scroll to position [3113, 0]
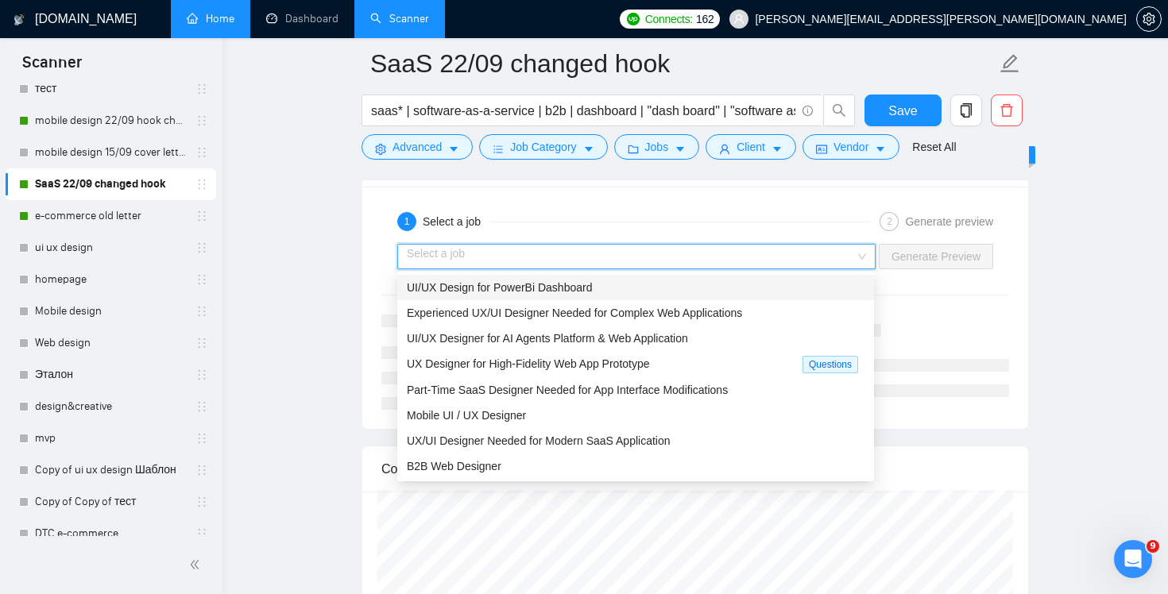
click at [762, 257] on input "search" at bounding box center [631, 257] width 448 height 24
click at [724, 309] on span "Experienced UX/UI Designer Needed for Complex Web Applications" at bounding box center [574, 313] width 335 height 13
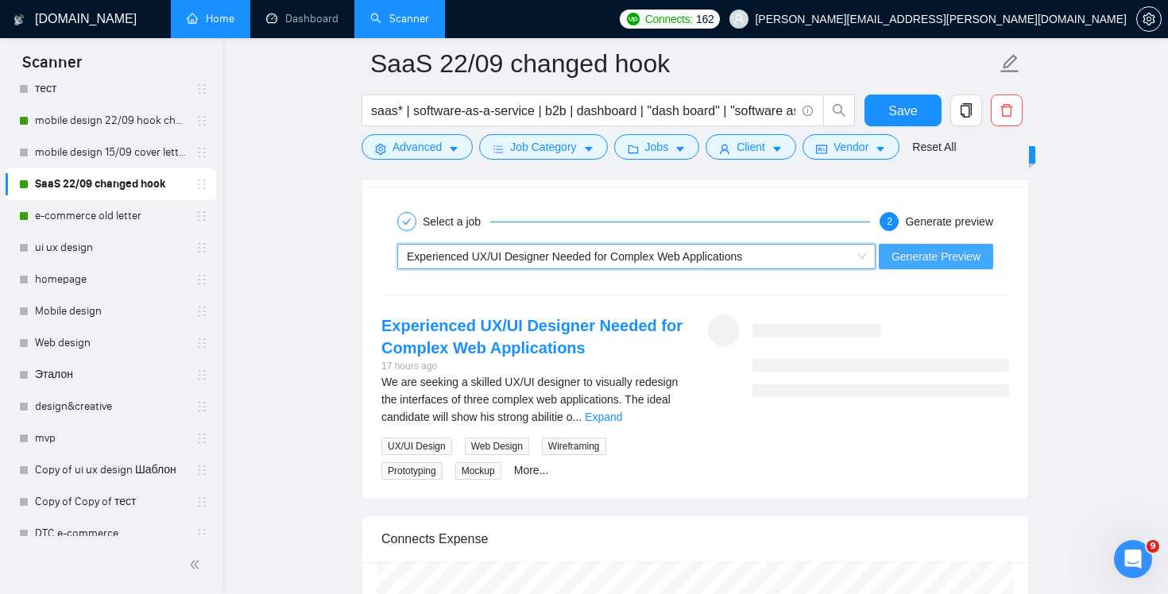
click at [949, 248] on span "Generate Preview" at bounding box center [936, 256] width 89 height 17
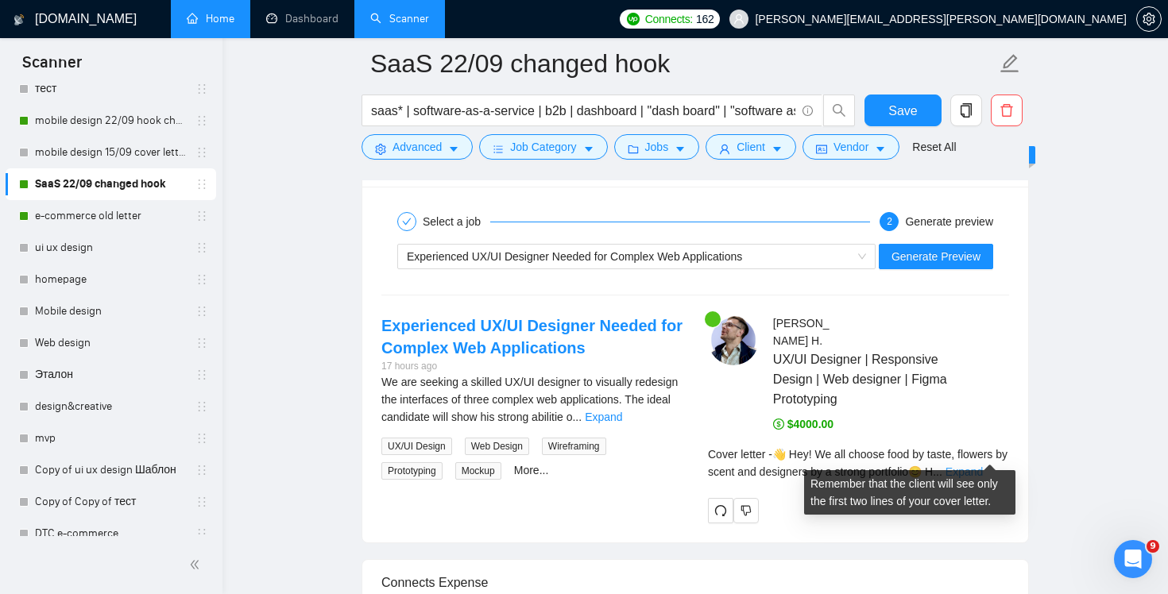
click at [983, 466] on link "Expand" at bounding box center [964, 472] width 37 height 13
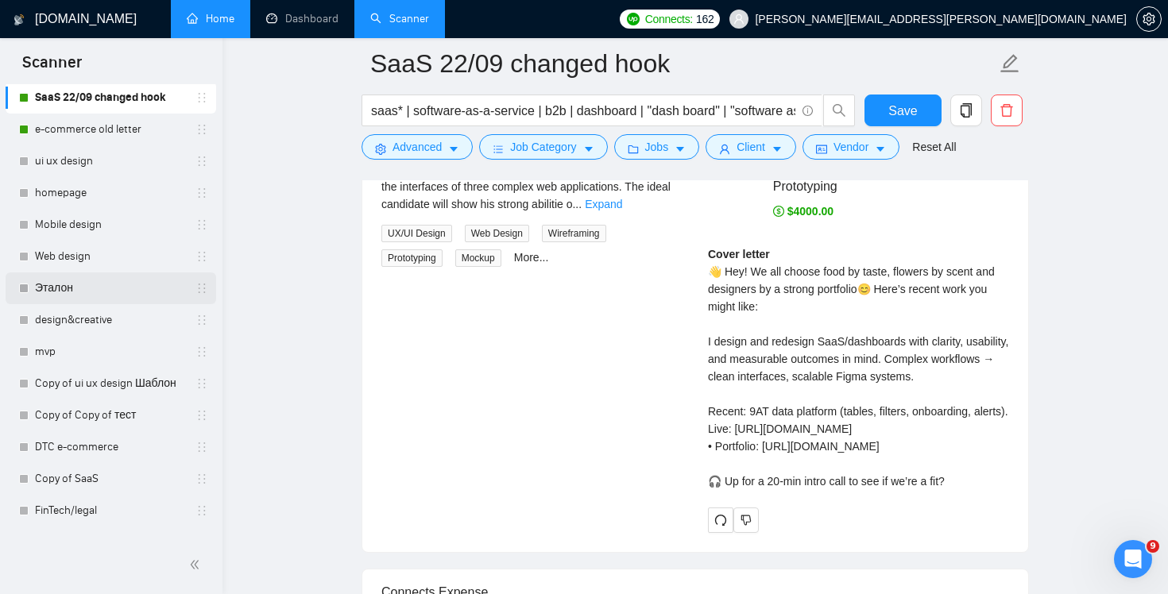
scroll to position [326, 0]
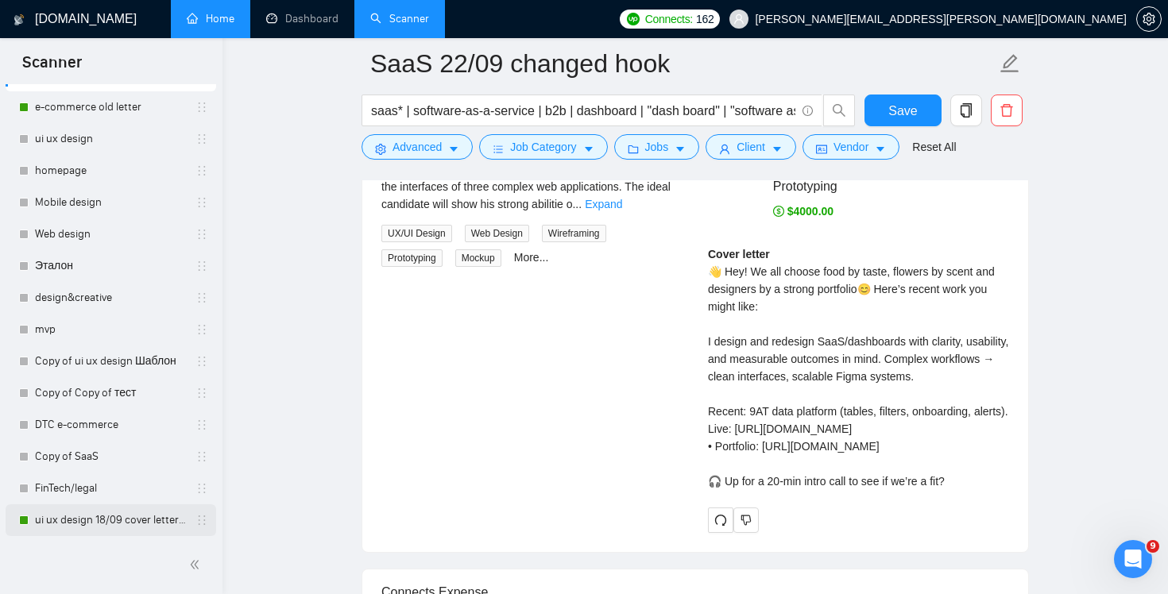
click at [104, 513] on link "ui ux design 18/09 cover letter changed & cases revised" at bounding box center [110, 521] width 151 height 32
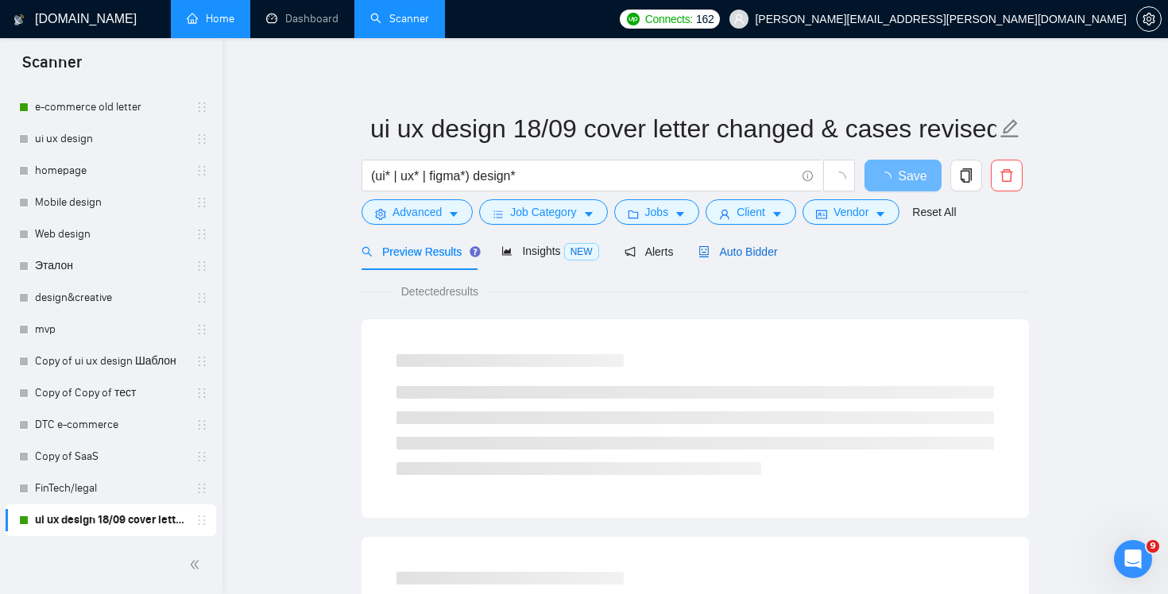
click at [770, 256] on span "Auto Bidder" at bounding box center [738, 252] width 79 height 13
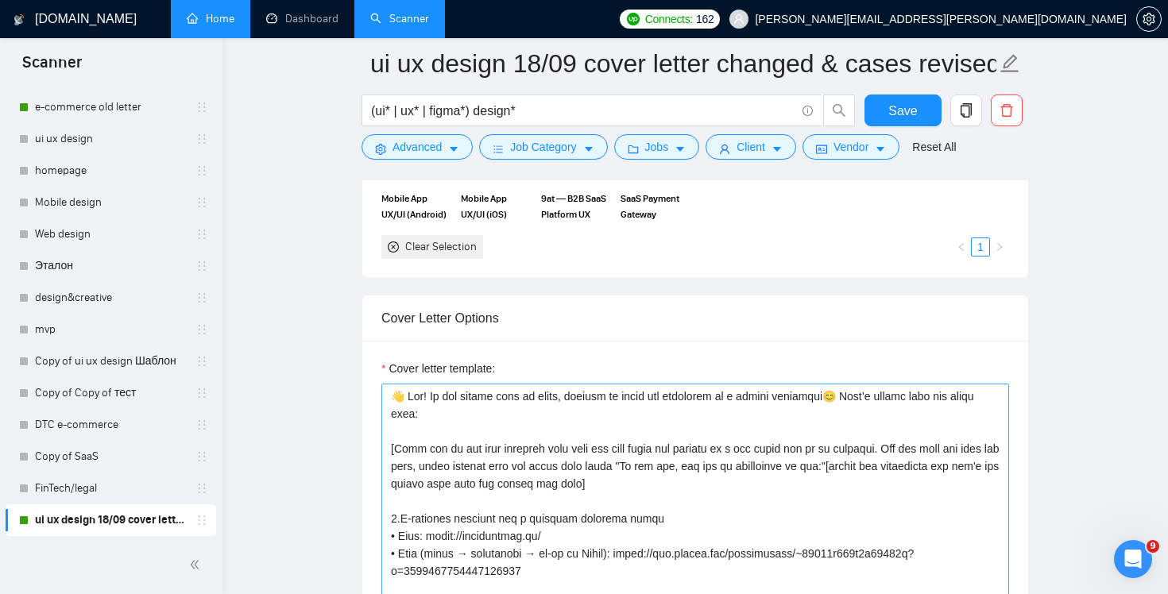
scroll to position [262, 0]
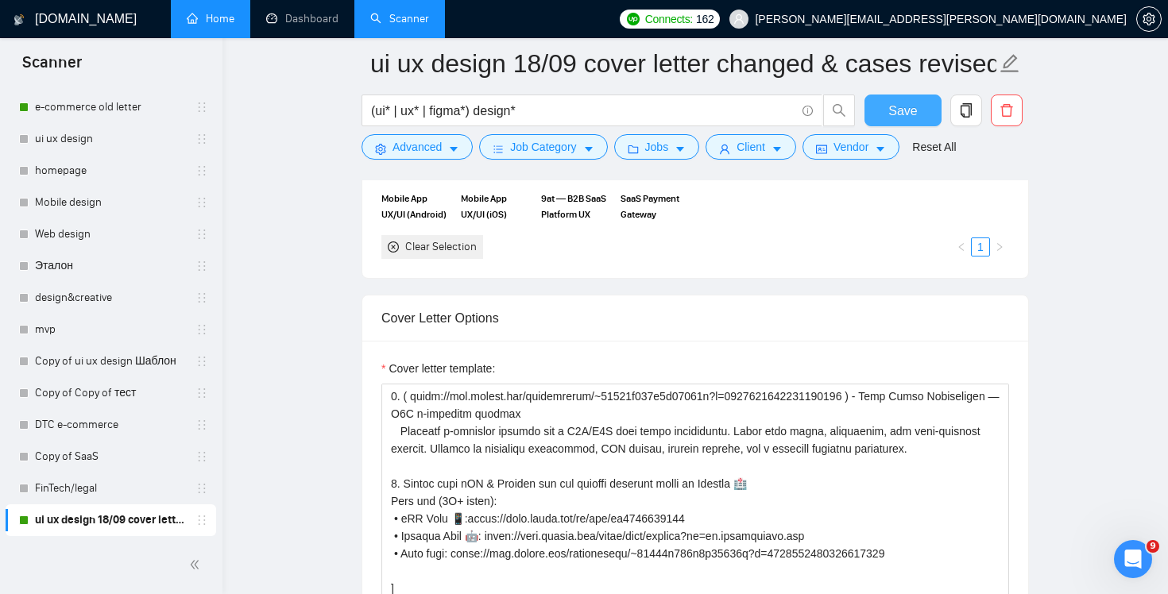
click at [908, 104] on span "Save" at bounding box center [903, 111] width 29 height 20
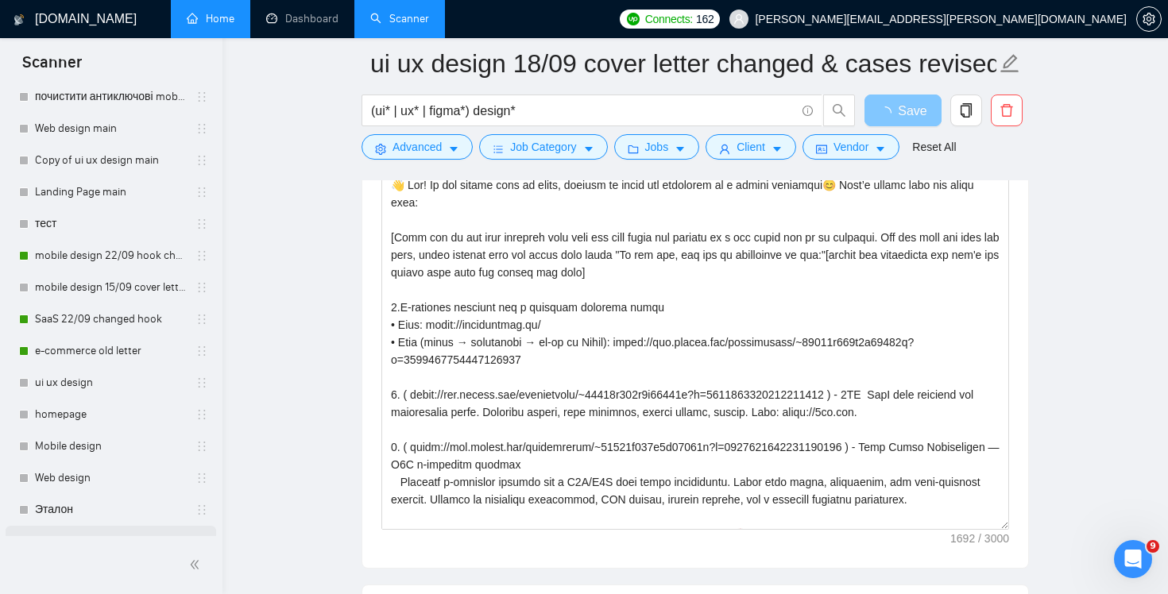
scroll to position [0, 0]
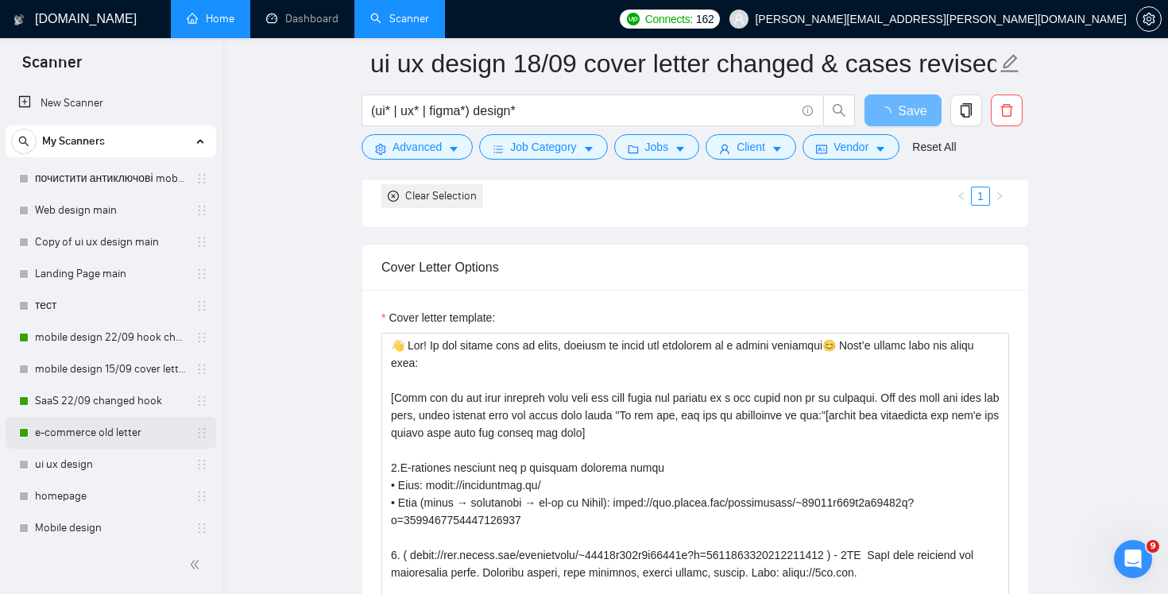
click at [112, 428] on link "e-commerce old letter" at bounding box center [110, 433] width 151 height 32
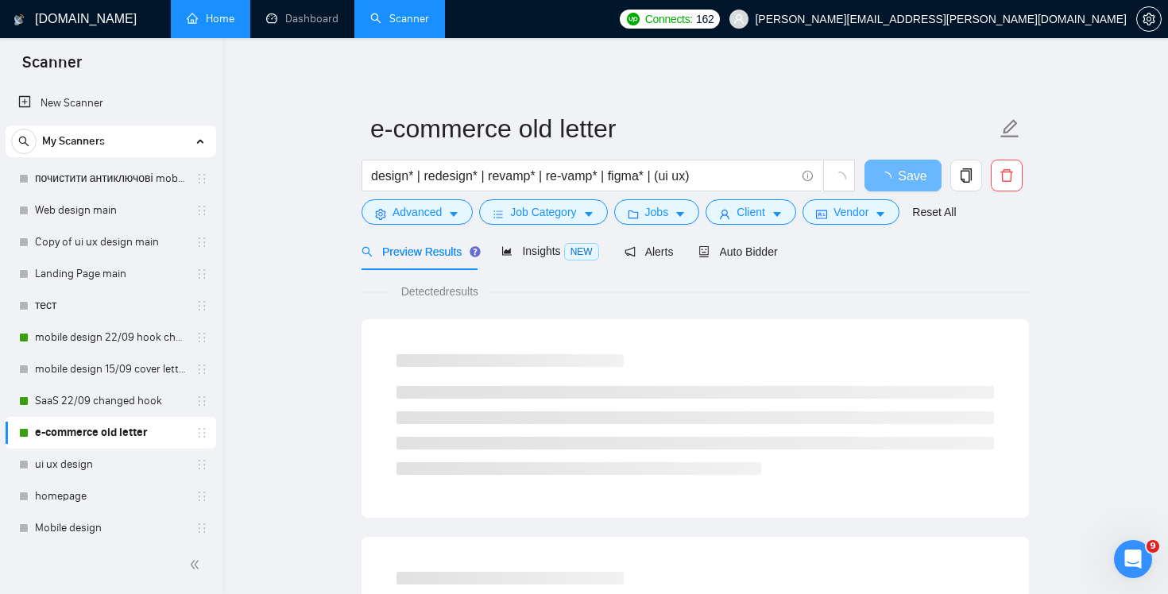
click at [756, 252] on span "Auto Bidder" at bounding box center [738, 252] width 79 height 13
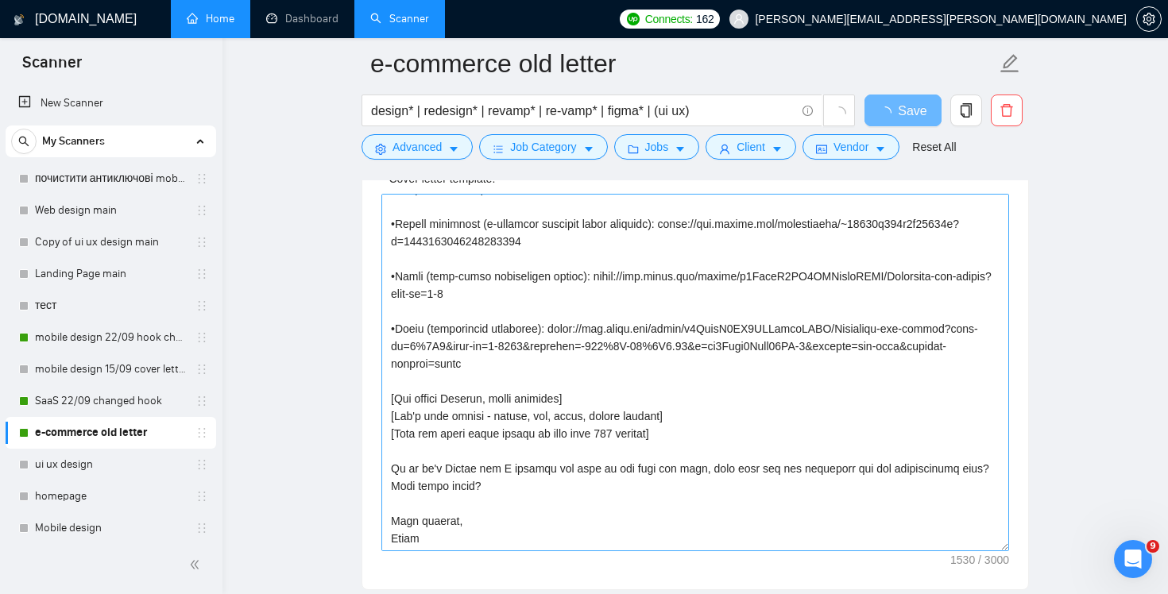
scroll to position [1884, 0]
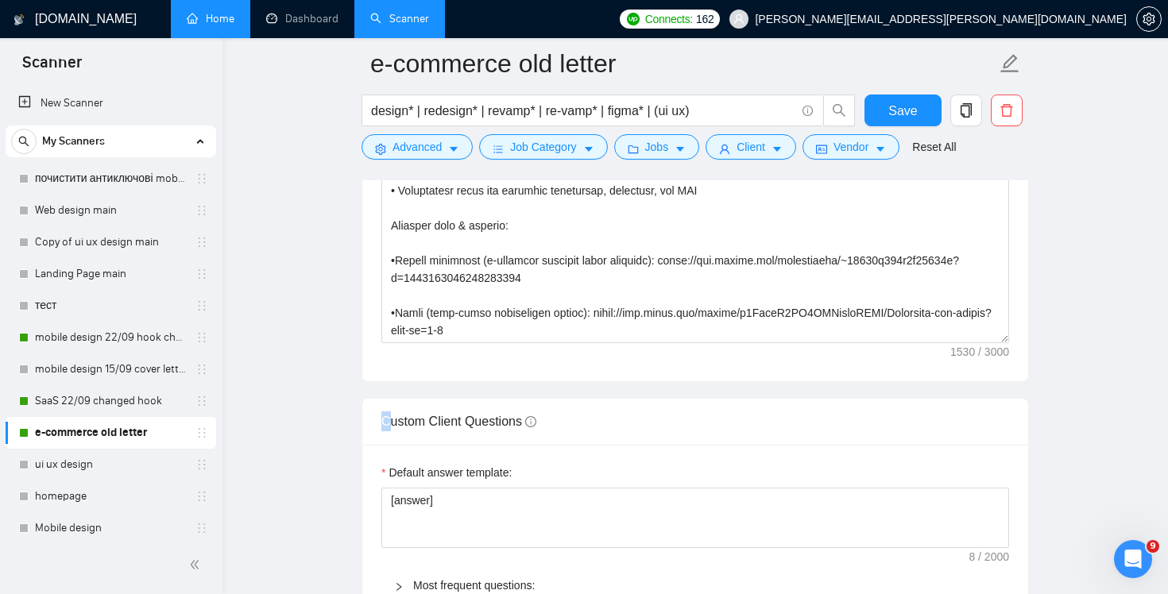
drag, startPoint x: 490, startPoint y: 443, endPoint x: 378, endPoint y: 429, distance: 113.0
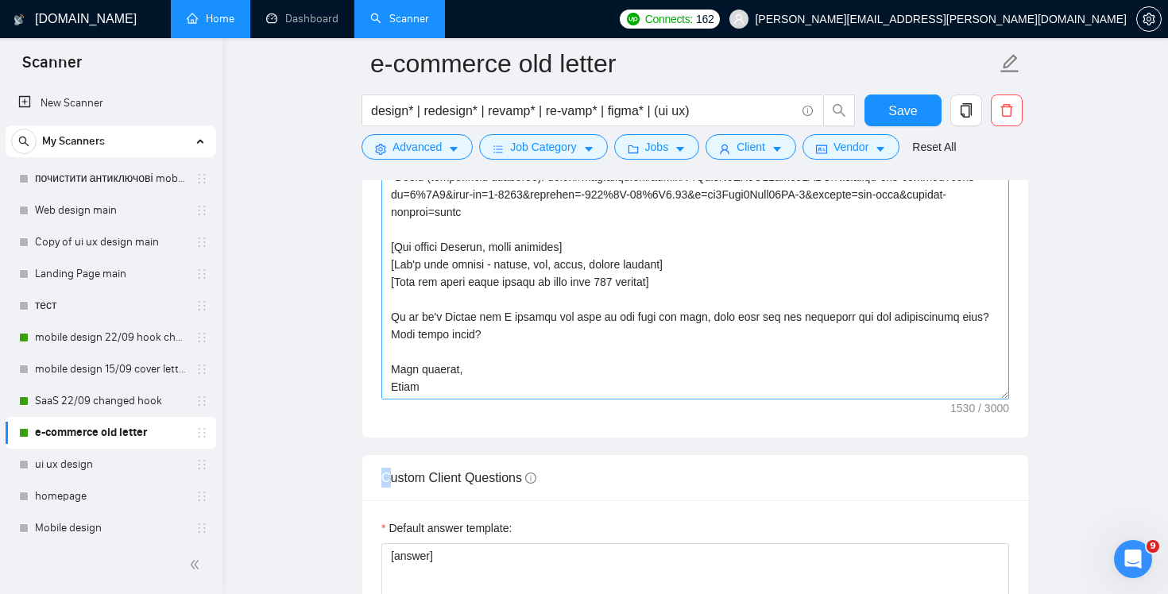
scroll to position [2057, 0]
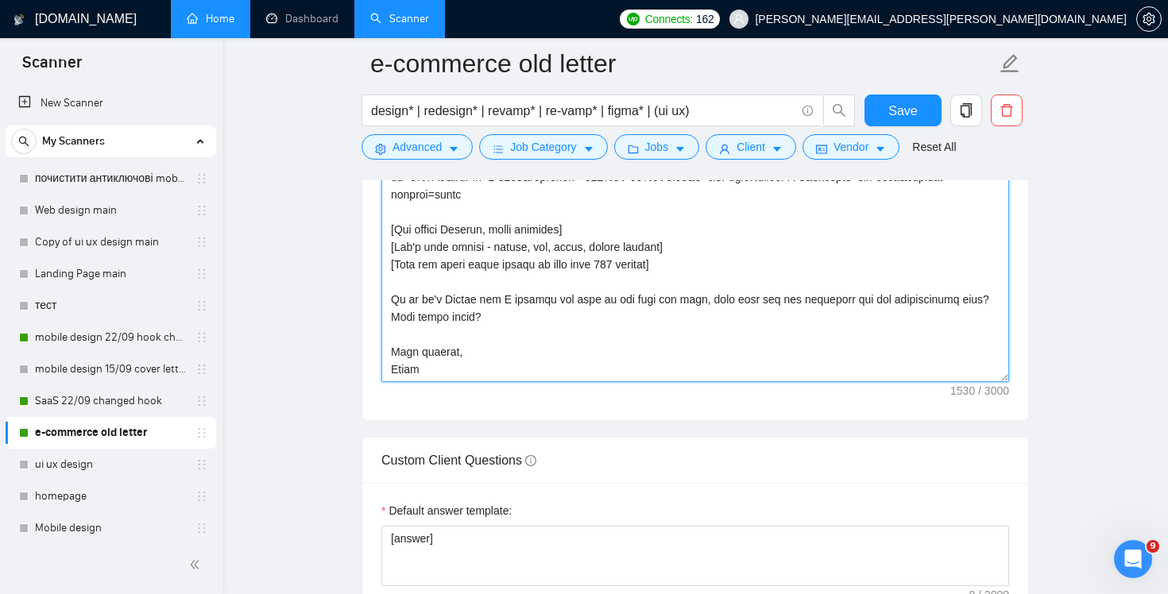
click at [505, 325] on textarea "Cover letter template:" at bounding box center [695, 204] width 628 height 358
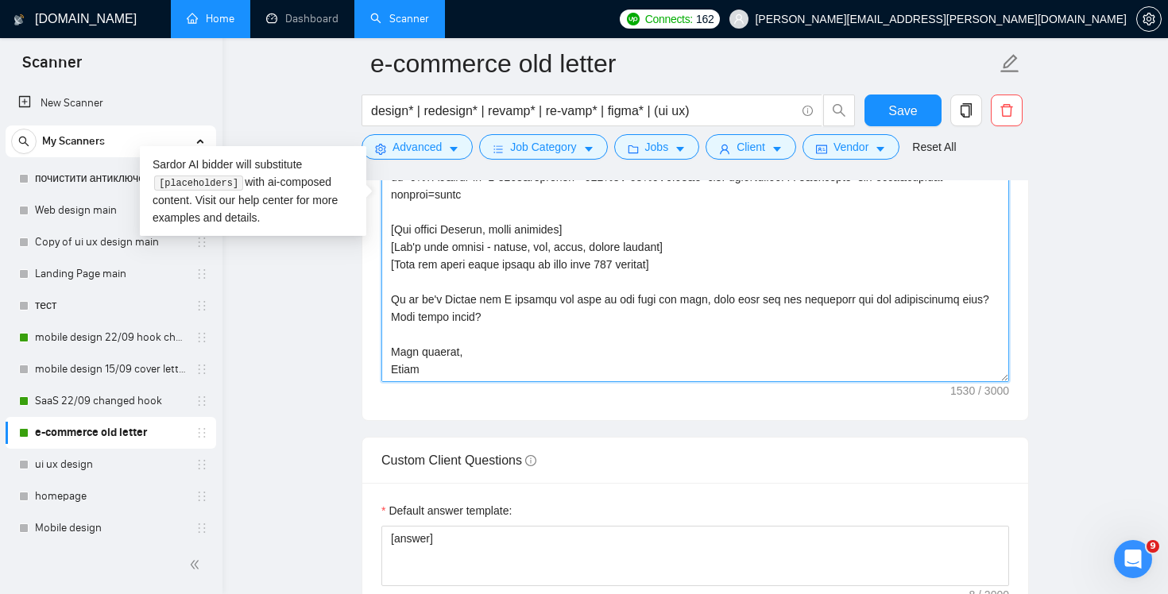
drag, startPoint x: 510, startPoint y: 321, endPoint x: 348, endPoint y: 296, distance: 164.0
click at [348, 296] on main "e-commerce old letter design* | redesign* | revamp* | re-vamp* | figma* | (ui u…" at bounding box center [695, 300] width 895 height 4586
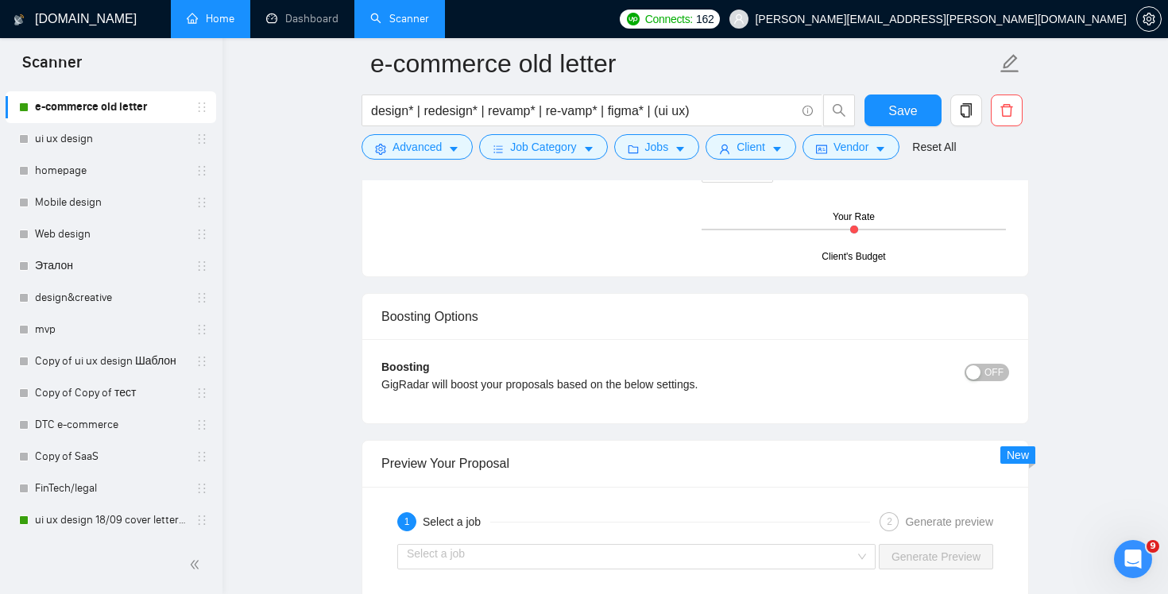
scroll to position [3020, 0]
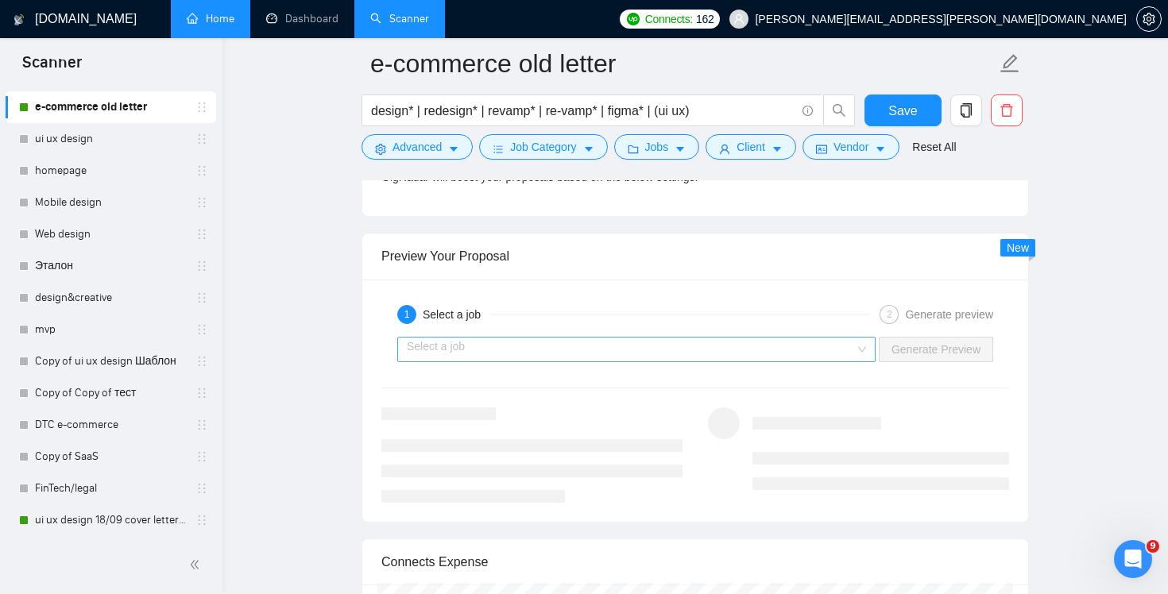
click at [765, 346] on input "search" at bounding box center [631, 350] width 448 height 24
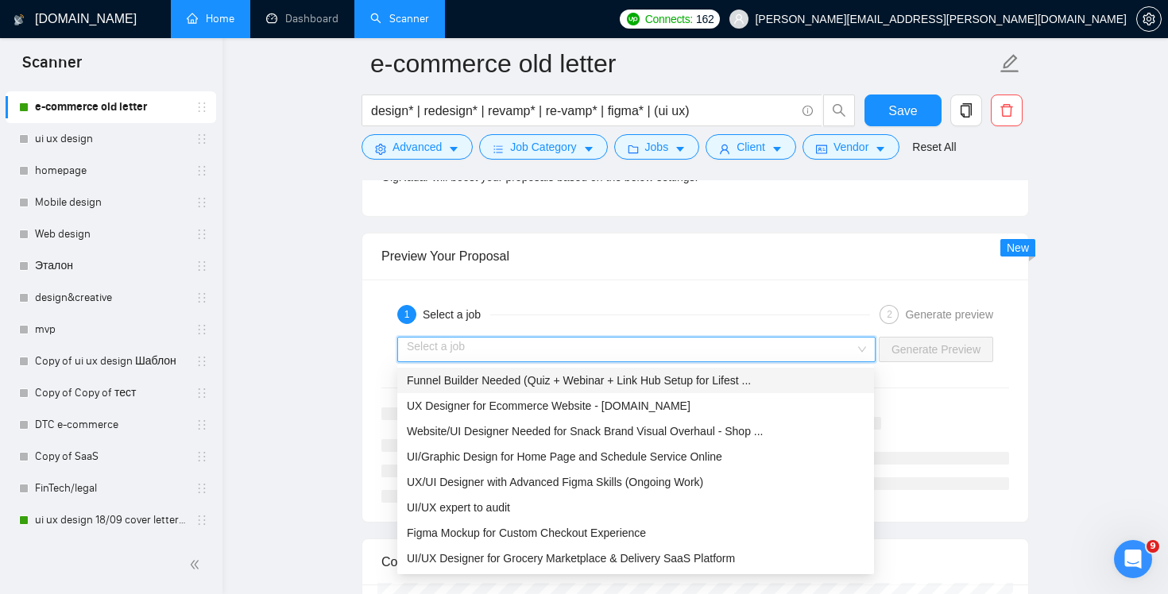
click at [732, 375] on span "Funnel Builder Needed (Quiz + Webinar + Link Hub Setup for Lifest ..." at bounding box center [579, 380] width 344 height 13
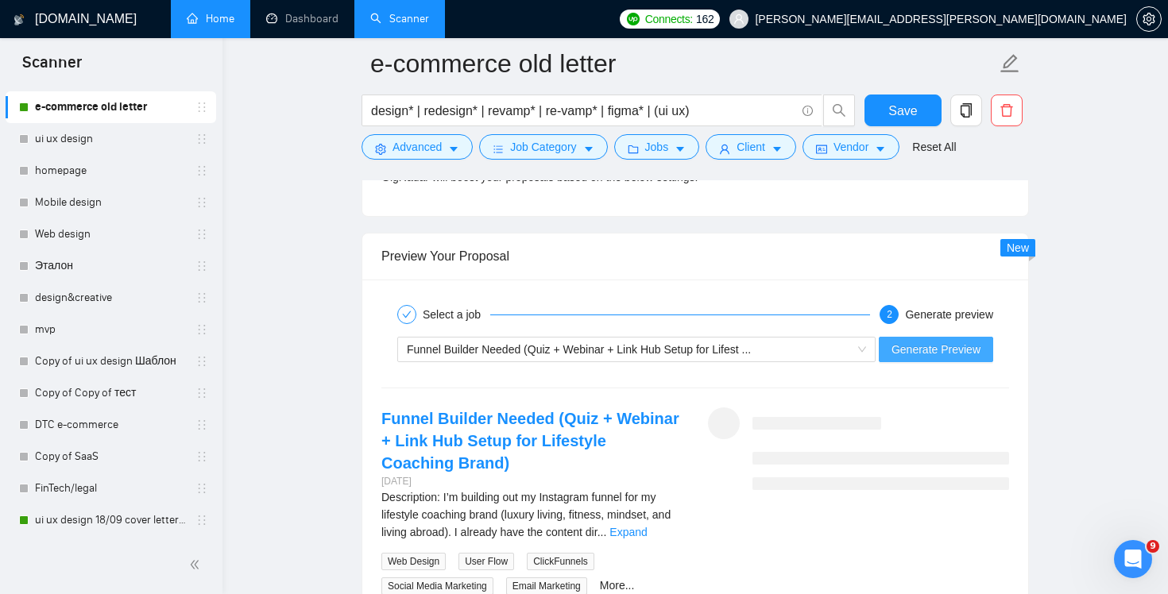
click at [954, 350] on span "Generate Preview" at bounding box center [936, 349] width 89 height 17
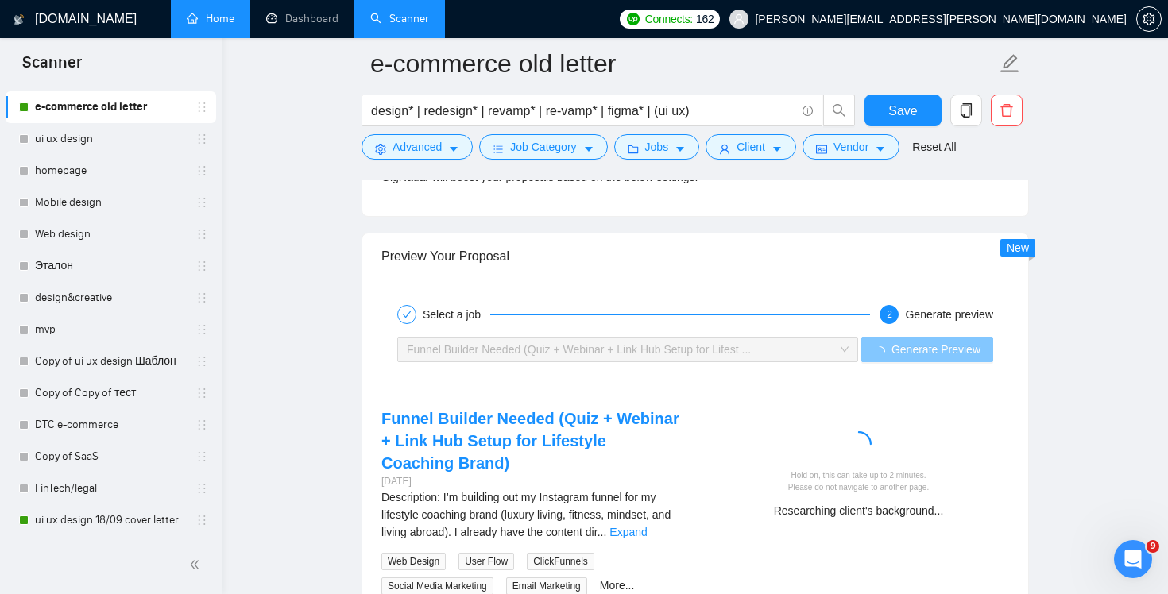
scroll to position [3200, 0]
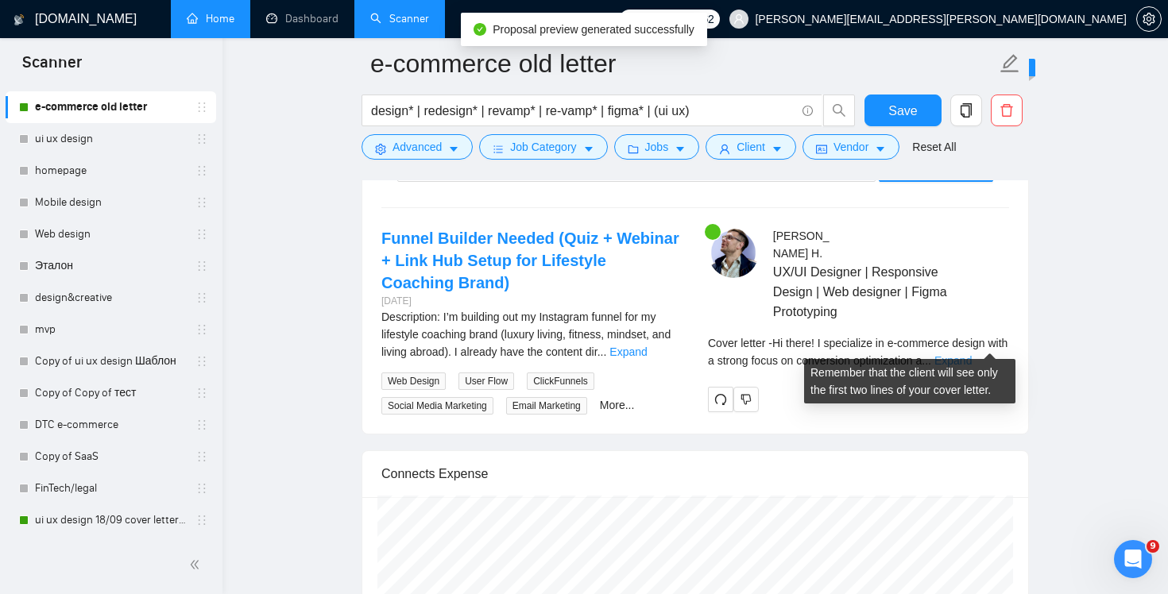
click at [972, 354] on link "Expand" at bounding box center [953, 360] width 37 height 13
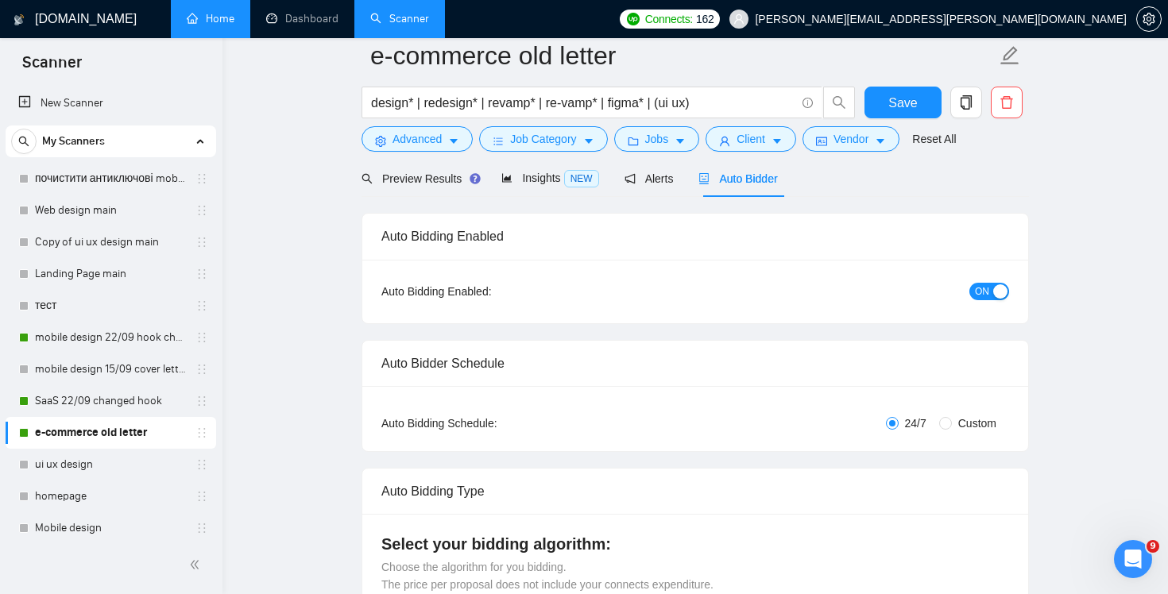
scroll to position [10, 0]
